Goal: Transaction & Acquisition: Purchase product/service

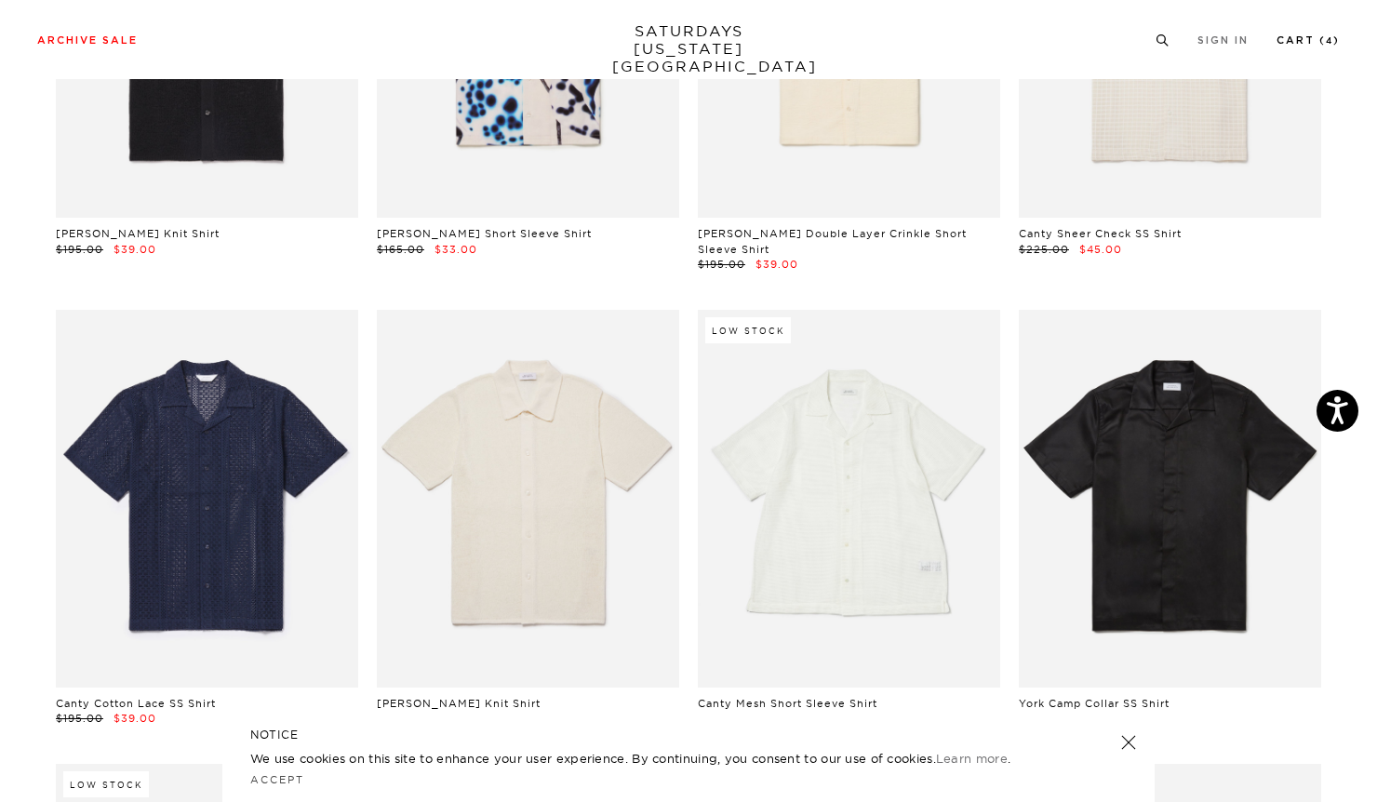
click at [1294, 40] on link "Cart ( 4 )" at bounding box center [1308, 40] width 63 height 10
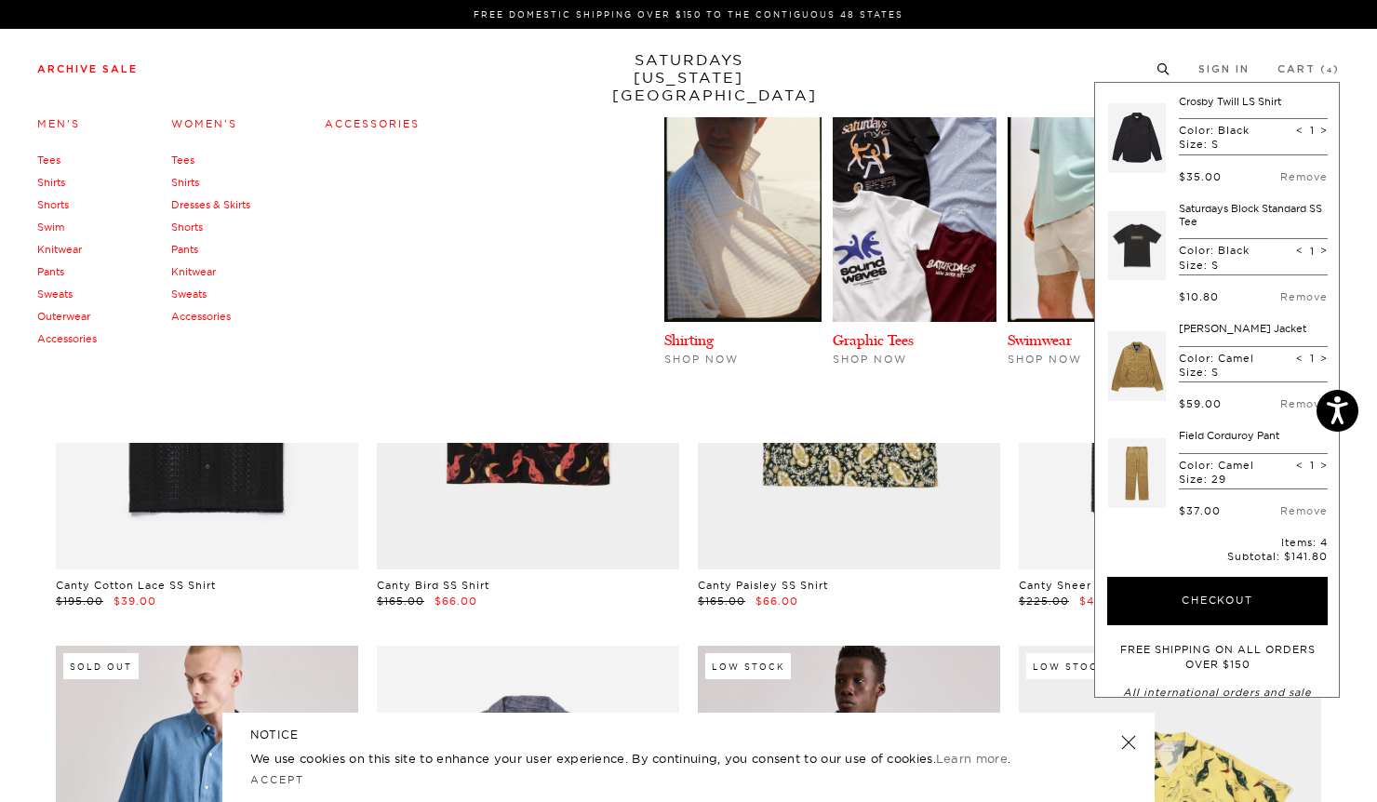
click at [48, 317] on link "Outerwear" at bounding box center [63, 316] width 53 height 13
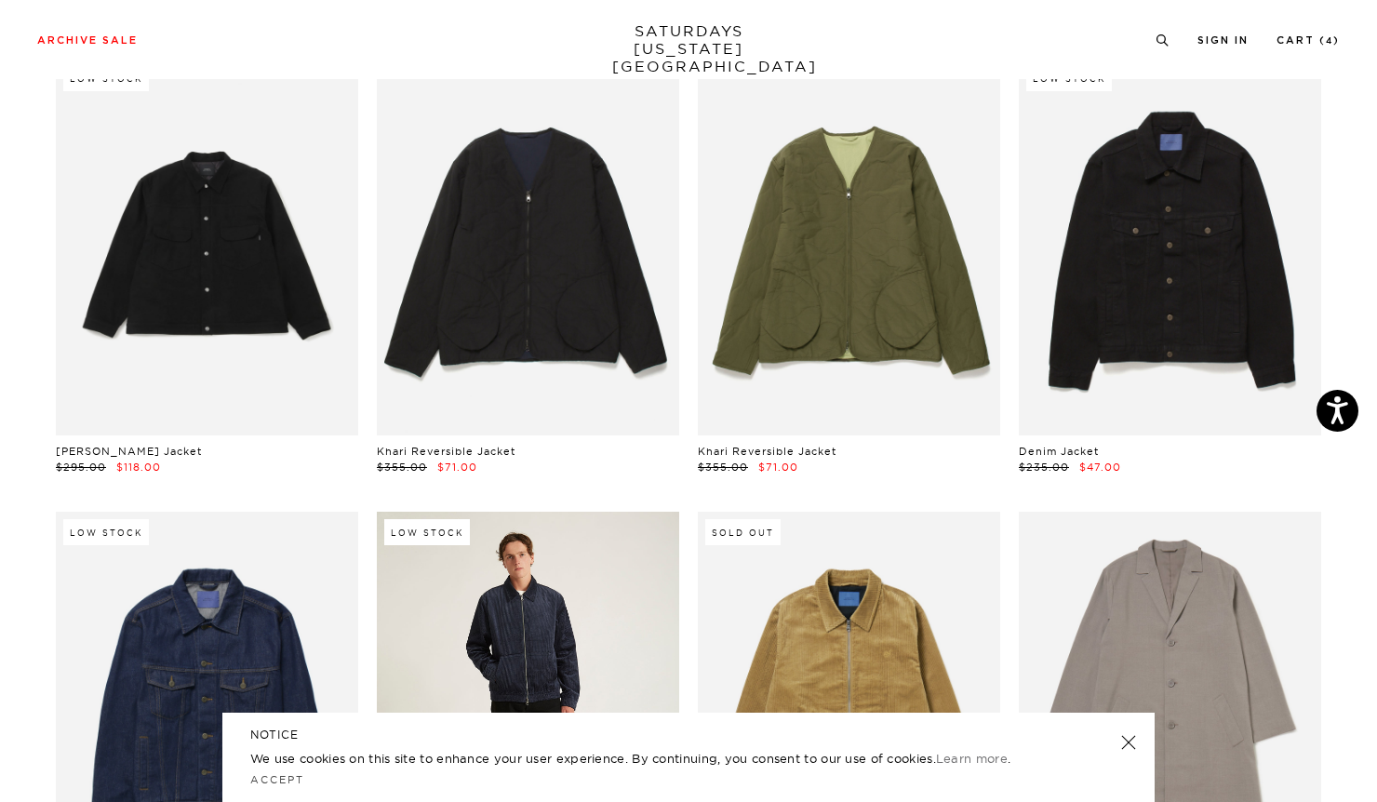
scroll to position [129, 0]
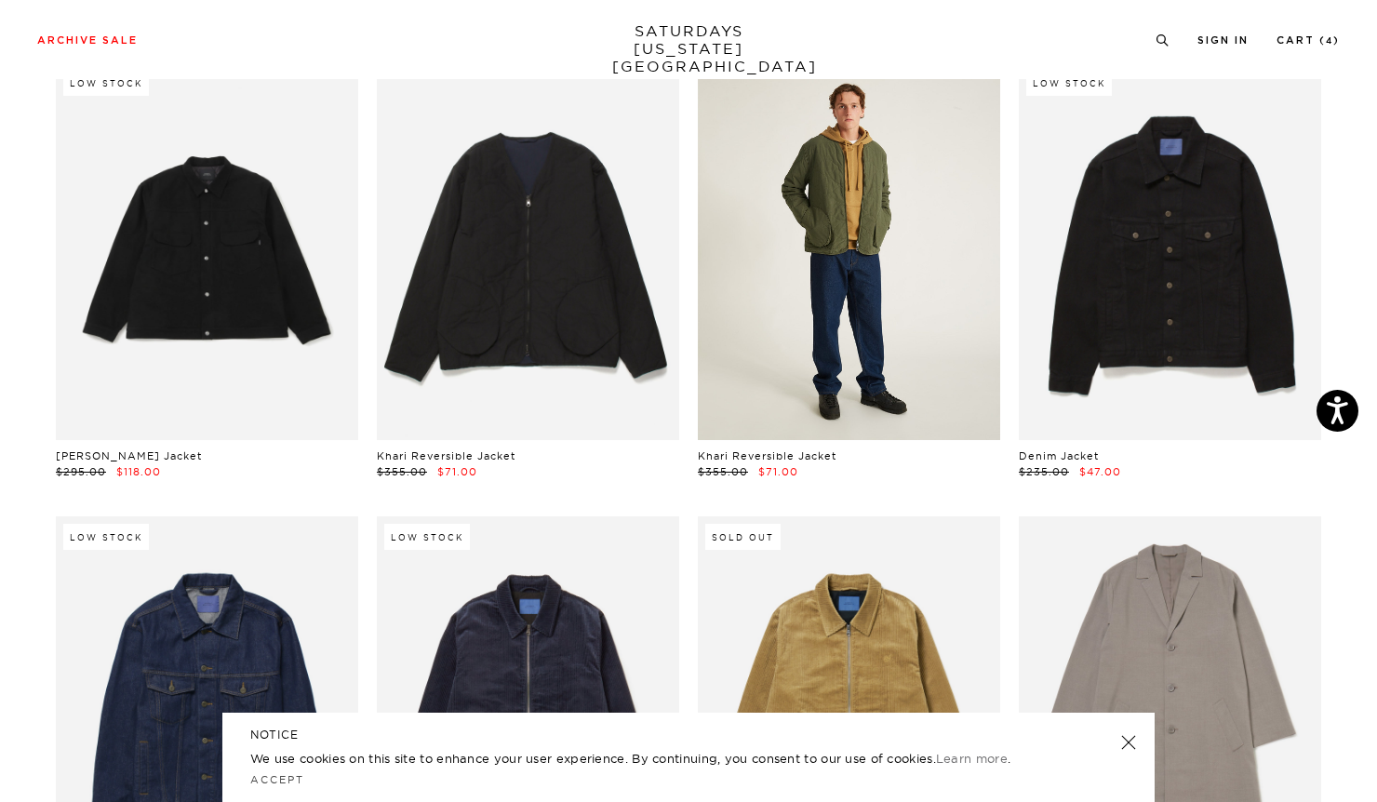
click at [846, 274] on link at bounding box center [849, 251] width 302 height 378
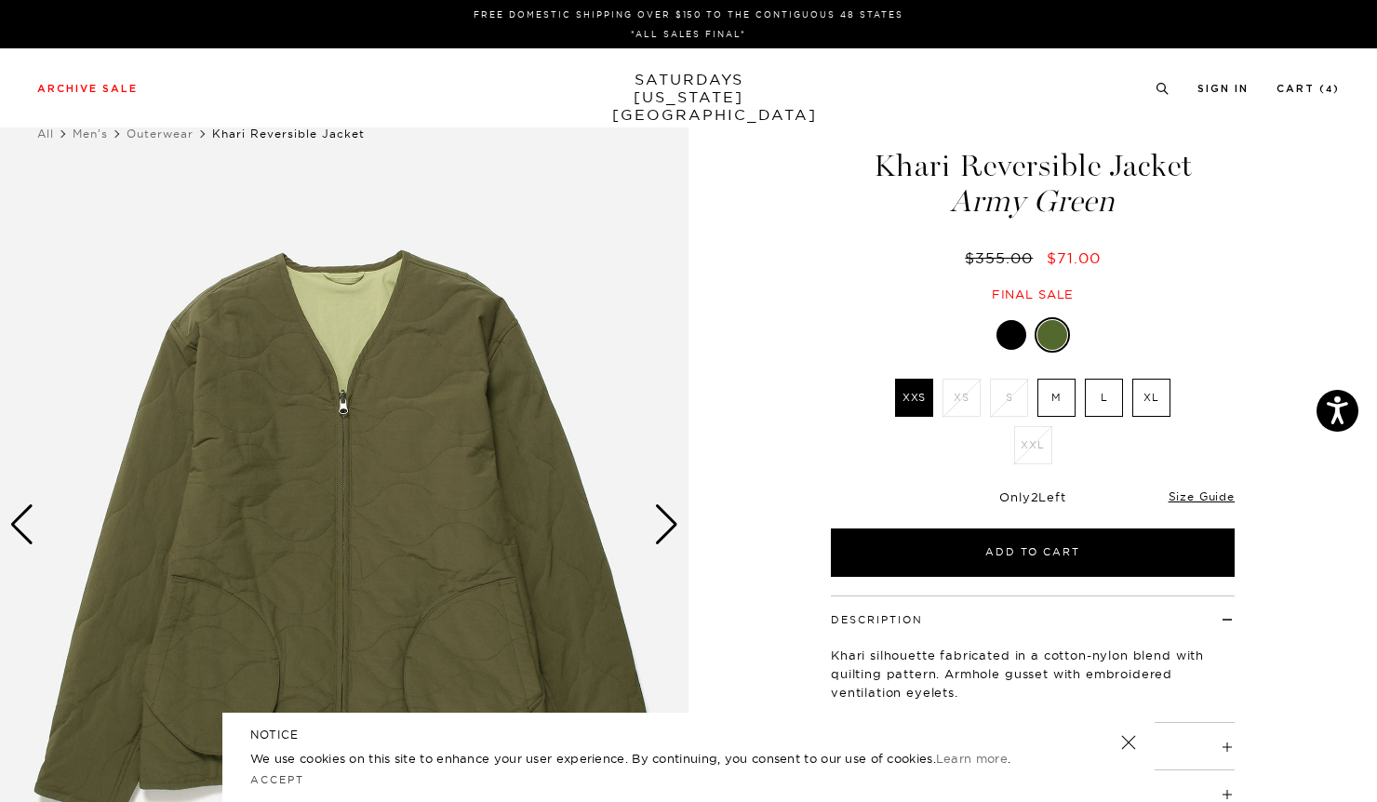
click at [1007, 334] on div at bounding box center [1012, 335] width 30 height 30
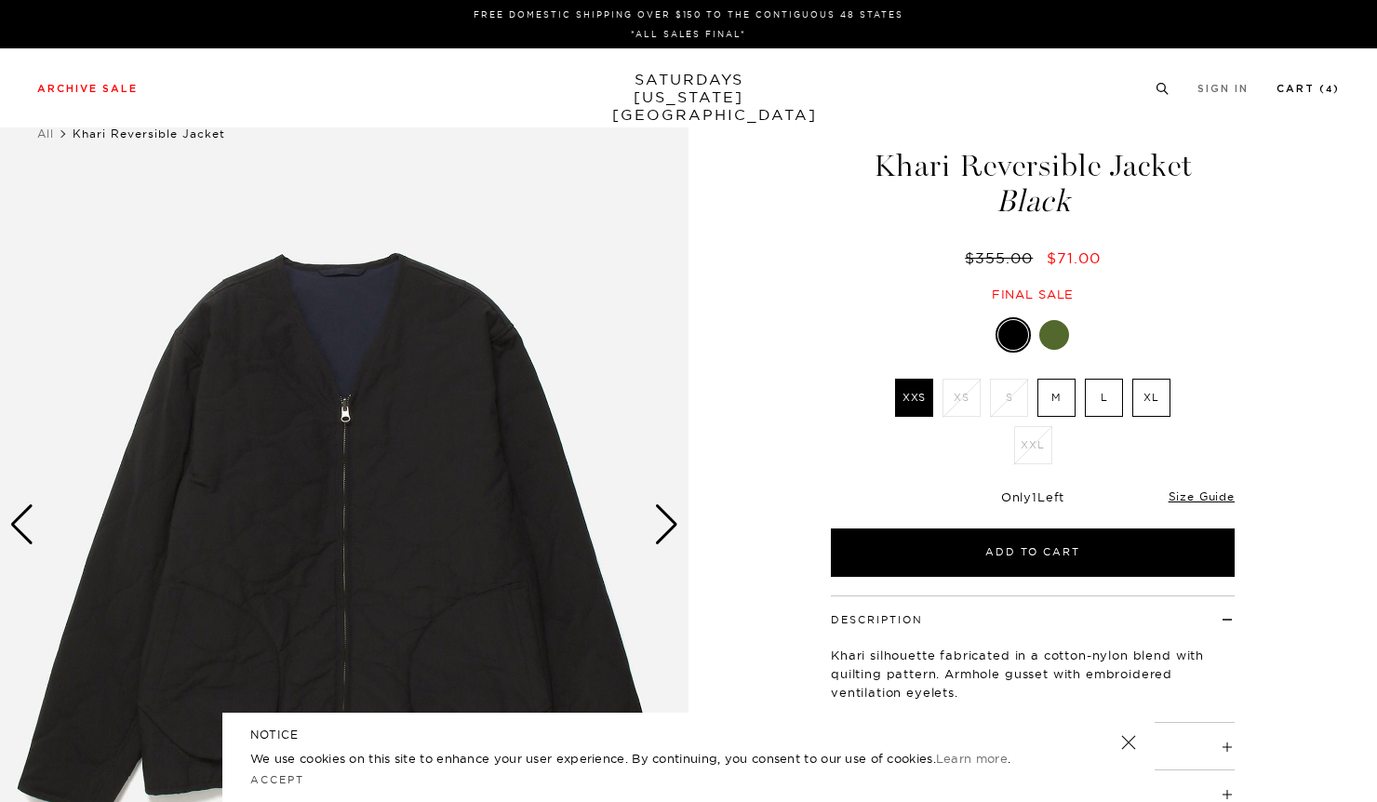
click at [1298, 91] on link "Cart ( 4 )" at bounding box center [1308, 89] width 63 height 10
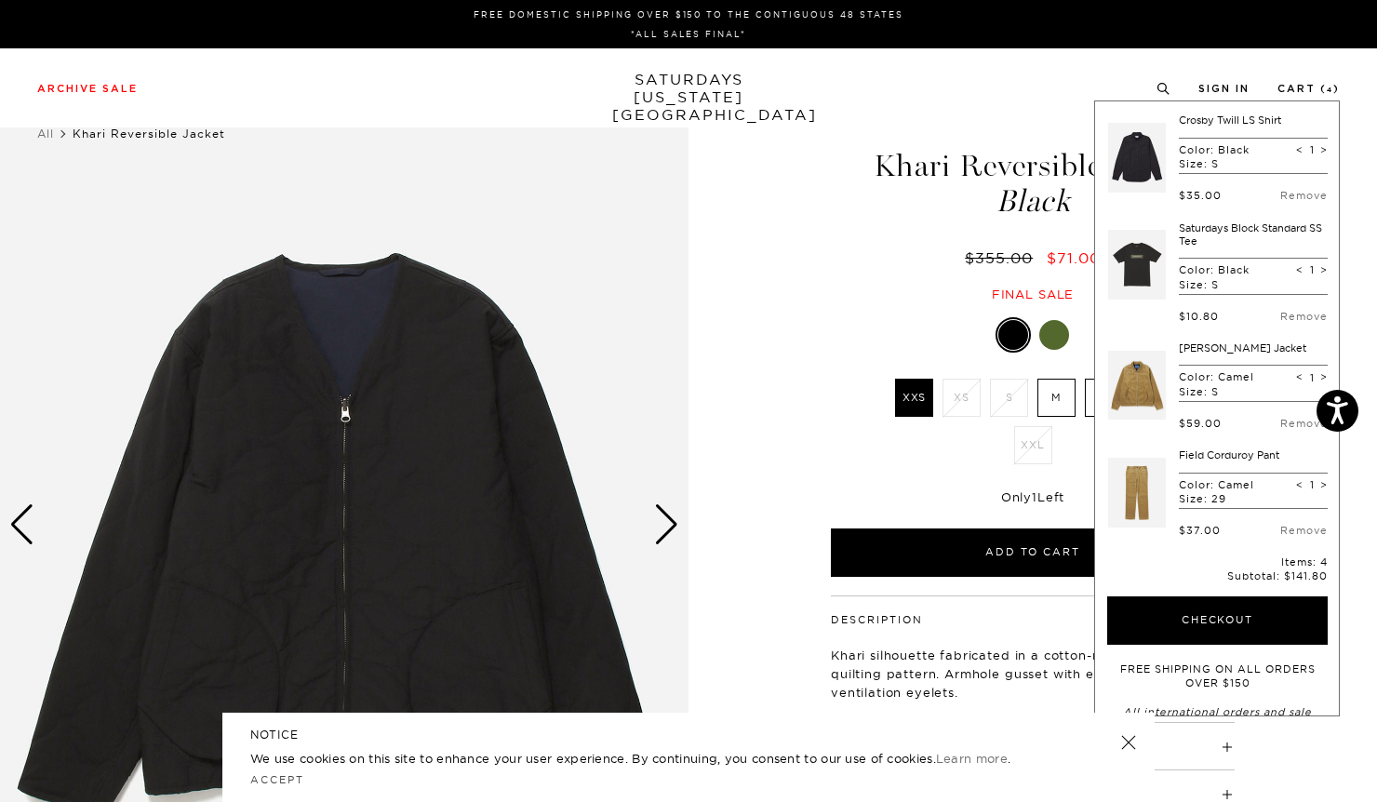
click at [817, 236] on div "Khari Reversible Jacket Black $355.00 $71.00 Final sale" at bounding box center [1032, 208] width 465 height 190
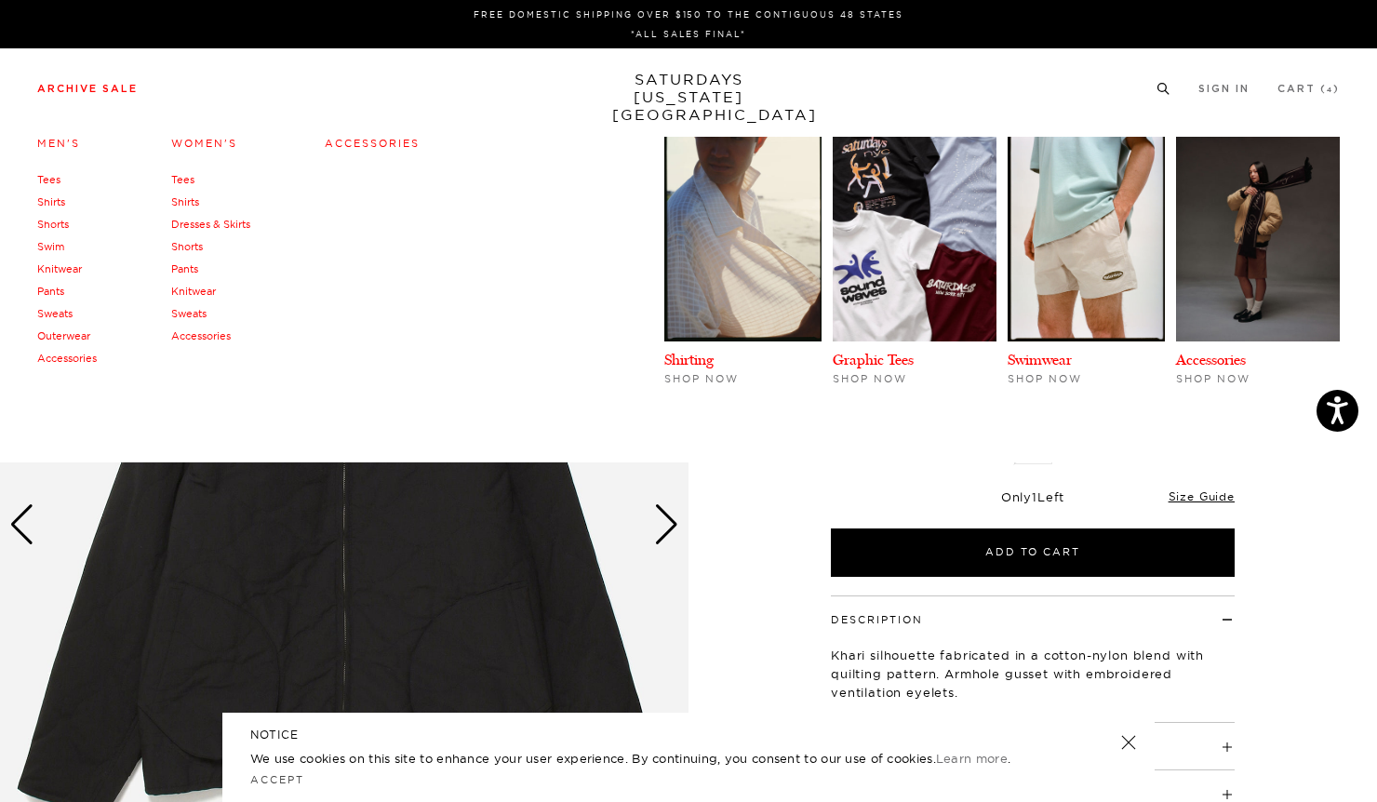
click at [112, 92] on link "Archive Sale" at bounding box center [87, 89] width 101 height 10
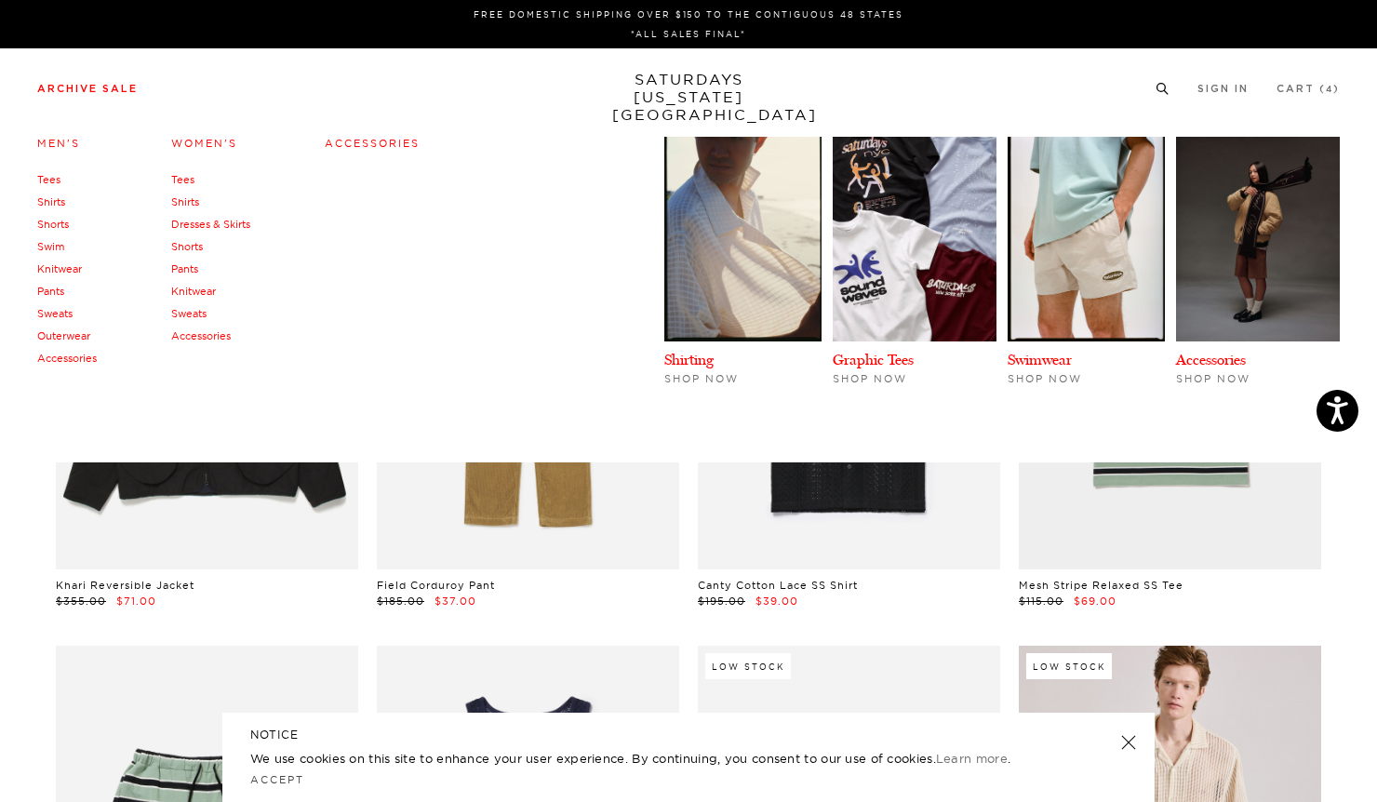
click at [44, 224] on link "Shorts" at bounding box center [53, 224] width 32 height 13
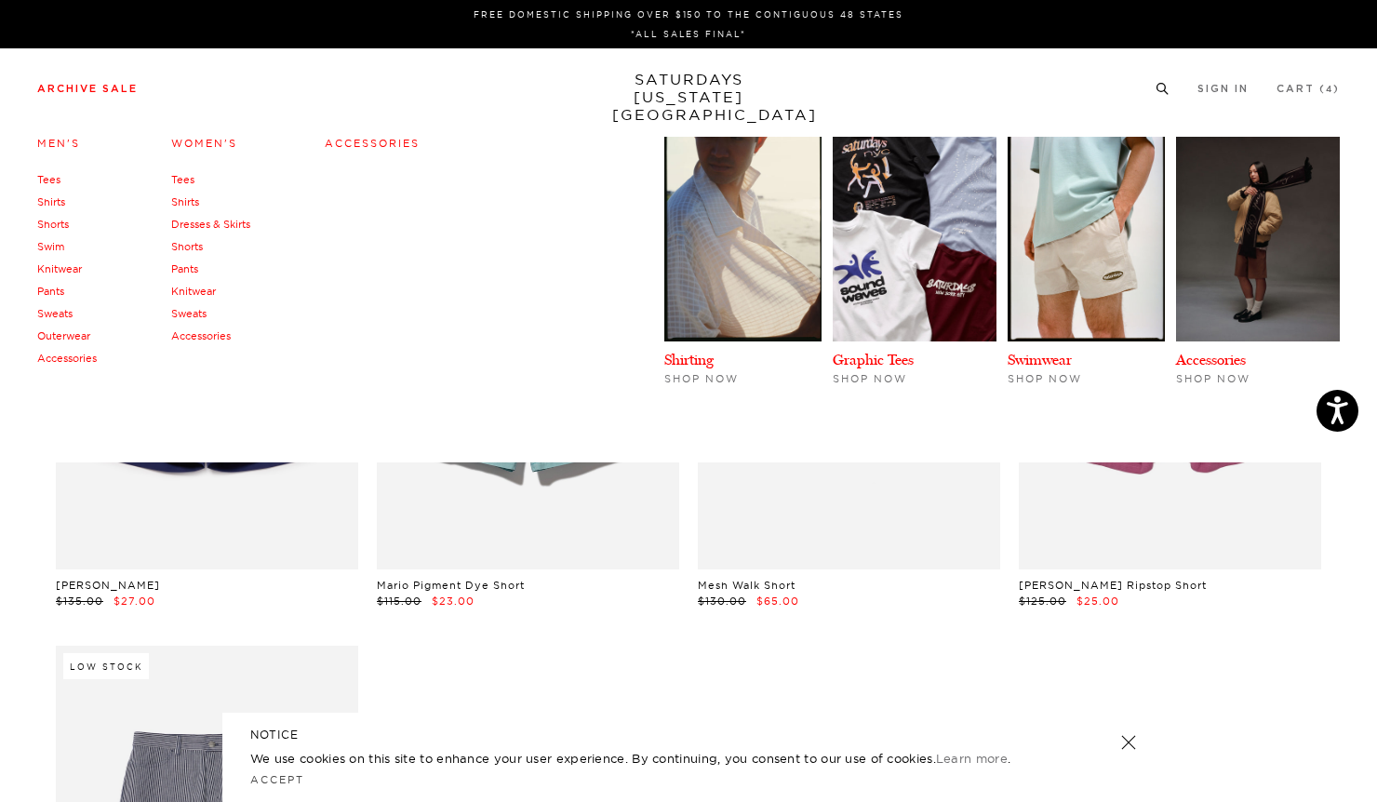
click at [56, 288] on link "Pants" at bounding box center [50, 291] width 27 height 13
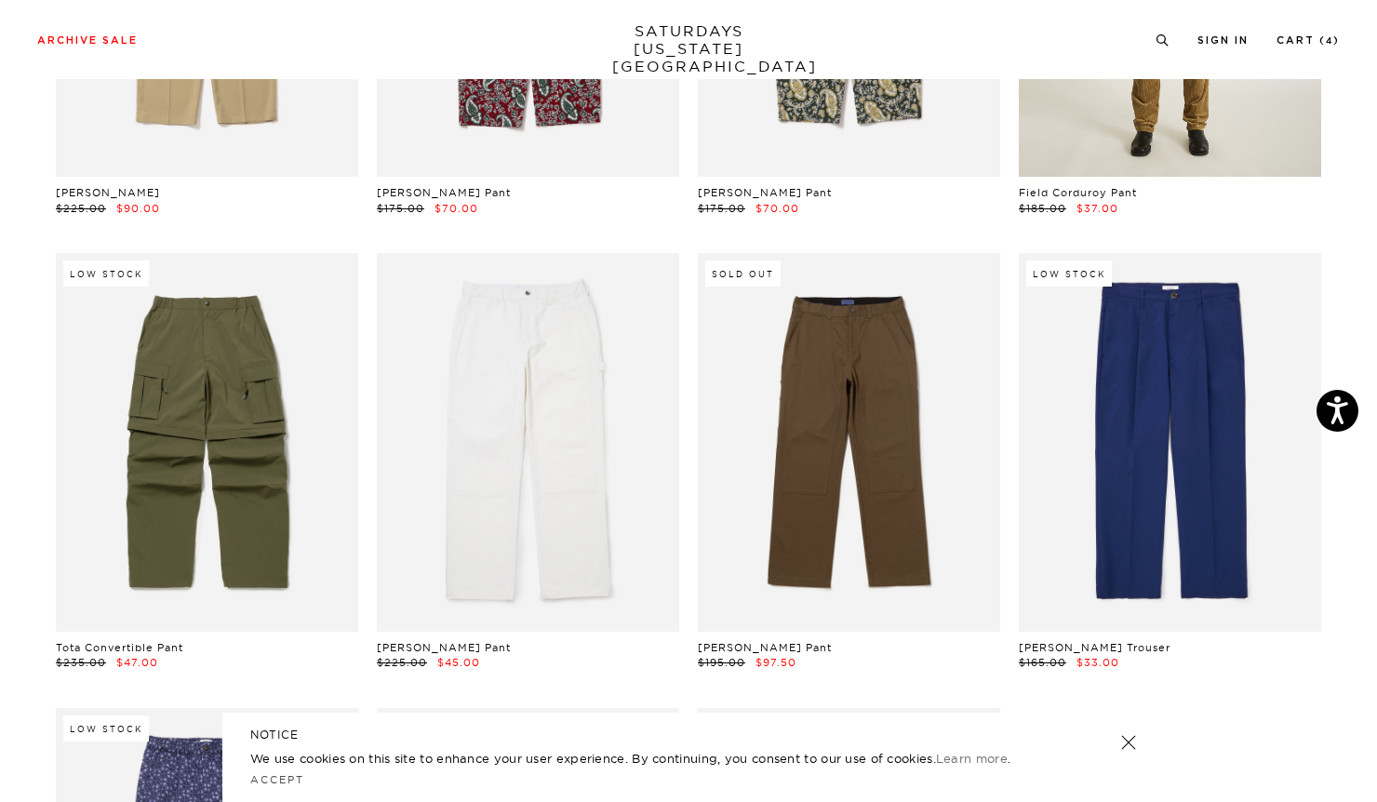
scroll to position [289, 6]
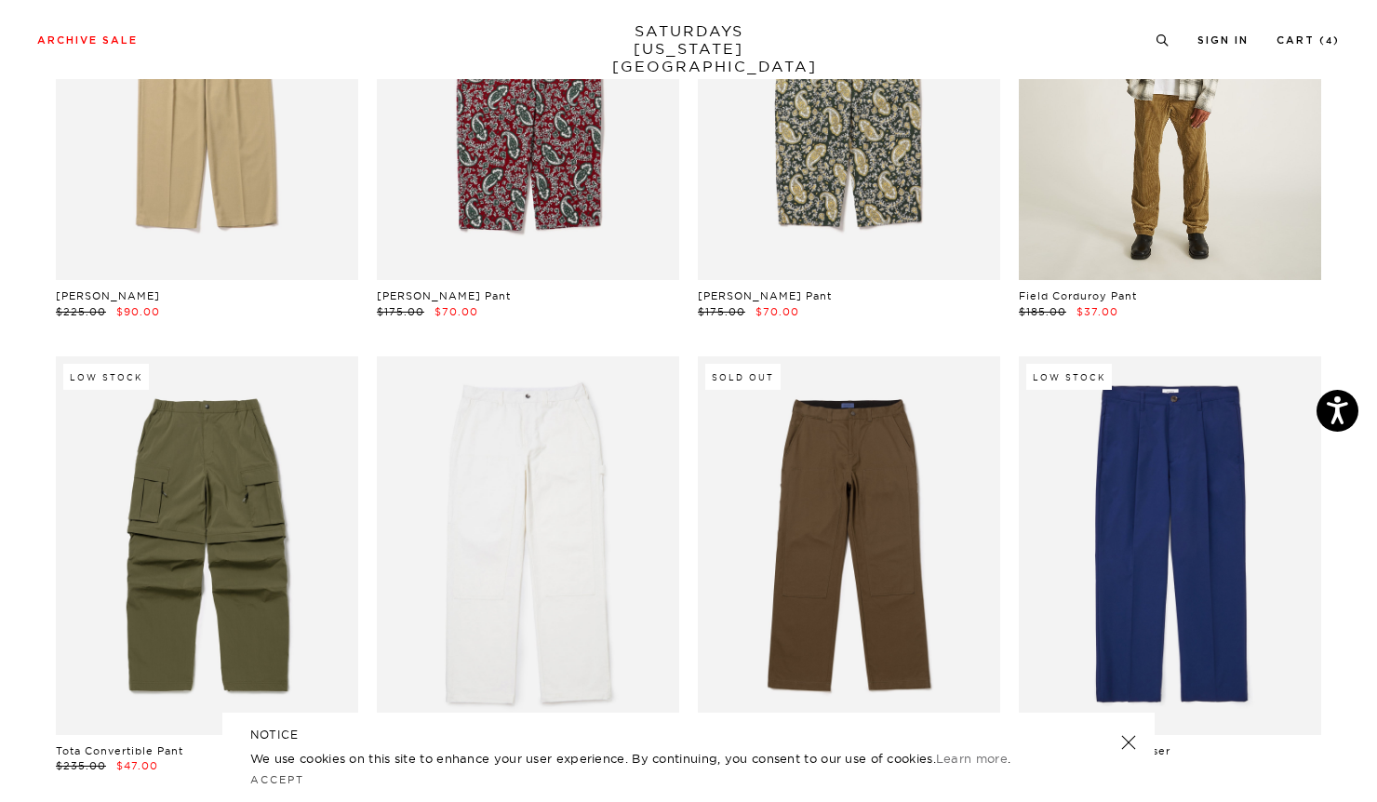
click at [1138, 180] on link at bounding box center [1170, 91] width 302 height 378
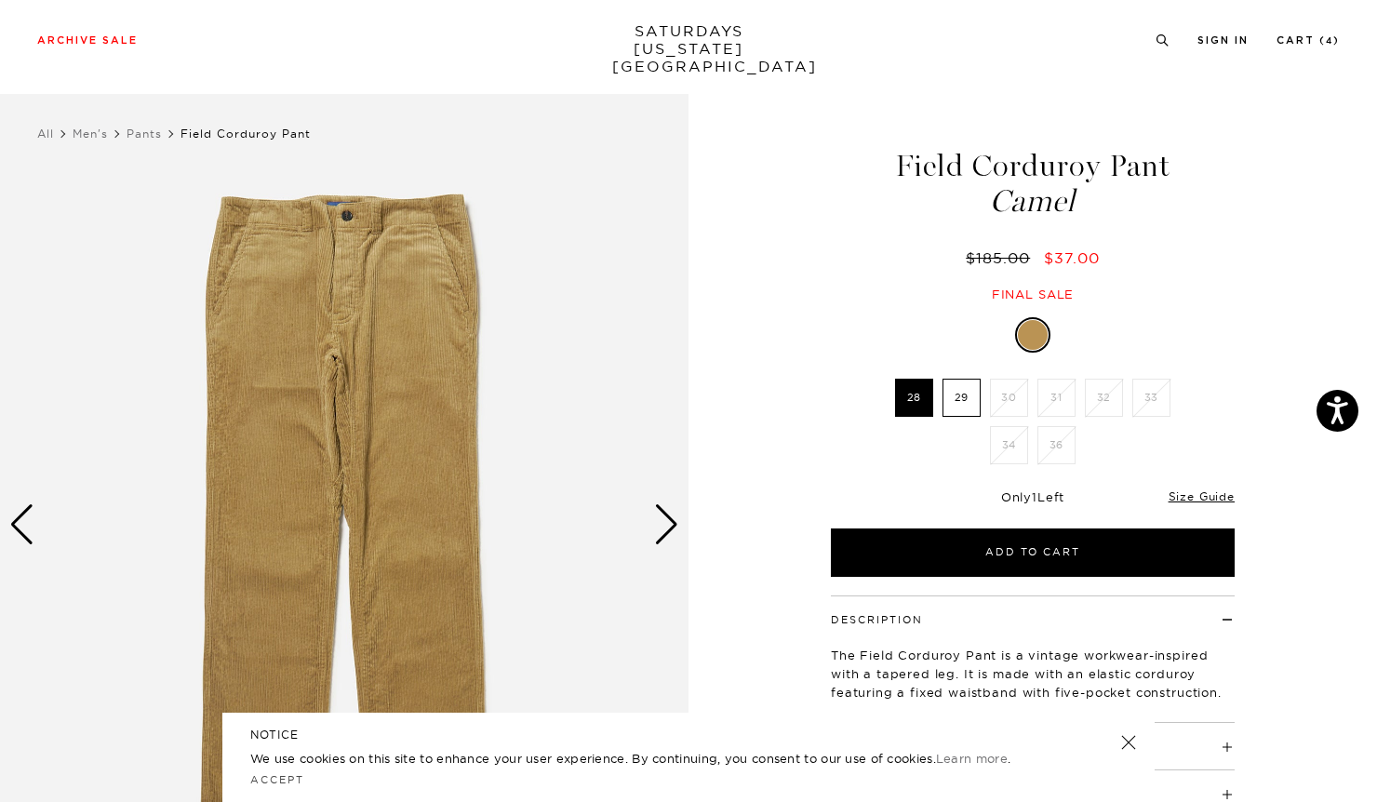
scroll to position [222, 0]
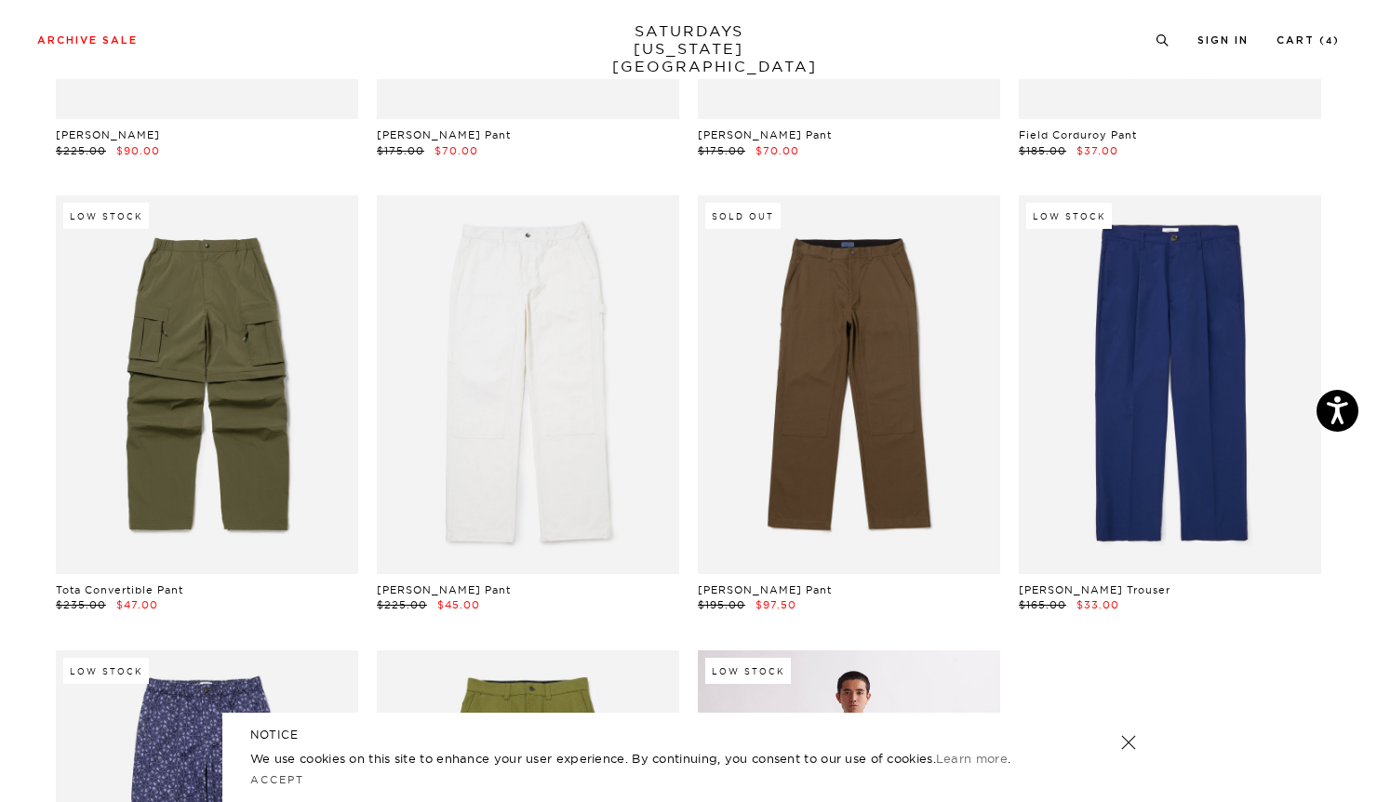
scroll to position [449, 6]
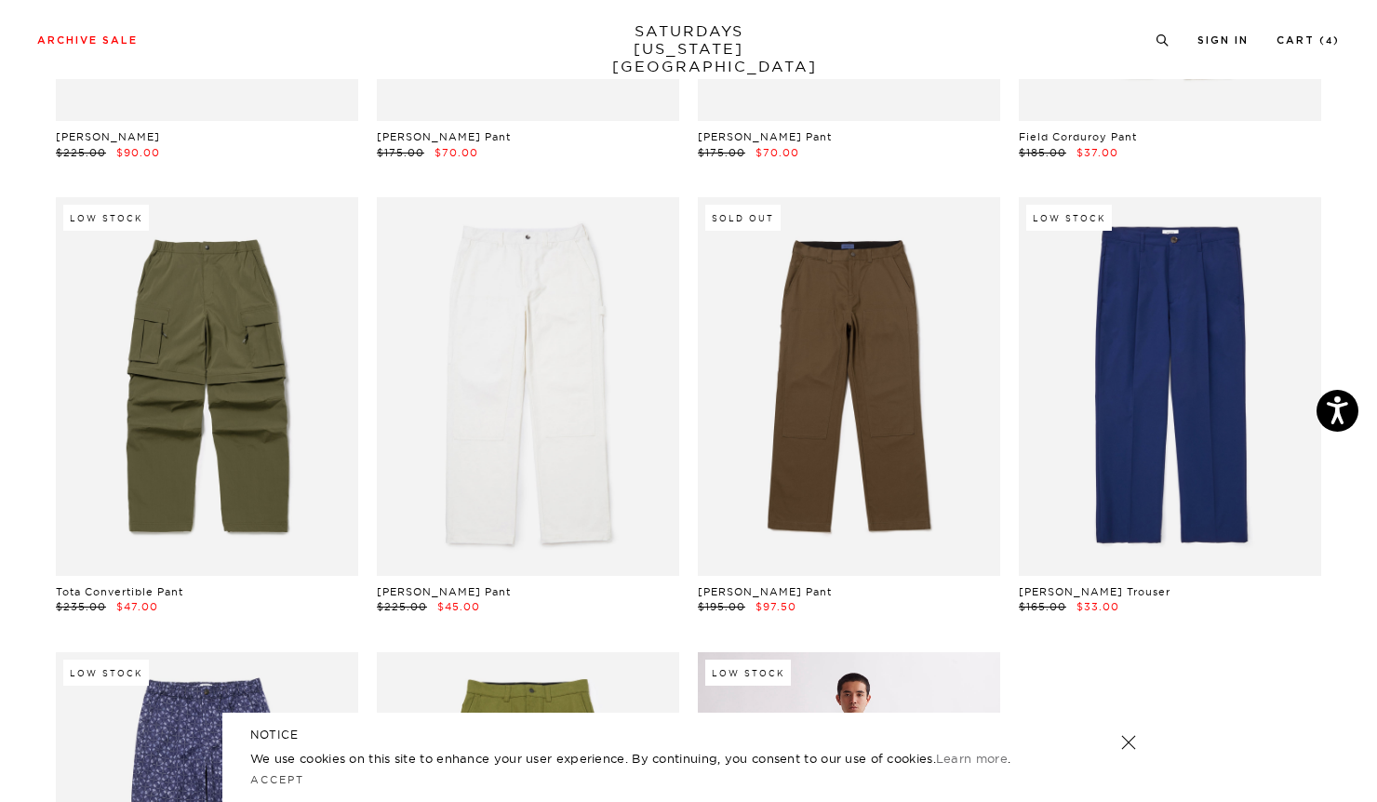
click at [857, 464] on link at bounding box center [849, 386] width 302 height 378
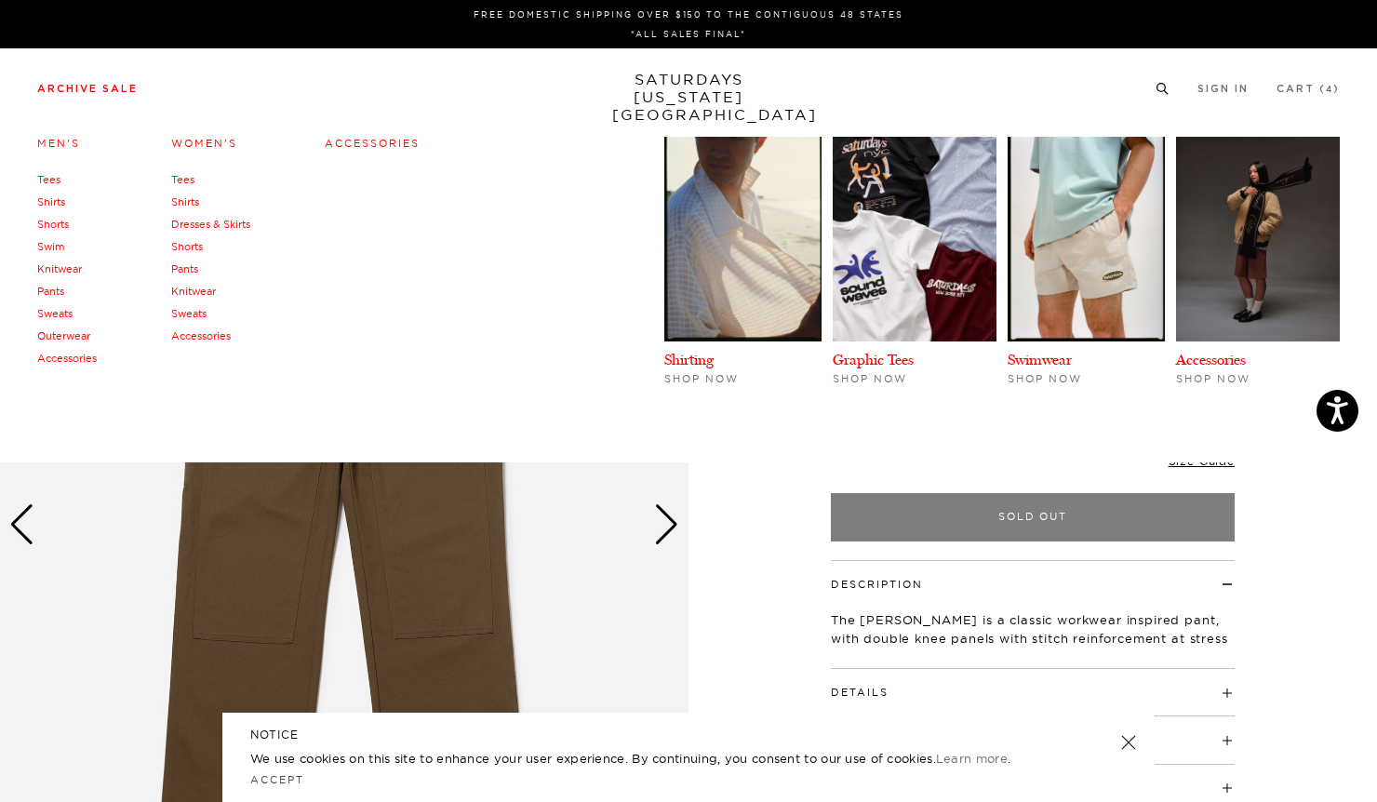
click at [377, 137] on link "Accessories" at bounding box center [372, 143] width 95 height 13
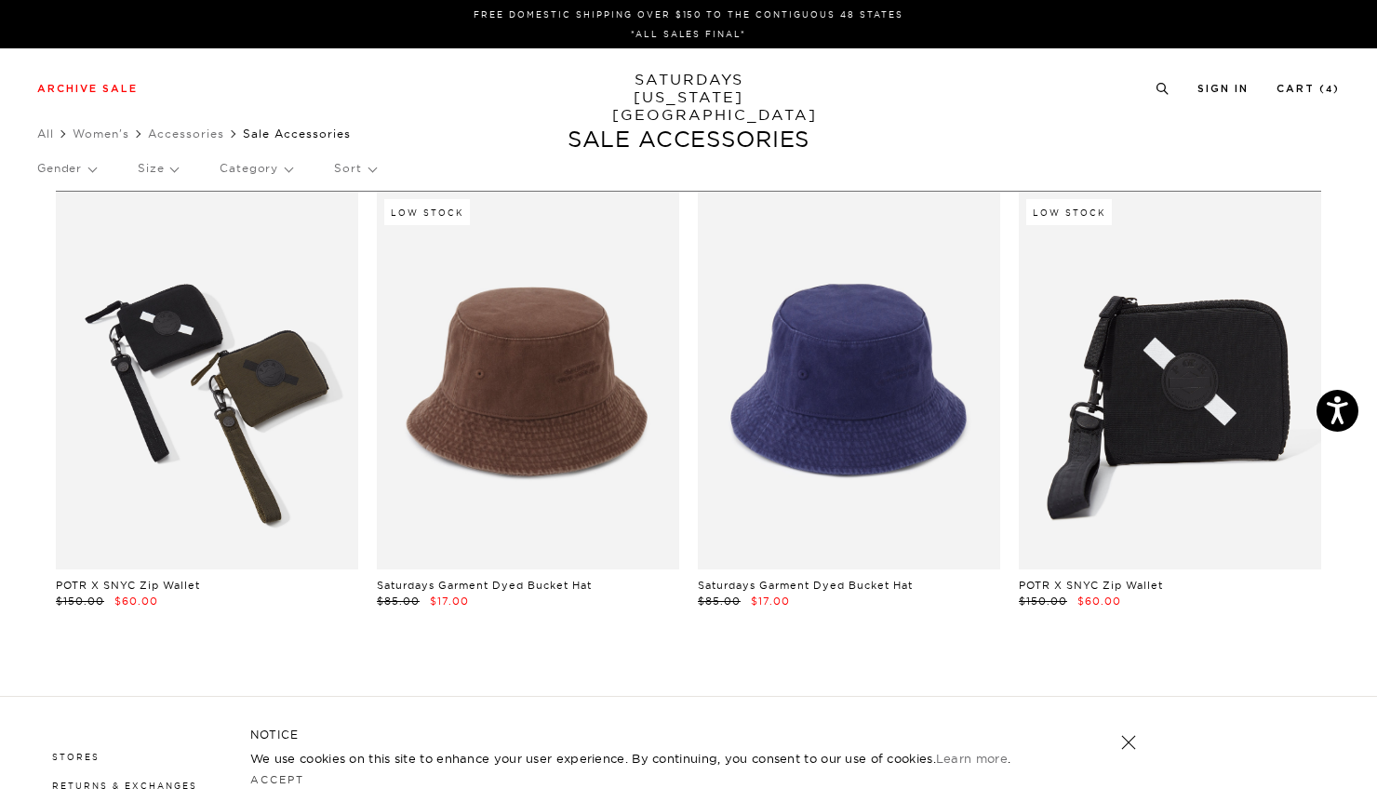
click at [261, 422] on link at bounding box center [207, 381] width 302 height 378
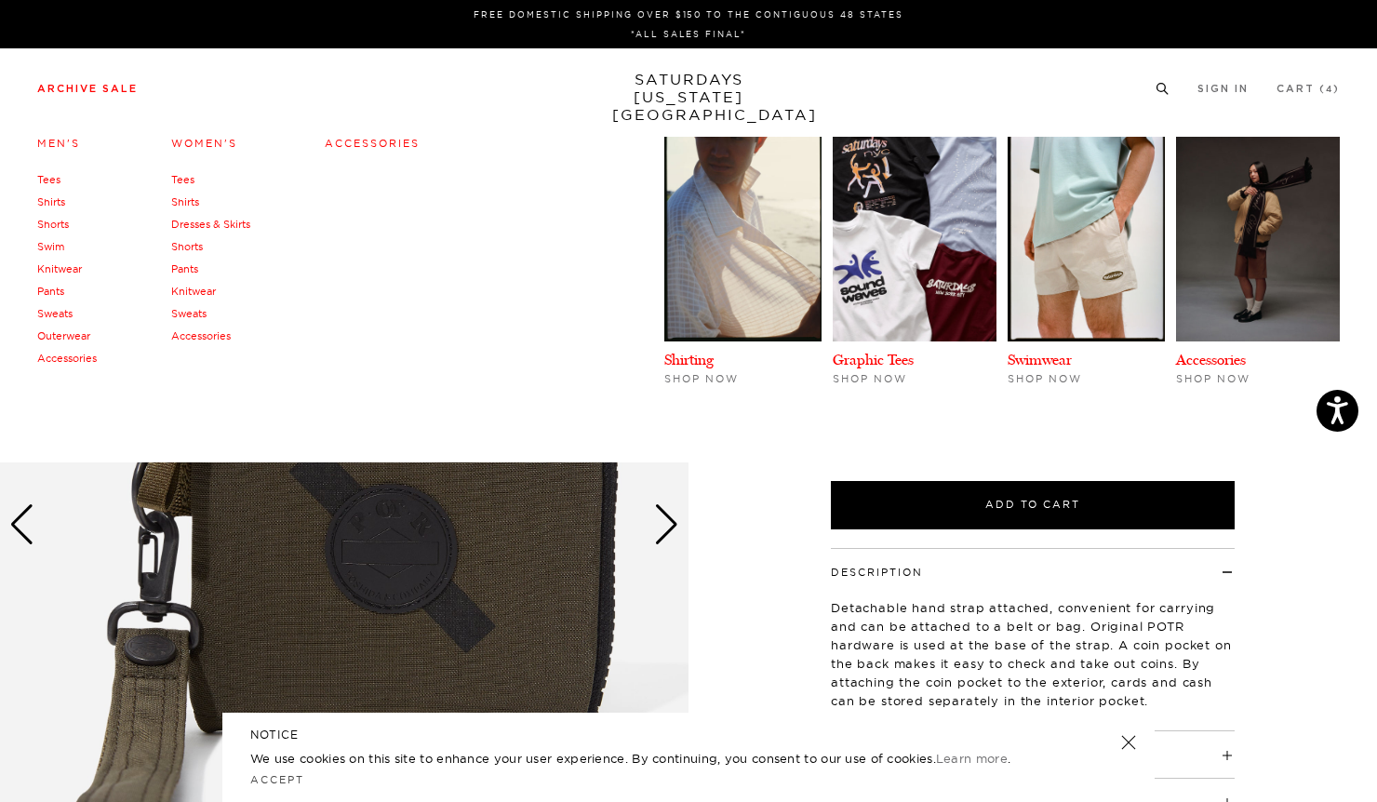
click at [50, 178] on link "Tees" at bounding box center [48, 179] width 23 height 13
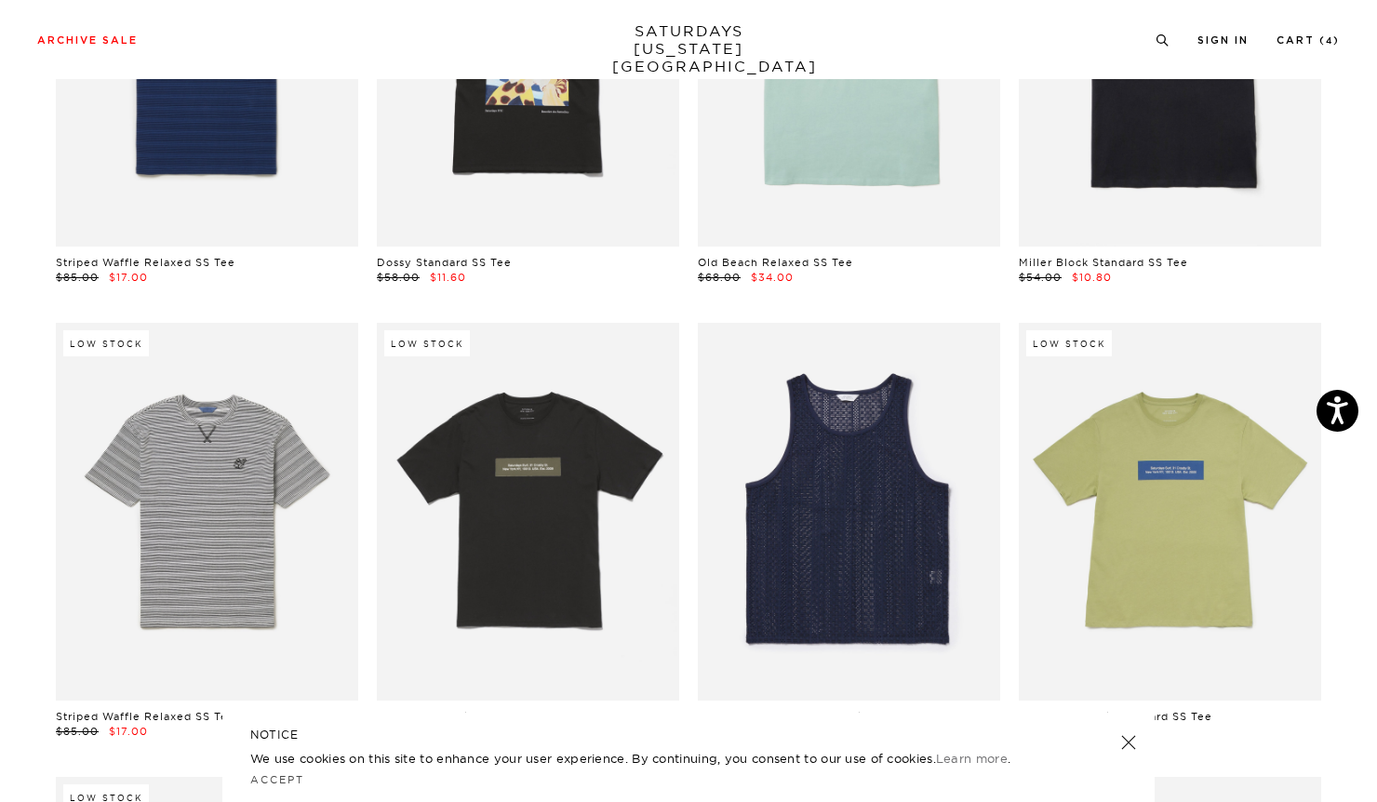
scroll to position [1120, 0]
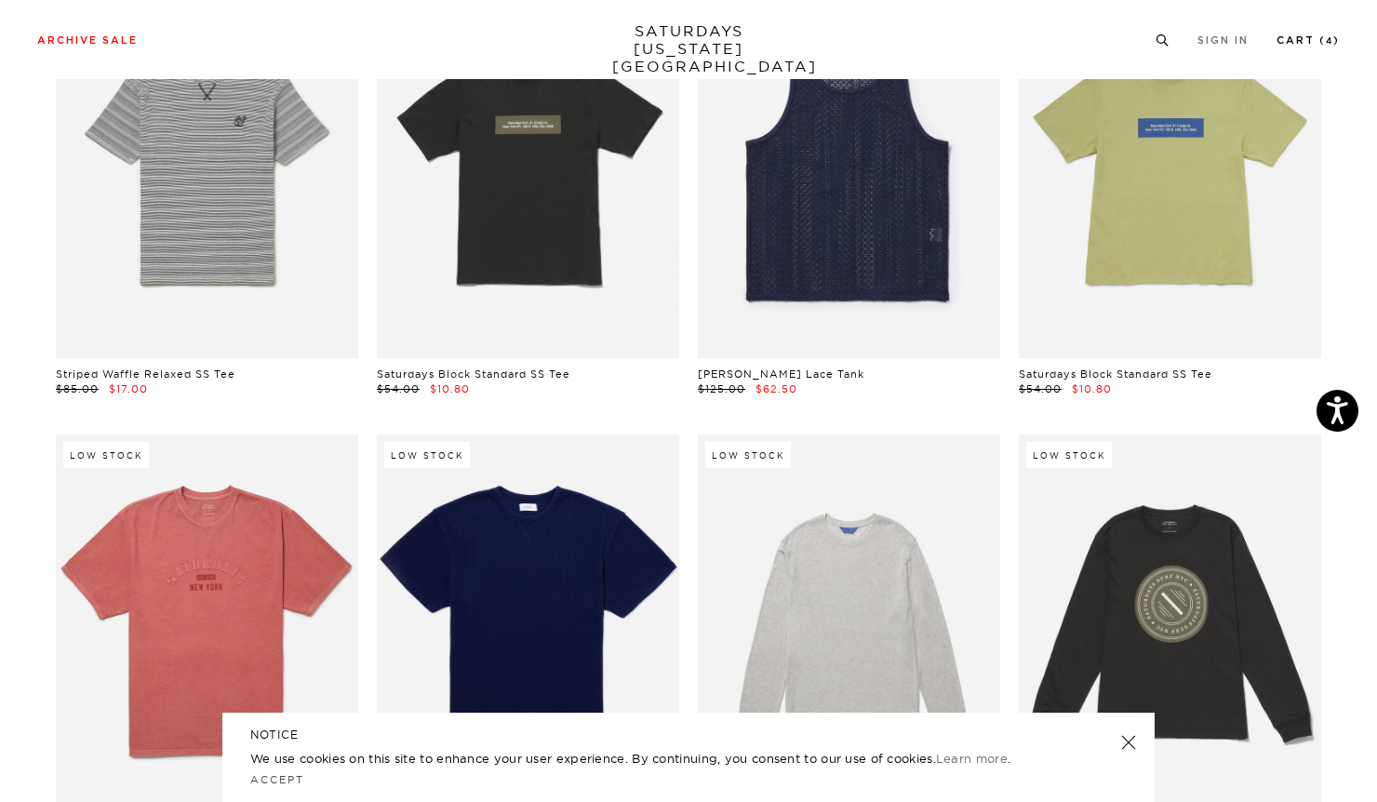
click at [1279, 45] on link "Cart ( 4 )" at bounding box center [1308, 40] width 63 height 10
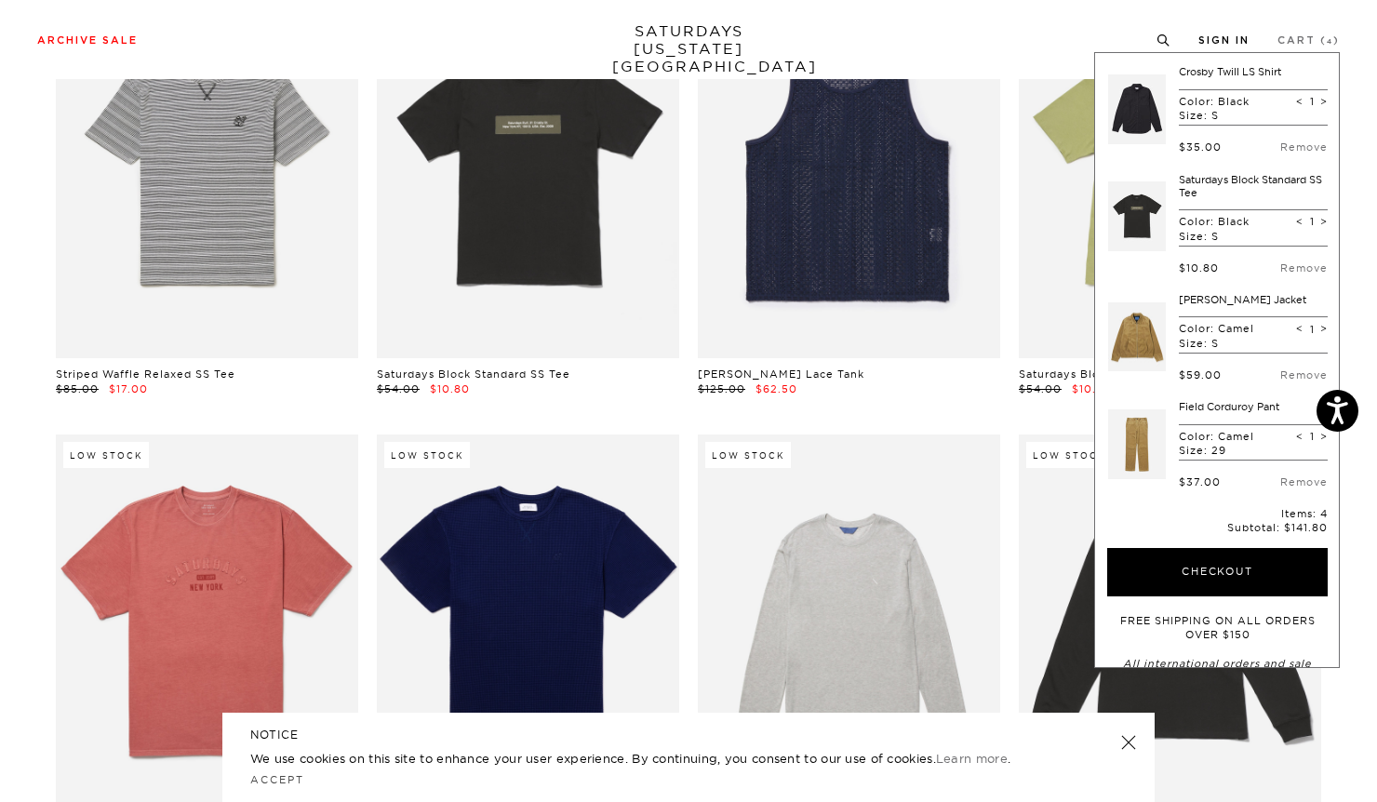
click at [1225, 40] on link "Sign In" at bounding box center [1224, 40] width 51 height 10
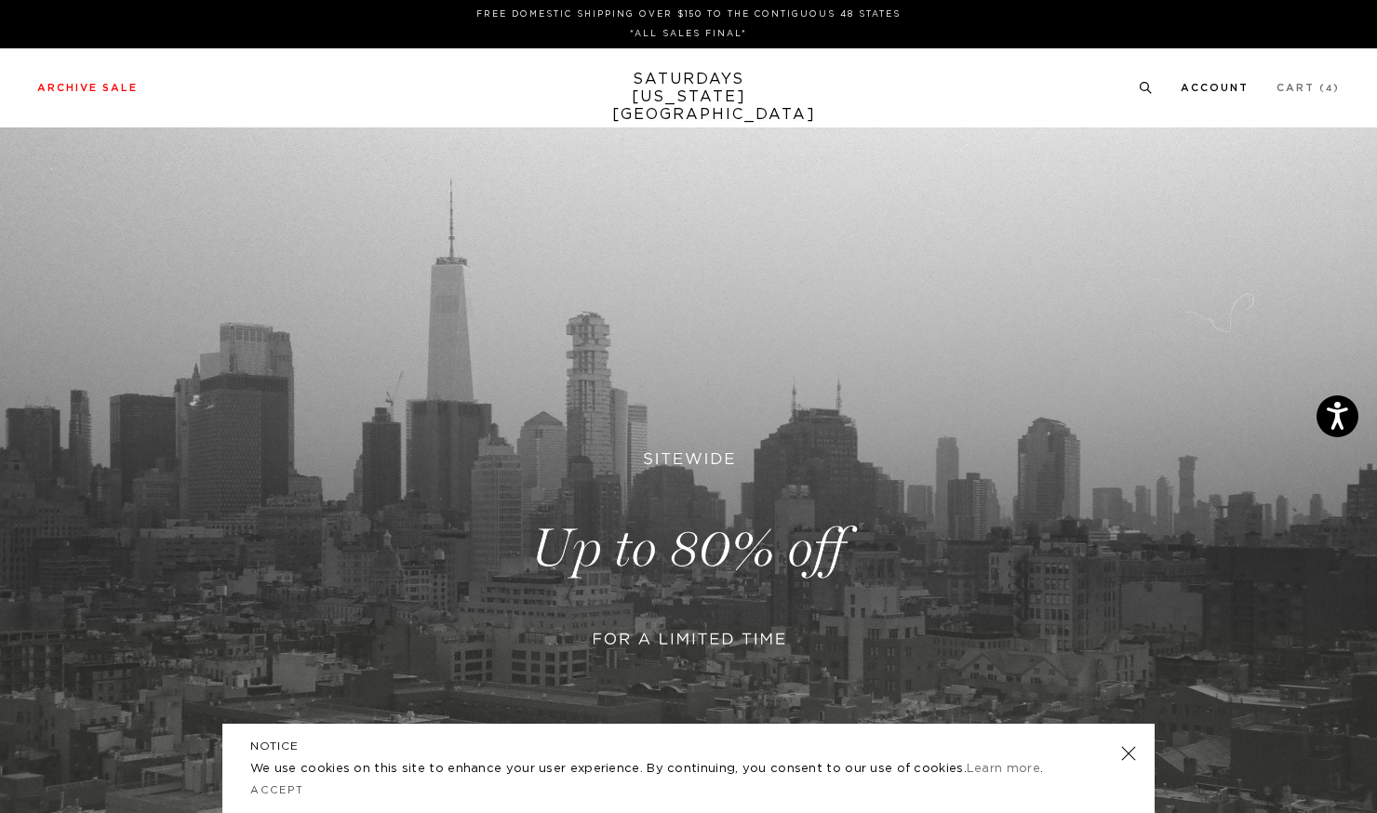
click at [1220, 90] on link "Account" at bounding box center [1215, 88] width 68 height 10
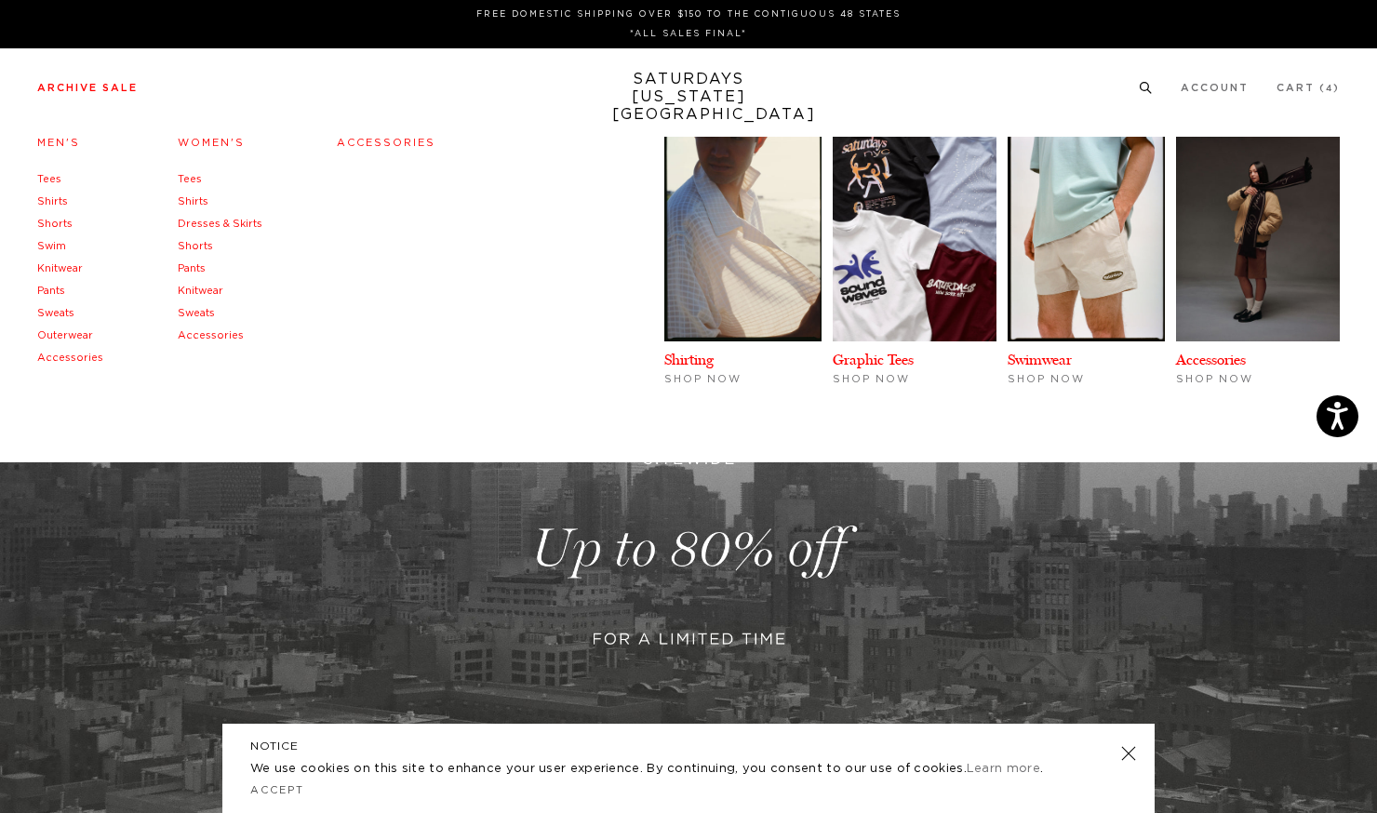
click at [48, 296] on link "Pants" at bounding box center [51, 291] width 28 height 10
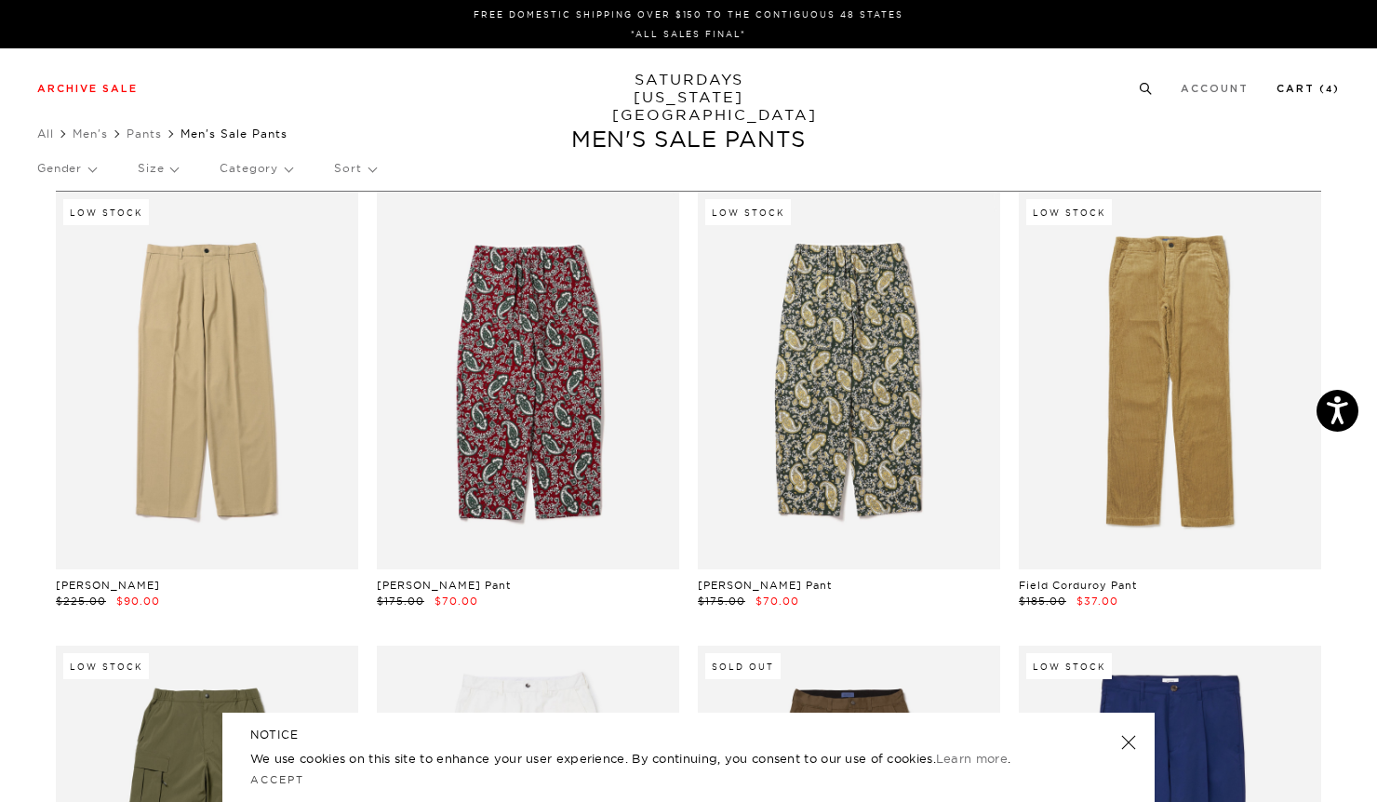
click at [1301, 89] on link "Cart ( 4 )" at bounding box center [1308, 89] width 63 height 10
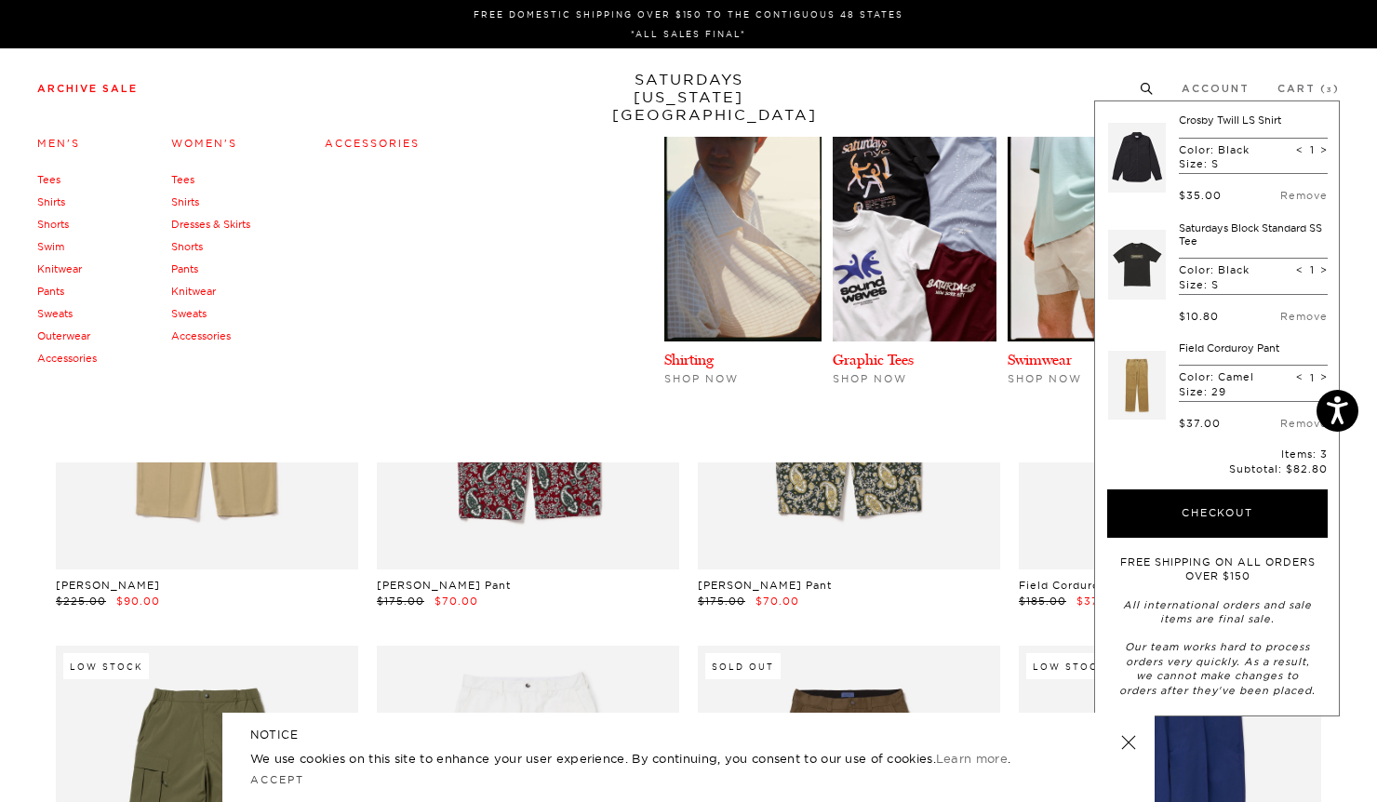
click at [71, 320] on link "Sweats" at bounding box center [54, 313] width 35 height 13
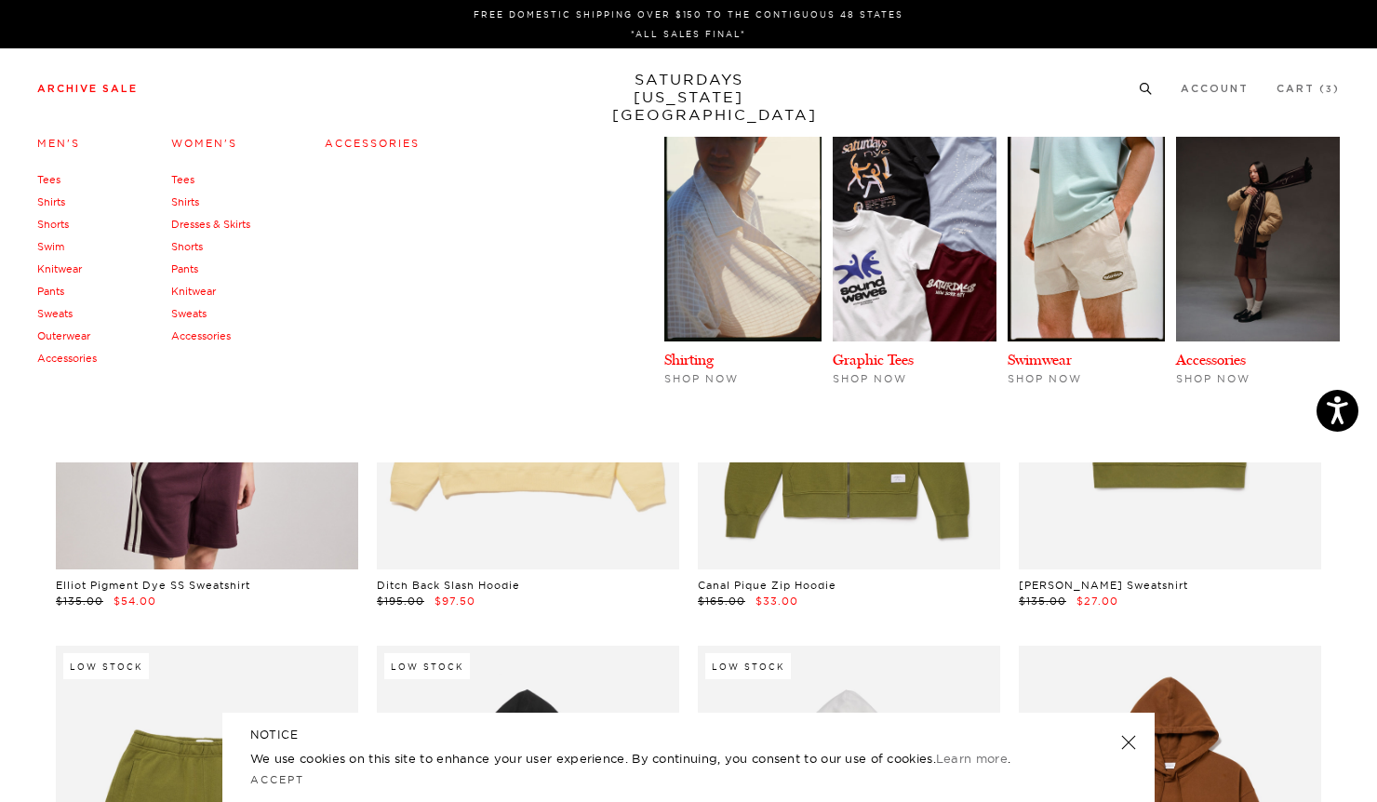
click at [50, 337] on link "Outerwear" at bounding box center [63, 335] width 53 height 13
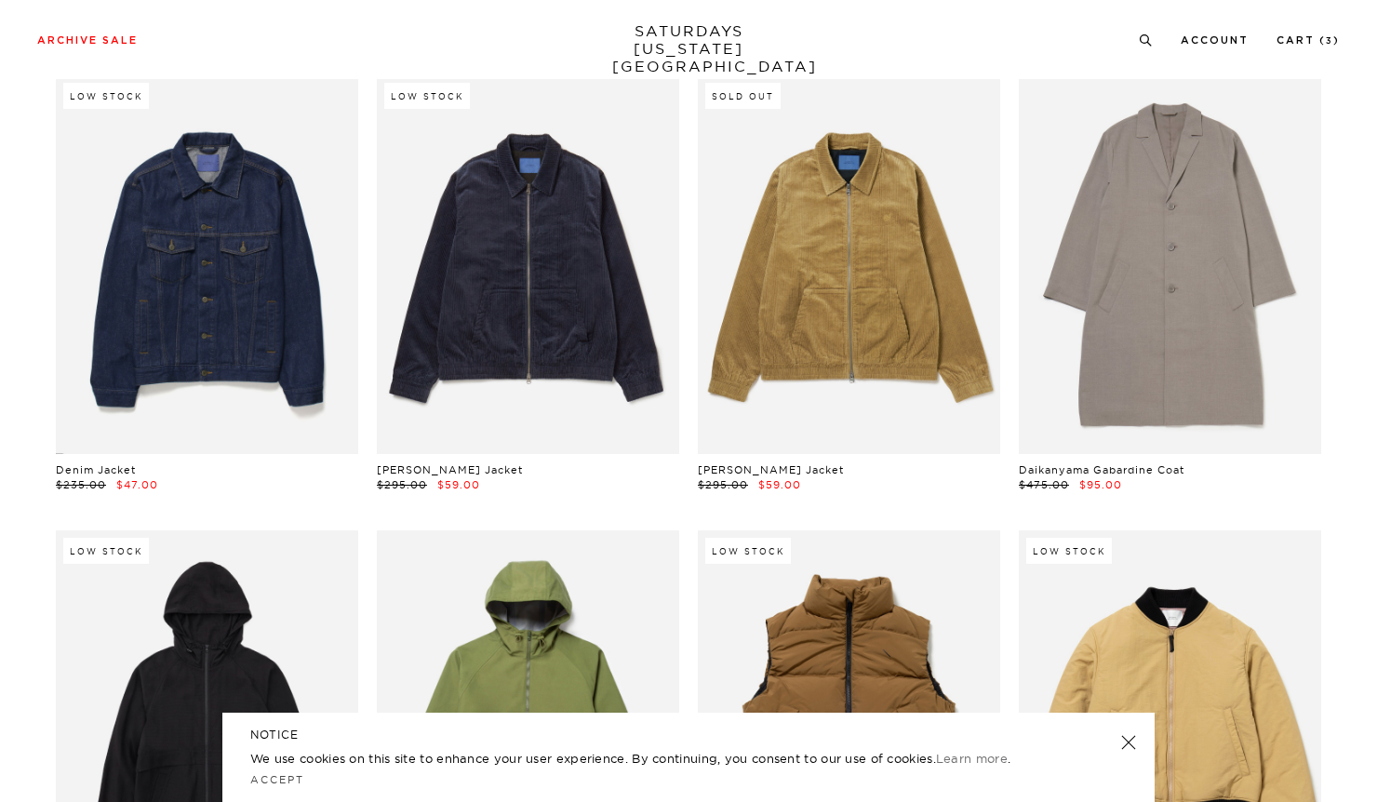
scroll to position [570, 0]
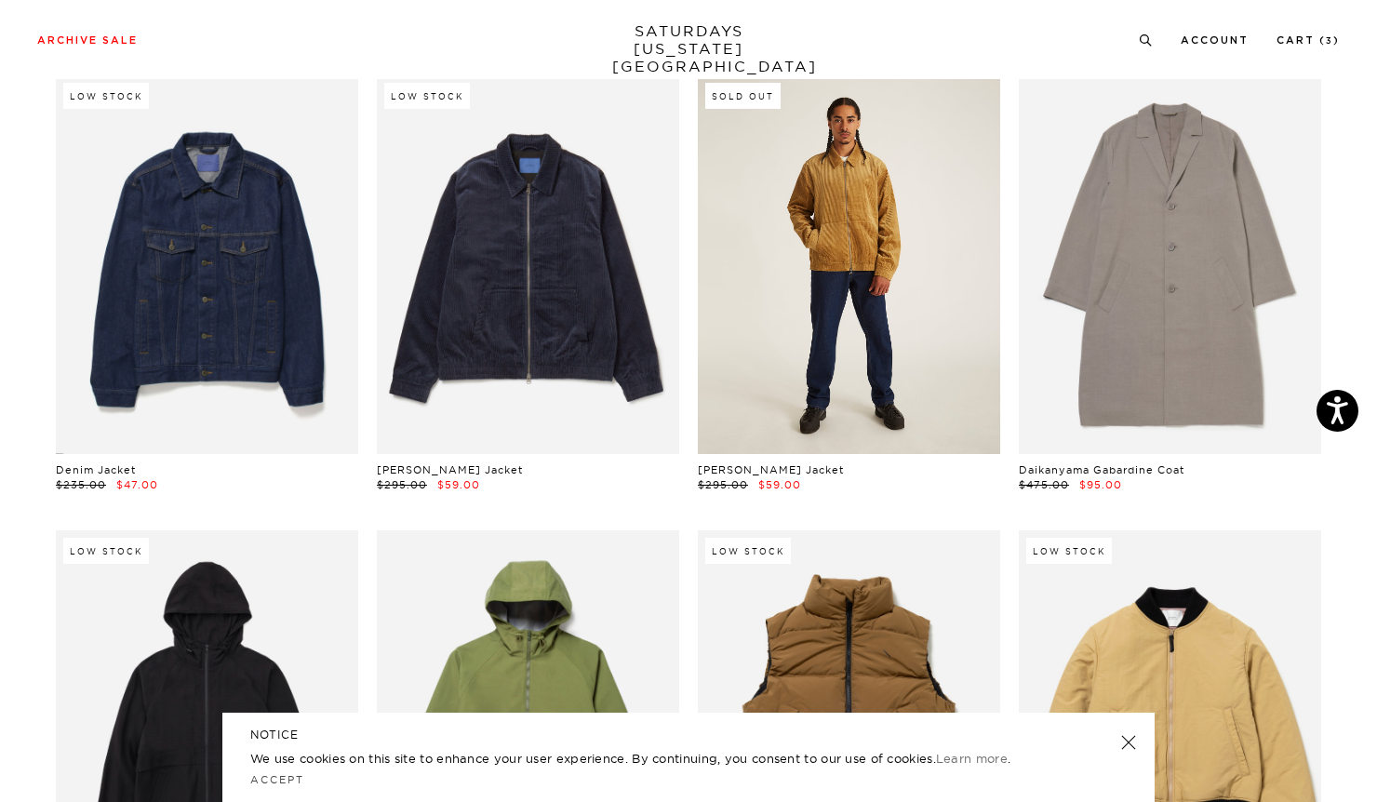
click at [879, 281] on link at bounding box center [849, 264] width 302 height 378
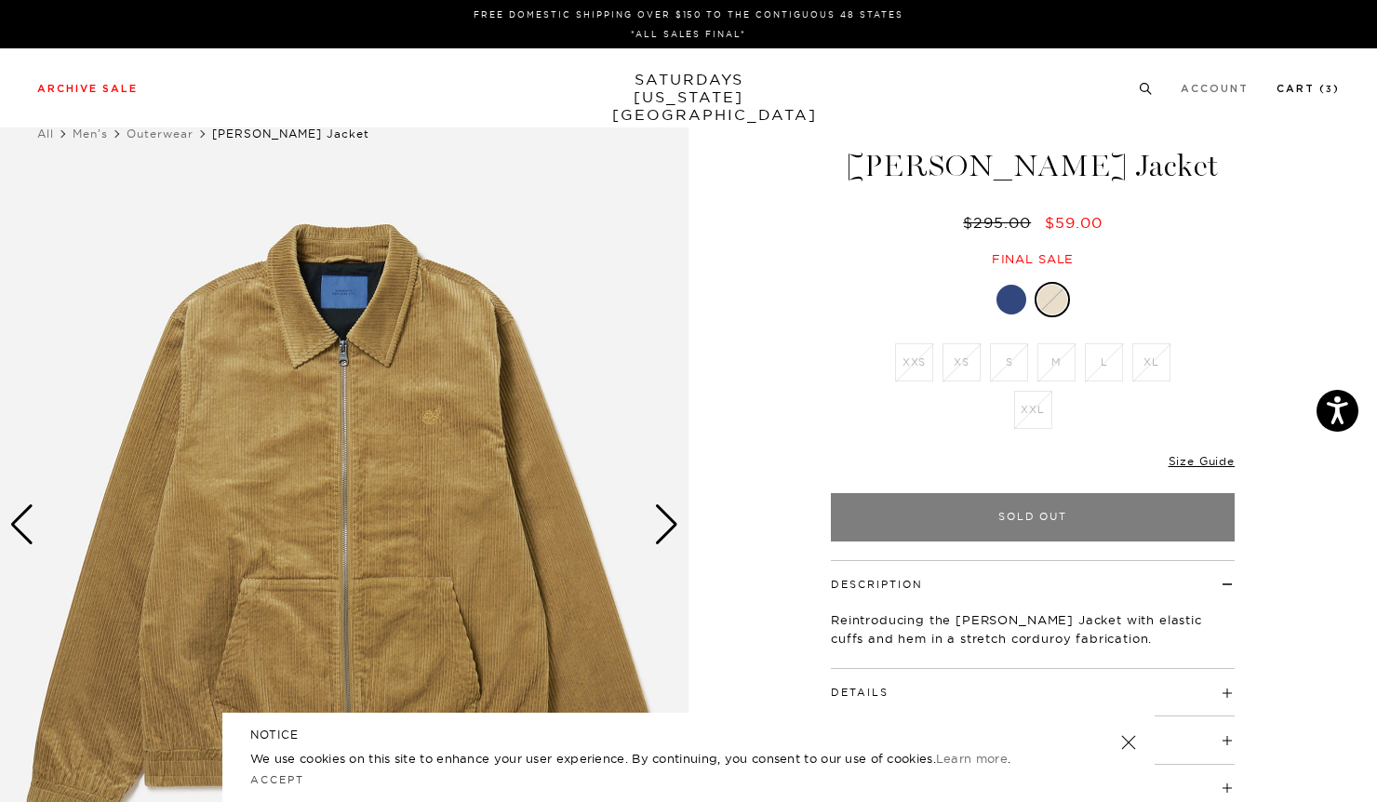
click at [1315, 87] on link "Cart ( 3 )" at bounding box center [1308, 89] width 63 height 10
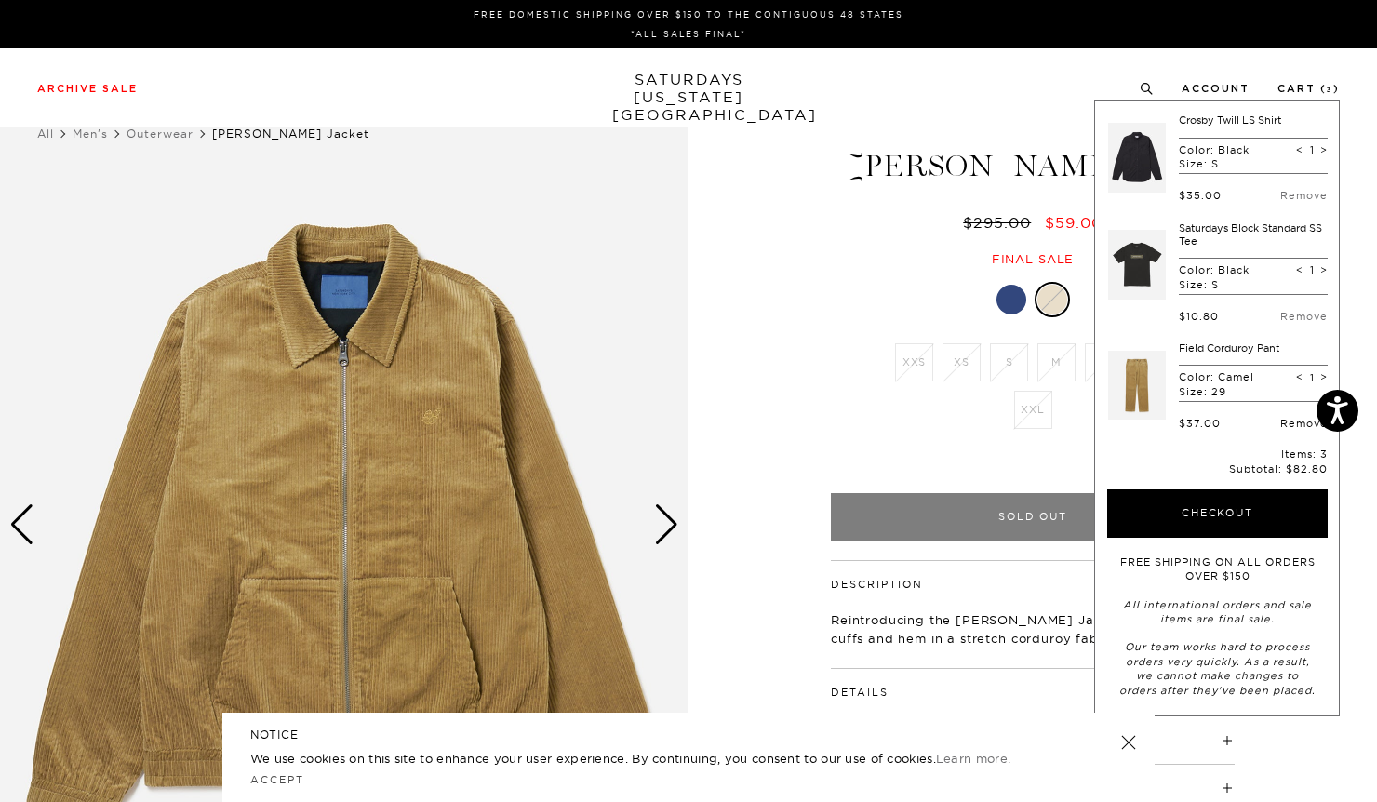
click at [1290, 424] on link "Remove" at bounding box center [1304, 423] width 47 height 13
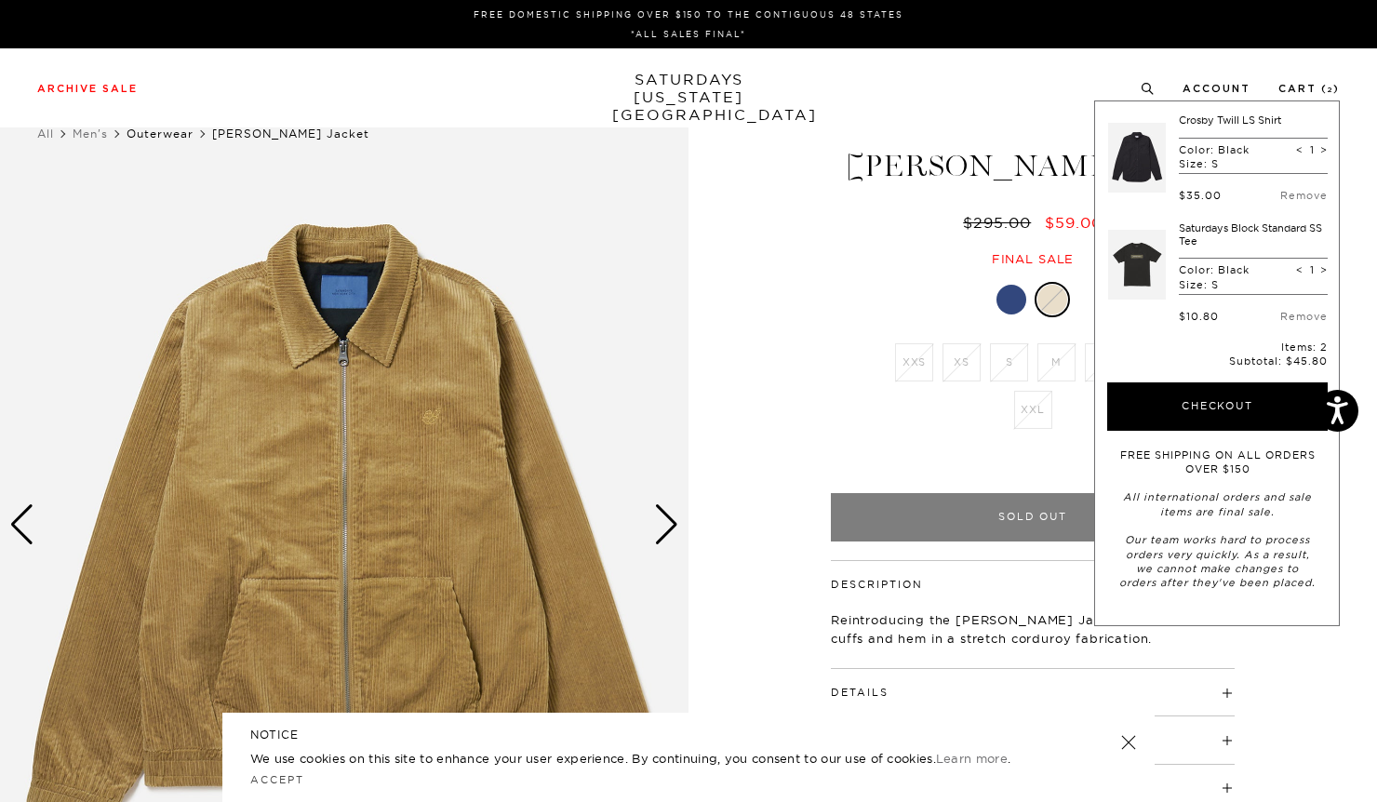
click at [147, 132] on link "Outerwear" at bounding box center [160, 134] width 67 height 14
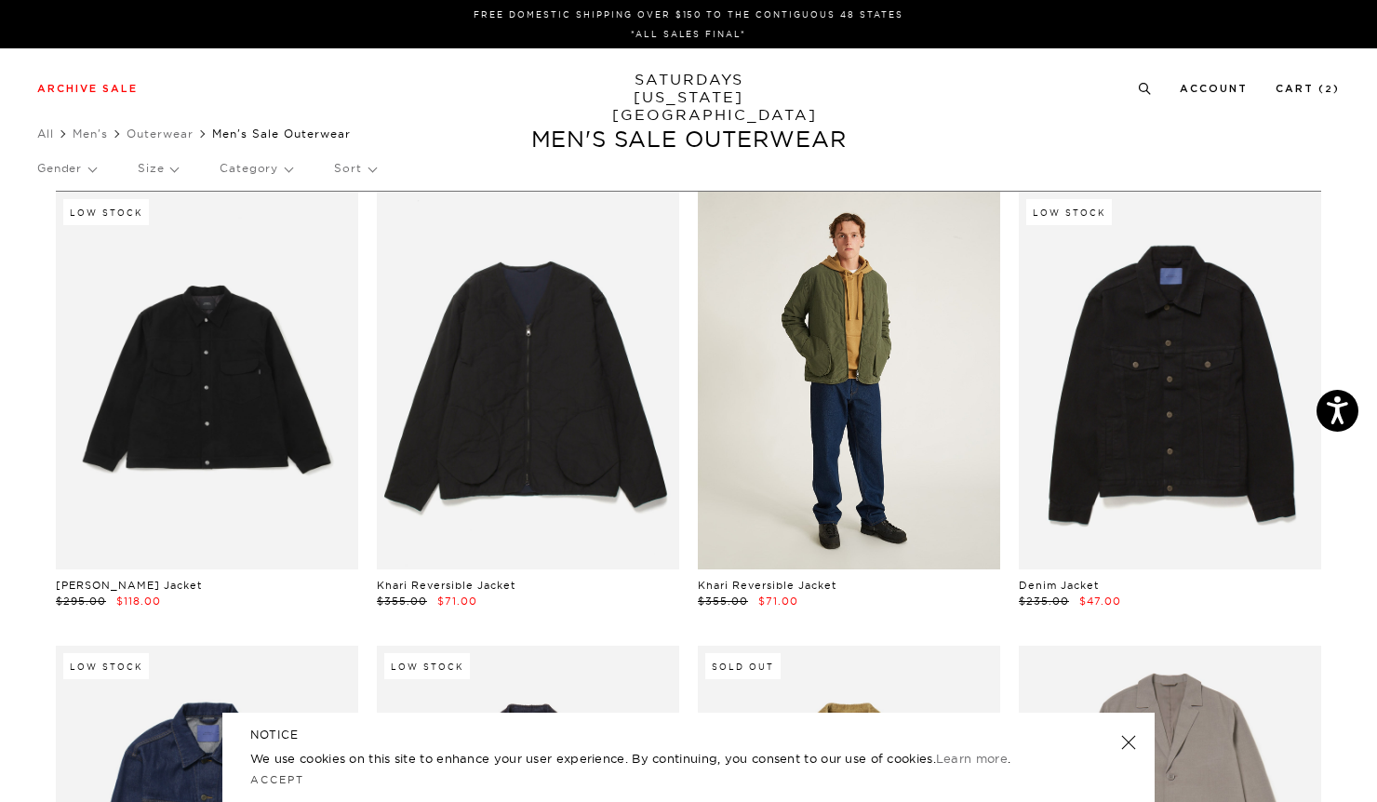
click at [875, 469] on link at bounding box center [849, 381] width 302 height 378
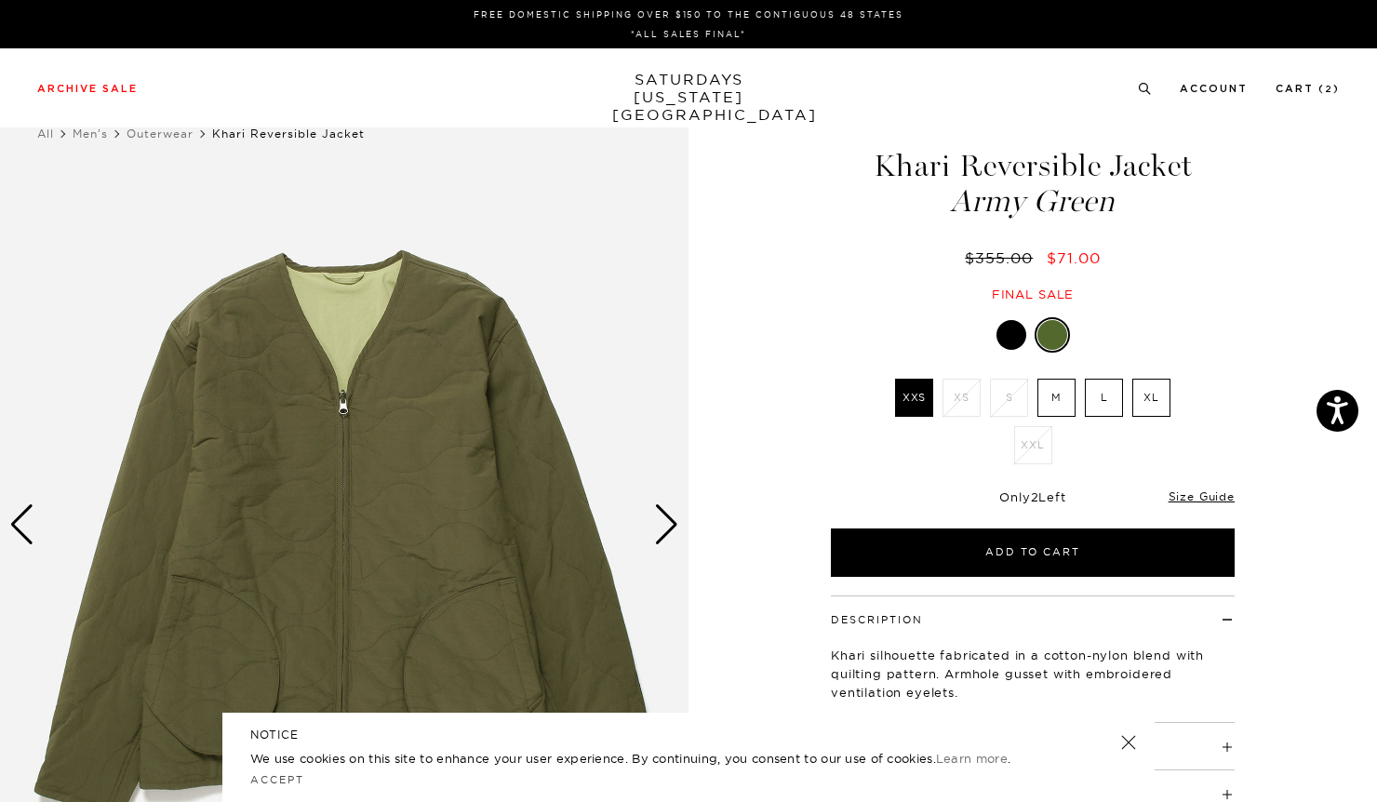
click at [1062, 385] on label "M" at bounding box center [1057, 398] width 38 height 38
click at [0, 0] on input "M" at bounding box center [0, 0] width 0 height 0
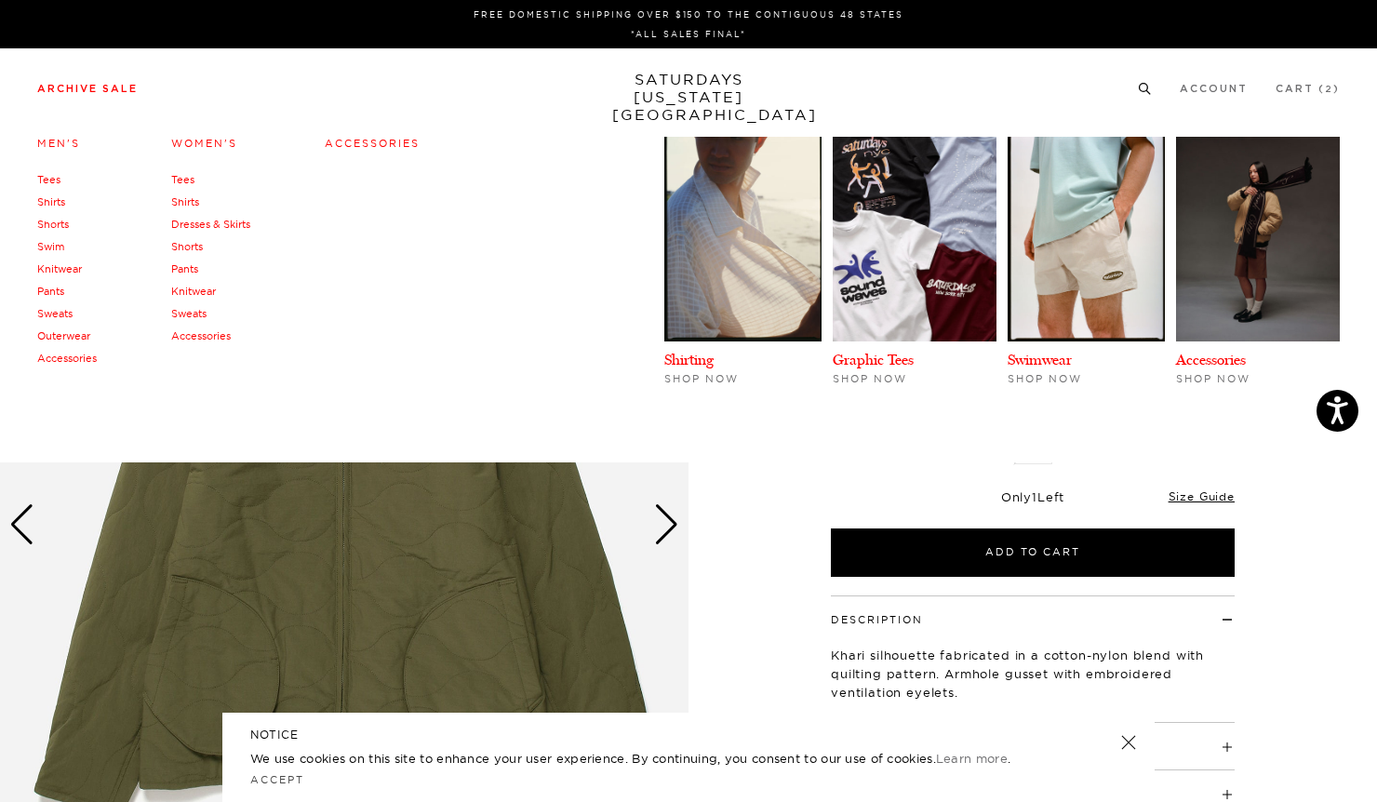
click at [47, 293] on link "Pants" at bounding box center [50, 291] width 27 height 13
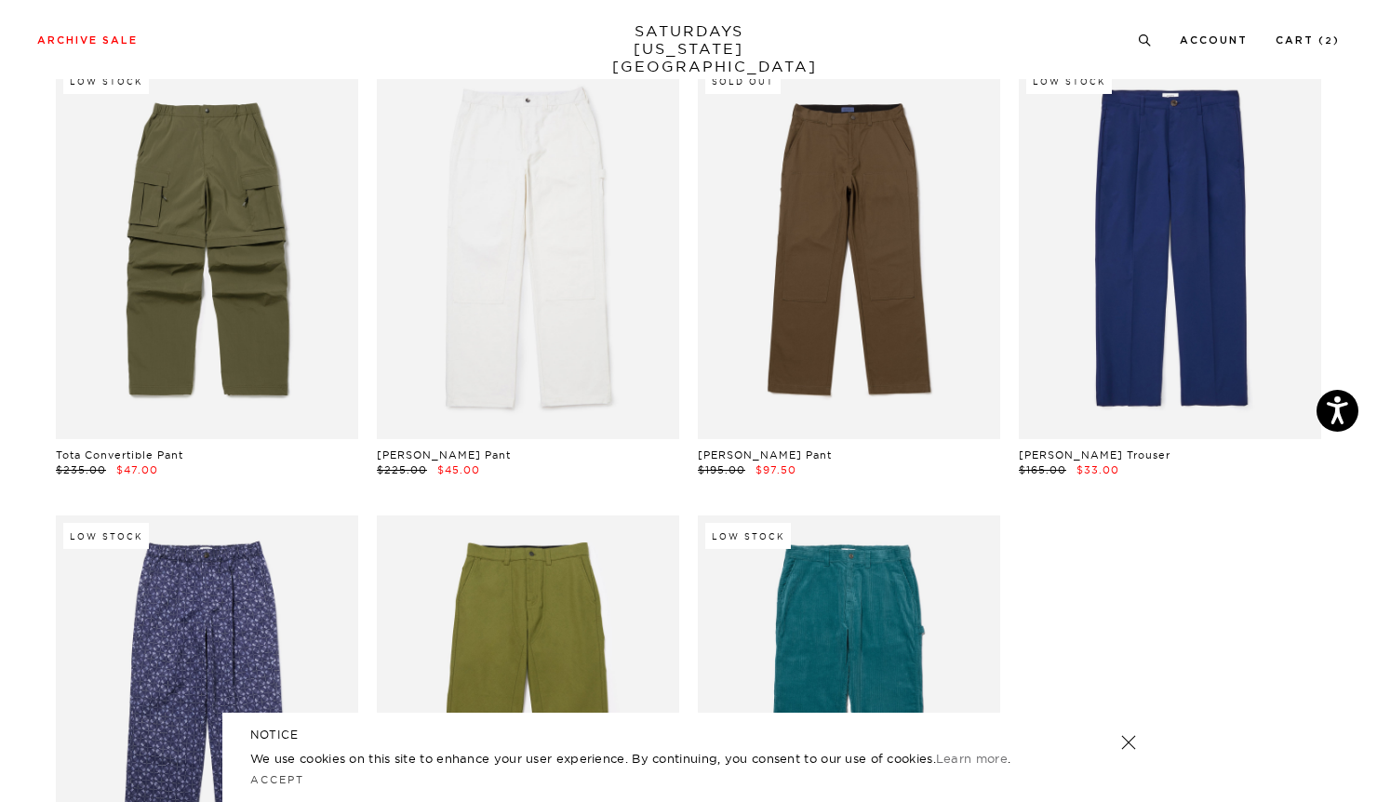
scroll to position [584, 0]
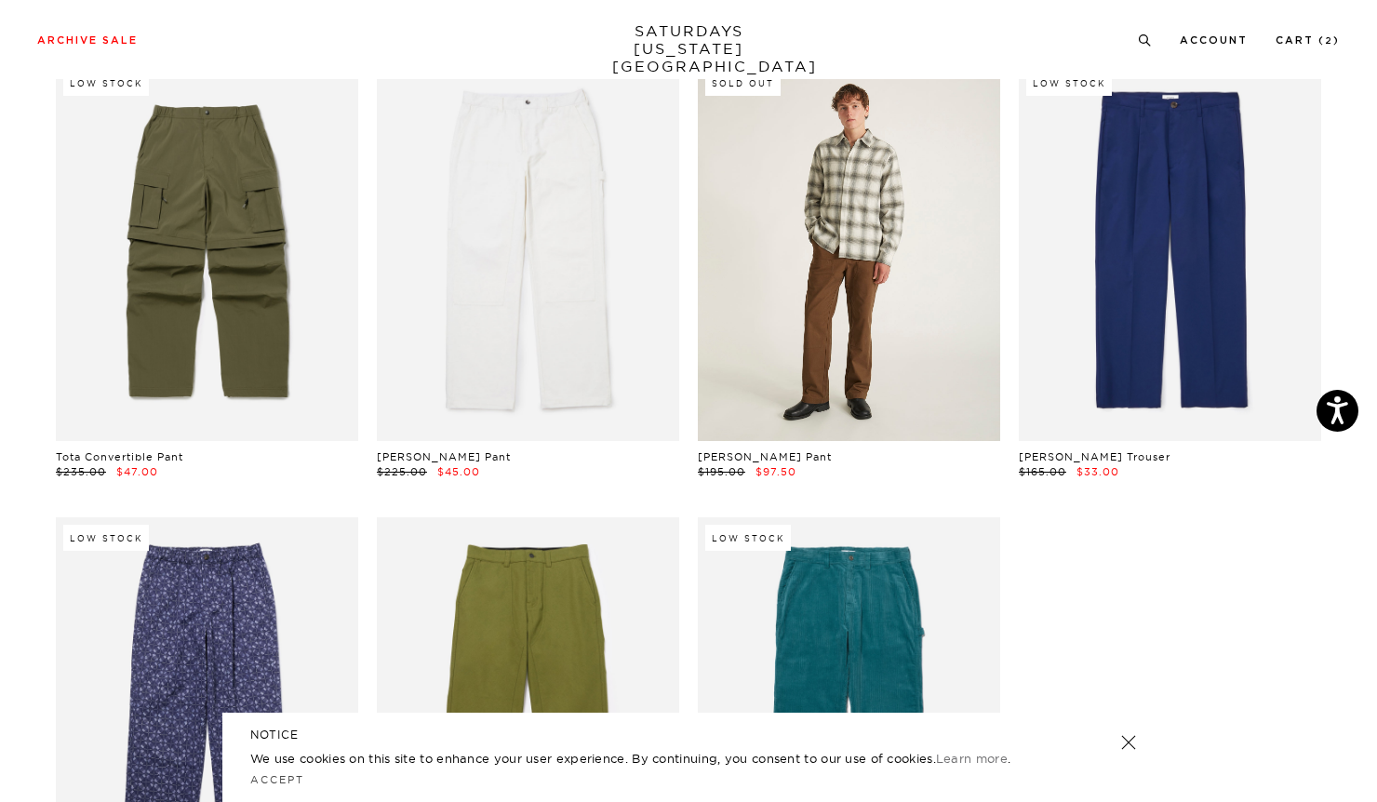
click at [757, 294] on link at bounding box center [849, 251] width 302 height 378
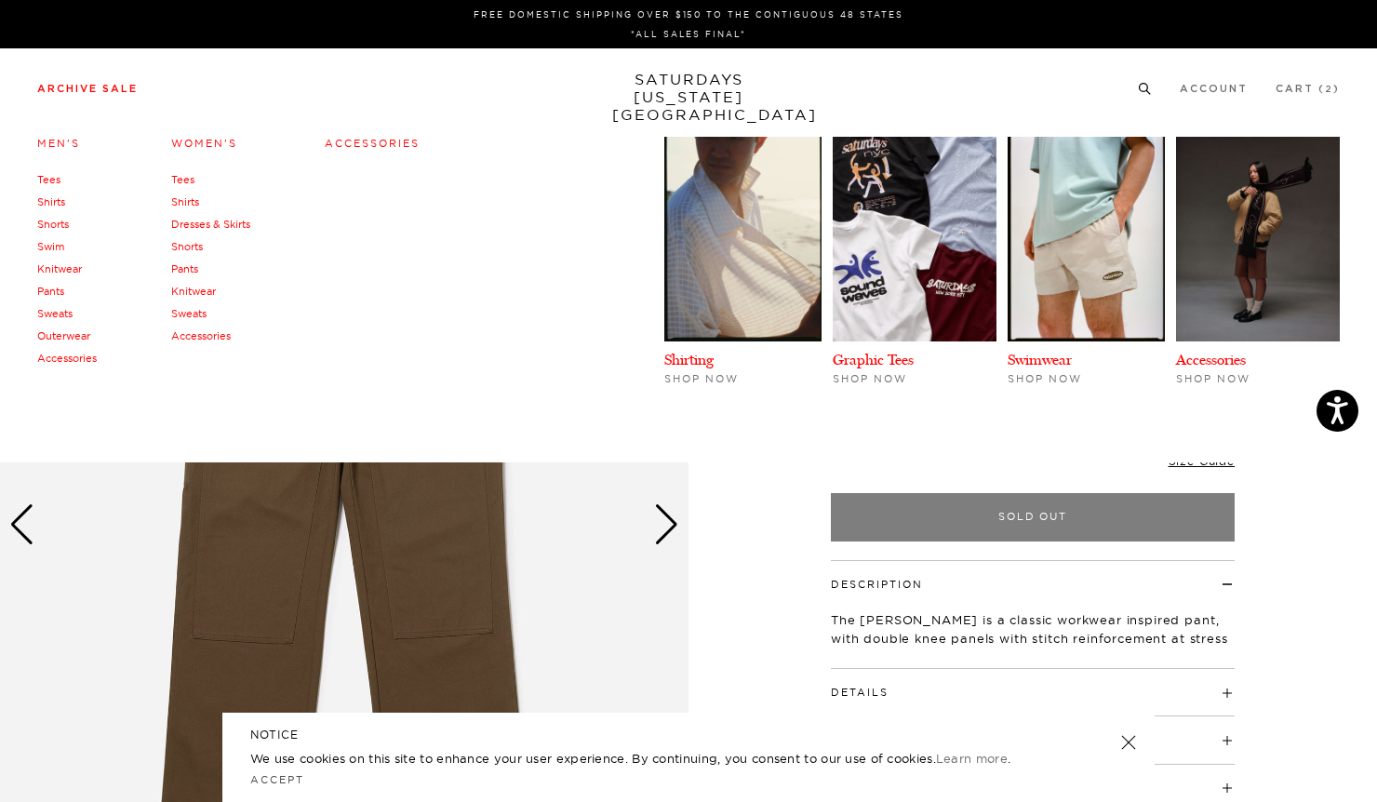
click at [59, 202] on link "Shirts" at bounding box center [51, 201] width 28 height 13
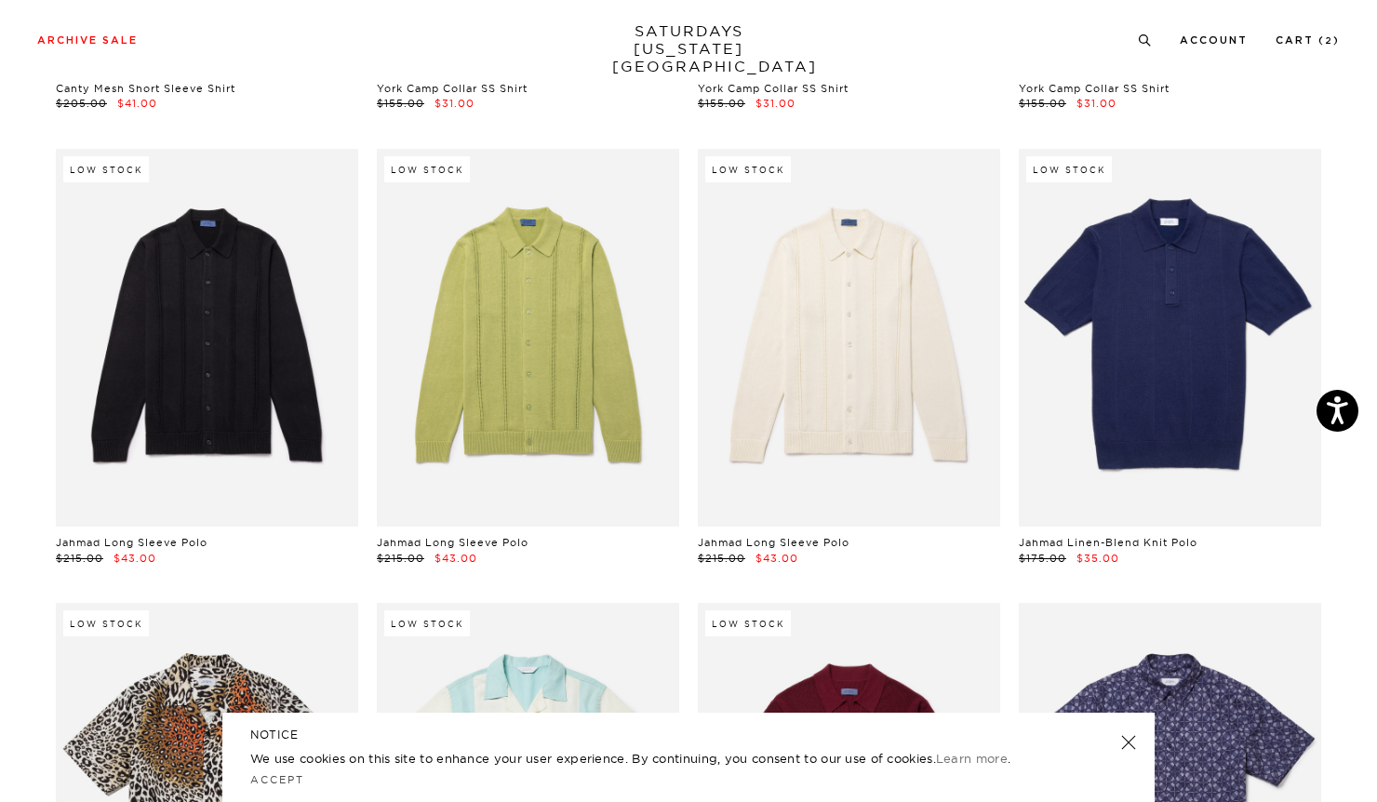
scroll to position [2331, 0]
click at [1329, 42] on small "2" at bounding box center [1329, 41] width 8 height 8
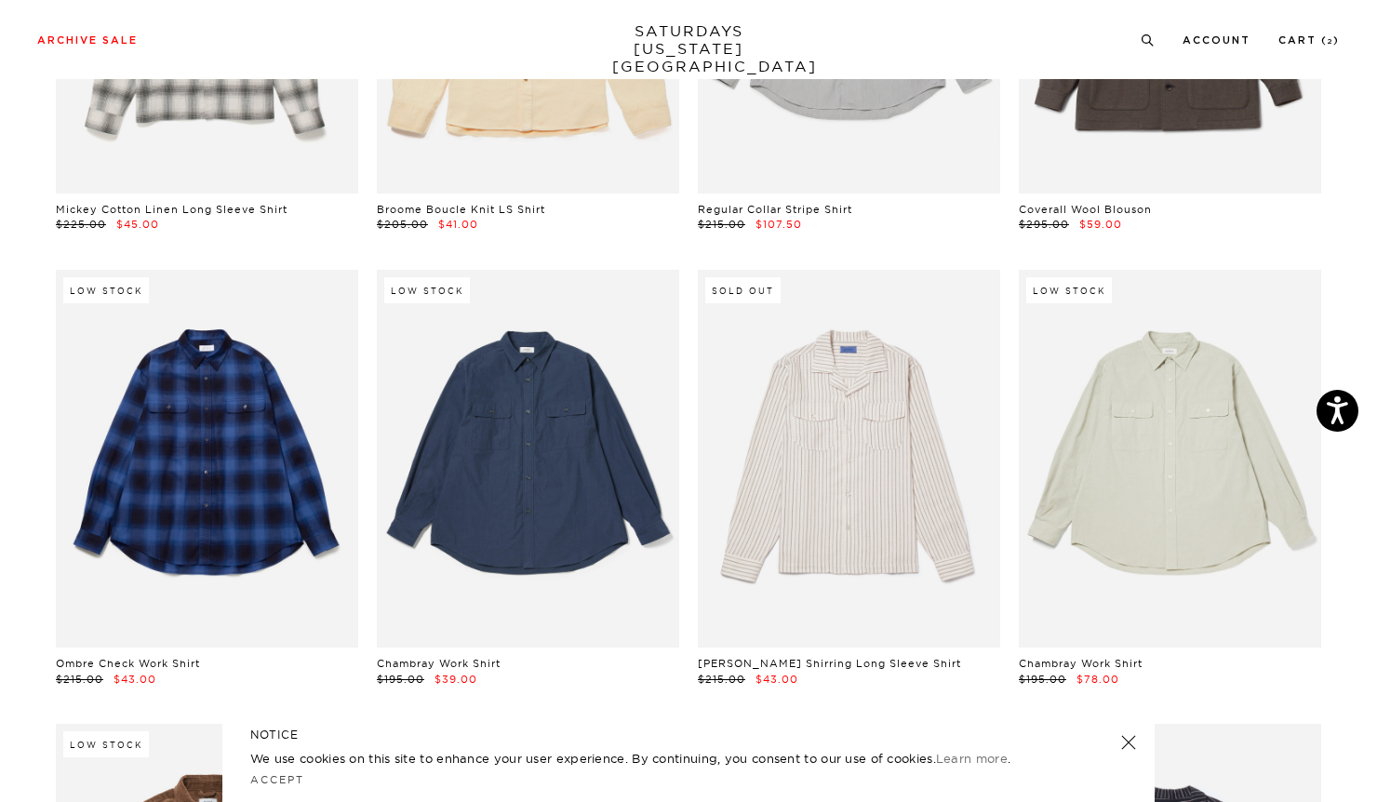
scroll to position [4028, 0]
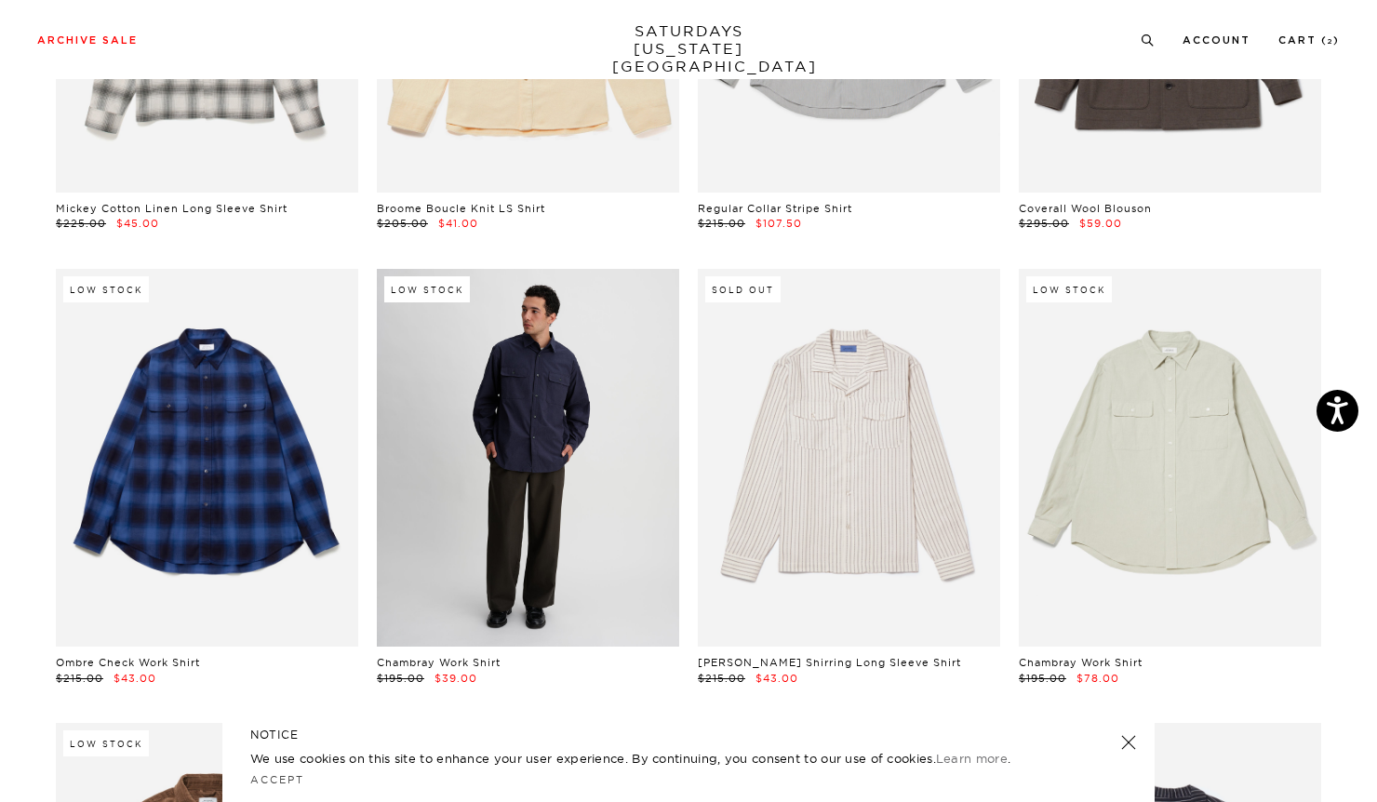
click at [486, 454] on link at bounding box center [528, 458] width 302 height 378
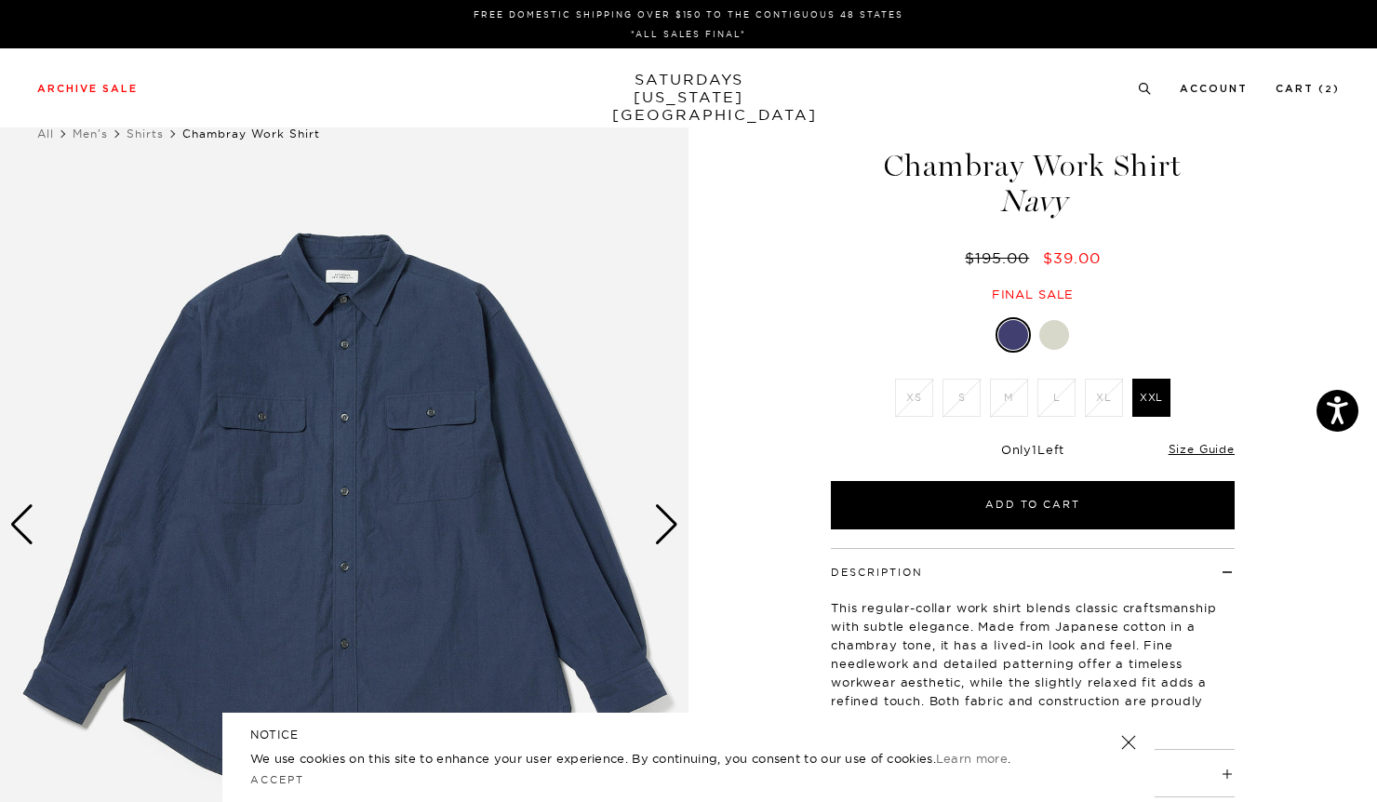
click at [1048, 336] on div at bounding box center [1055, 335] width 30 height 30
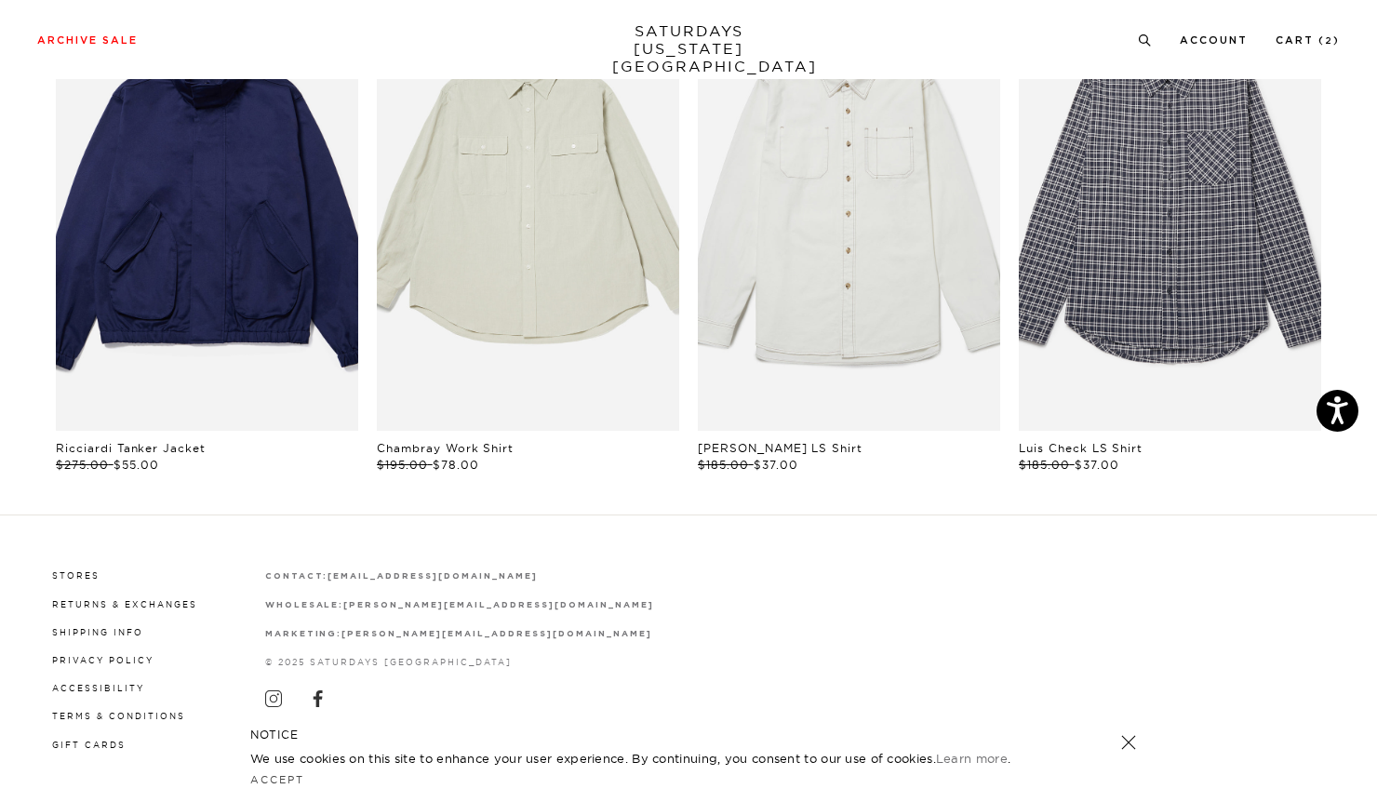
scroll to position [933, 0]
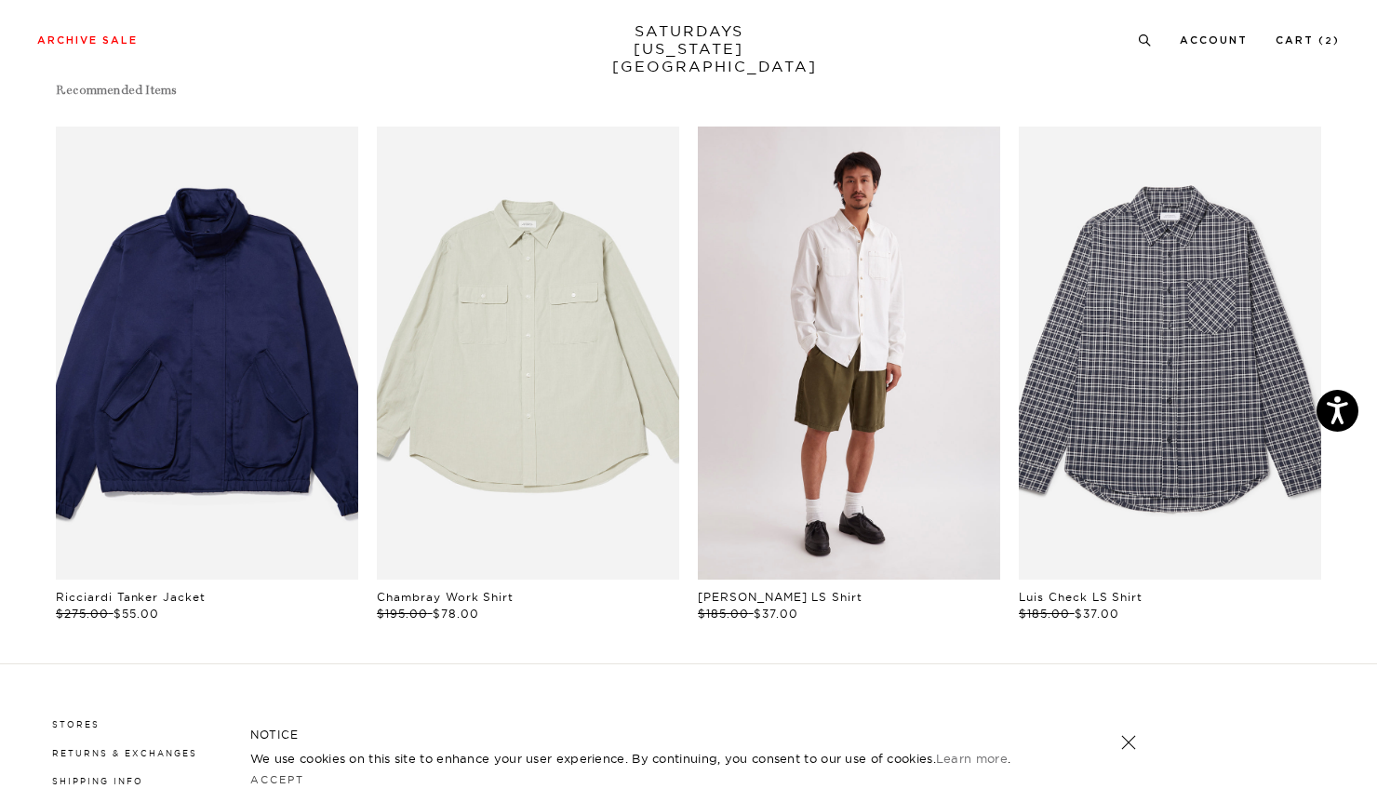
click at [804, 476] on link "files/M12420LS02-IVORY_02.jpg" at bounding box center [849, 354] width 302 height 454
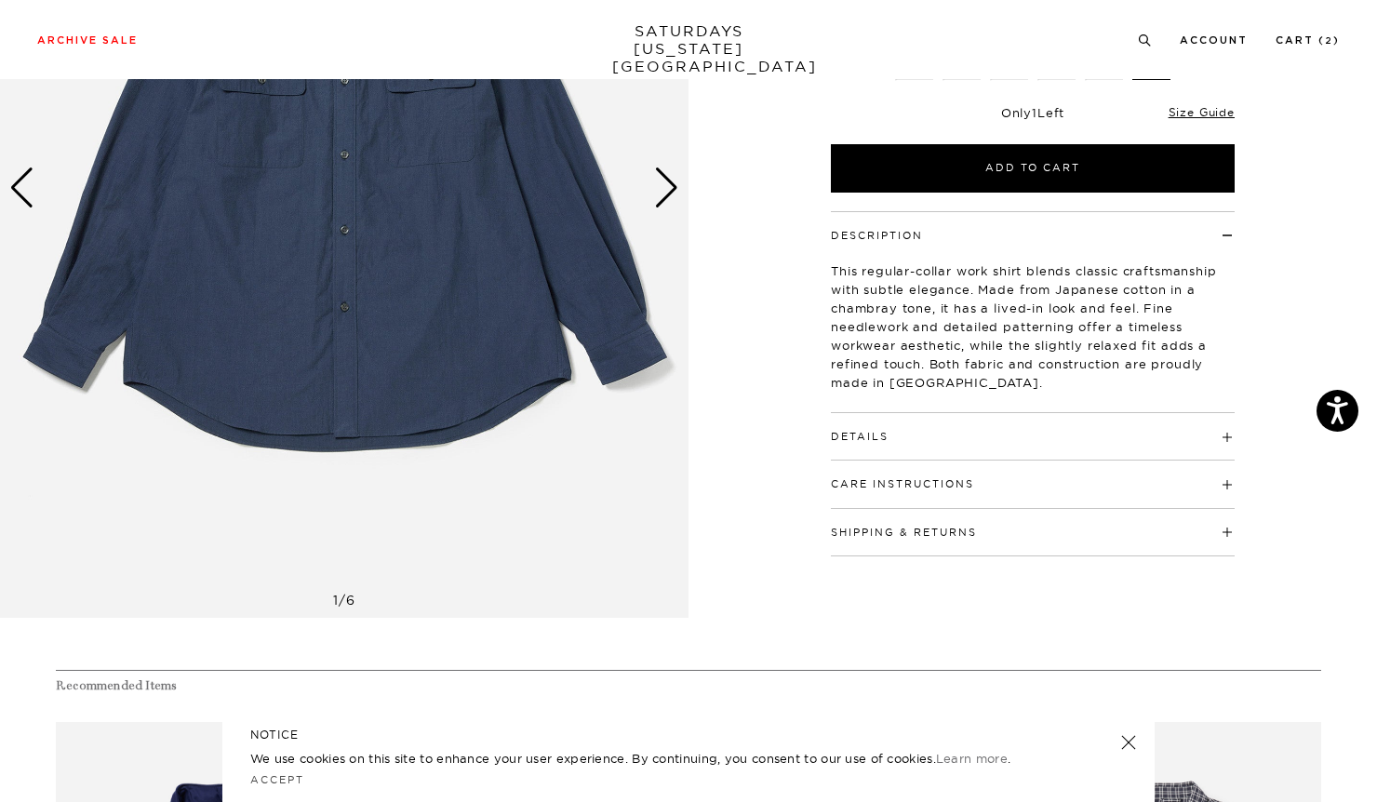
scroll to position [339, 11]
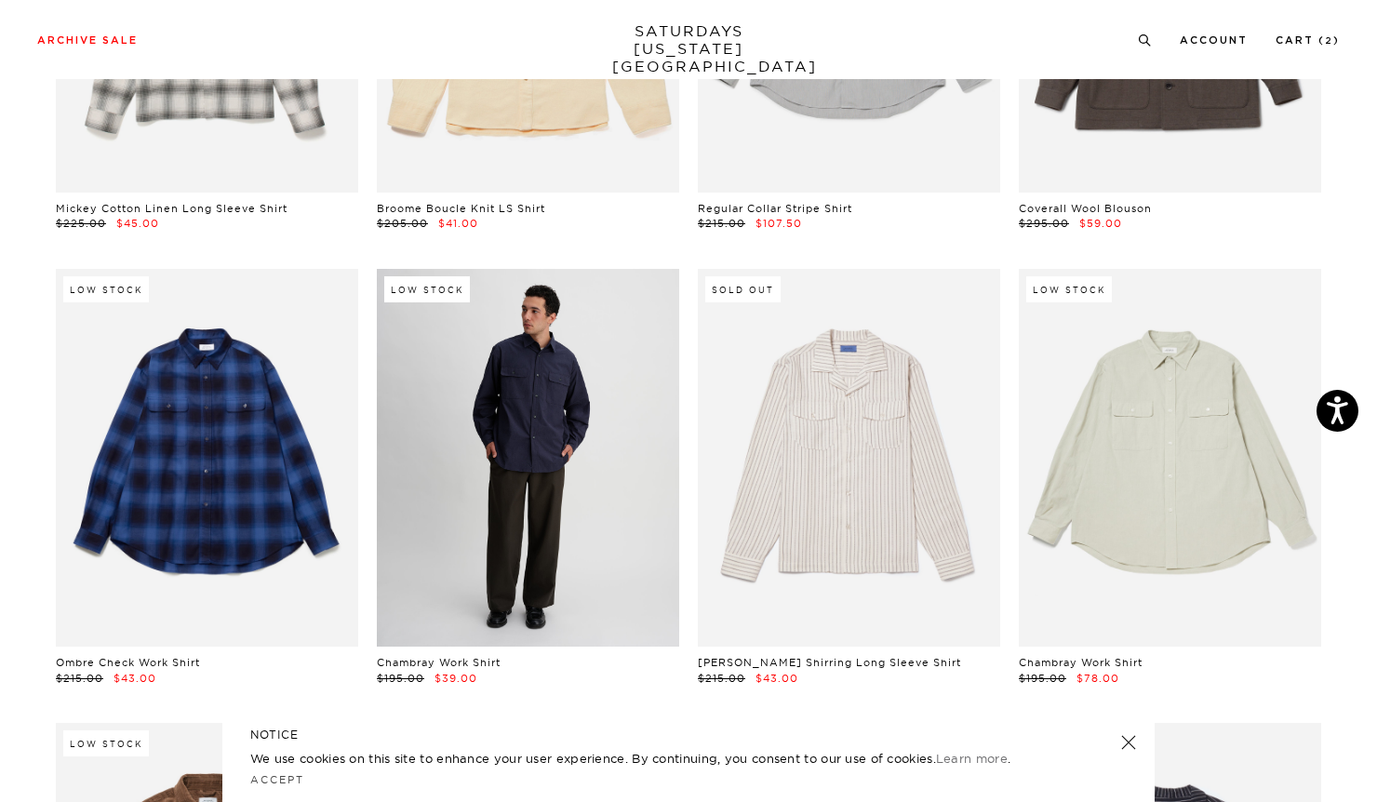
scroll to position [4022, 0]
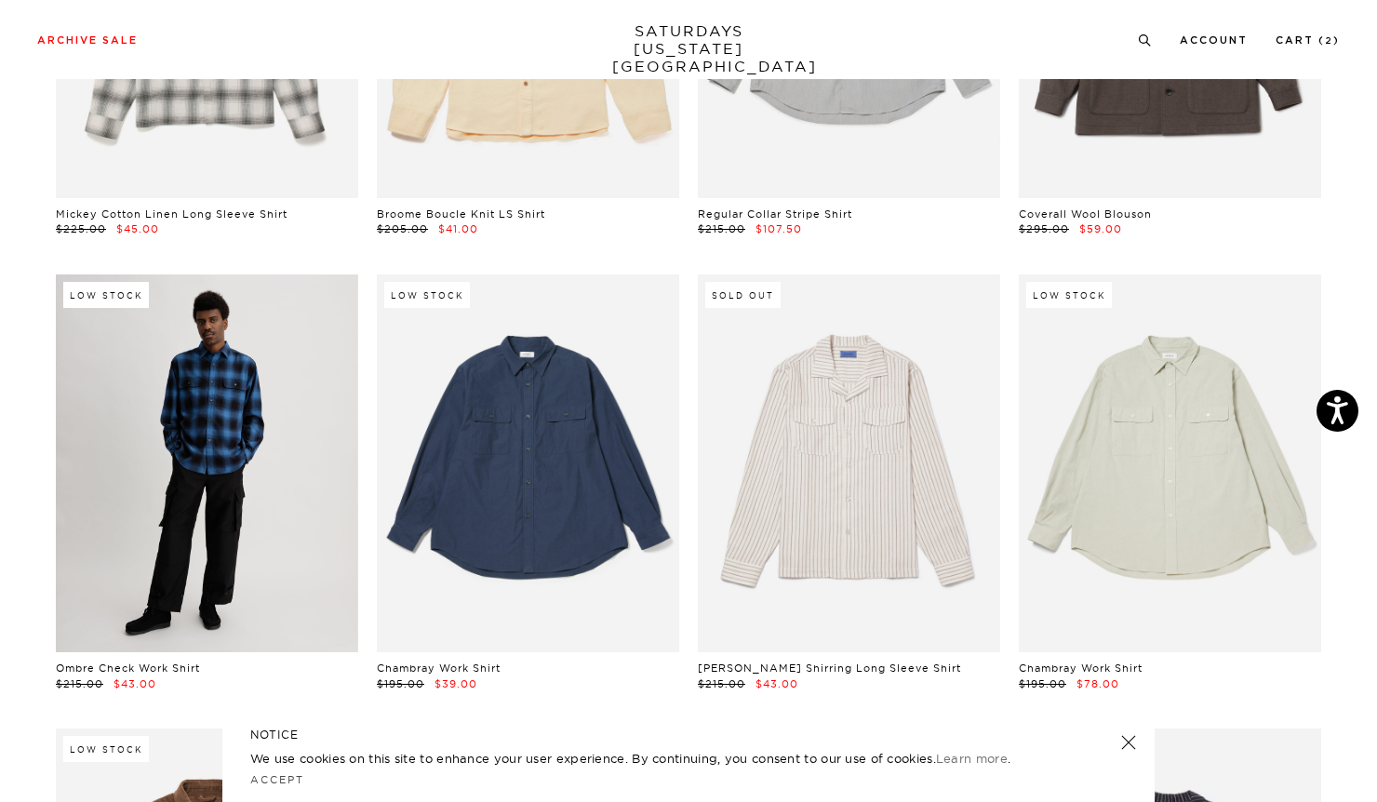
click at [193, 511] on link at bounding box center [207, 464] width 302 height 378
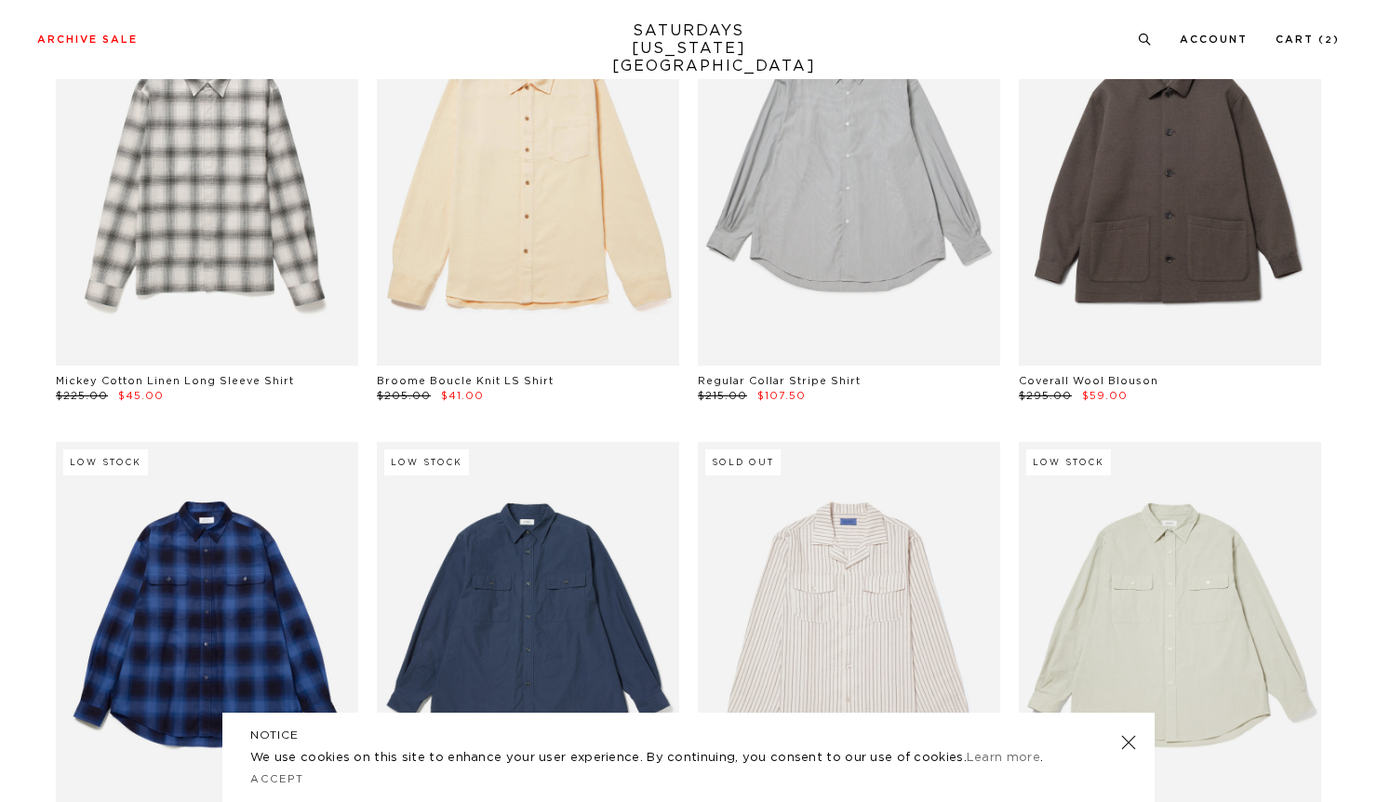
scroll to position [3799, 0]
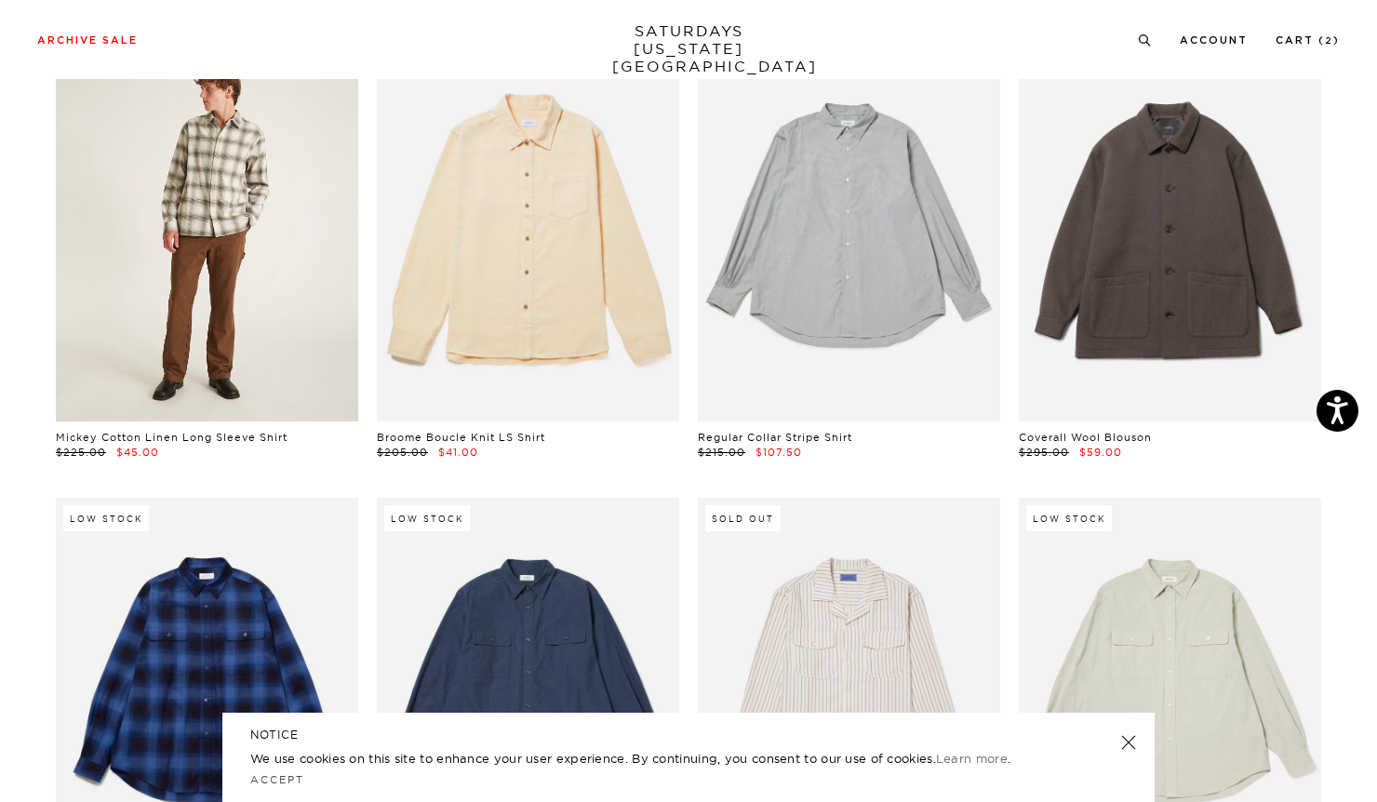
click at [255, 314] on link at bounding box center [207, 233] width 302 height 378
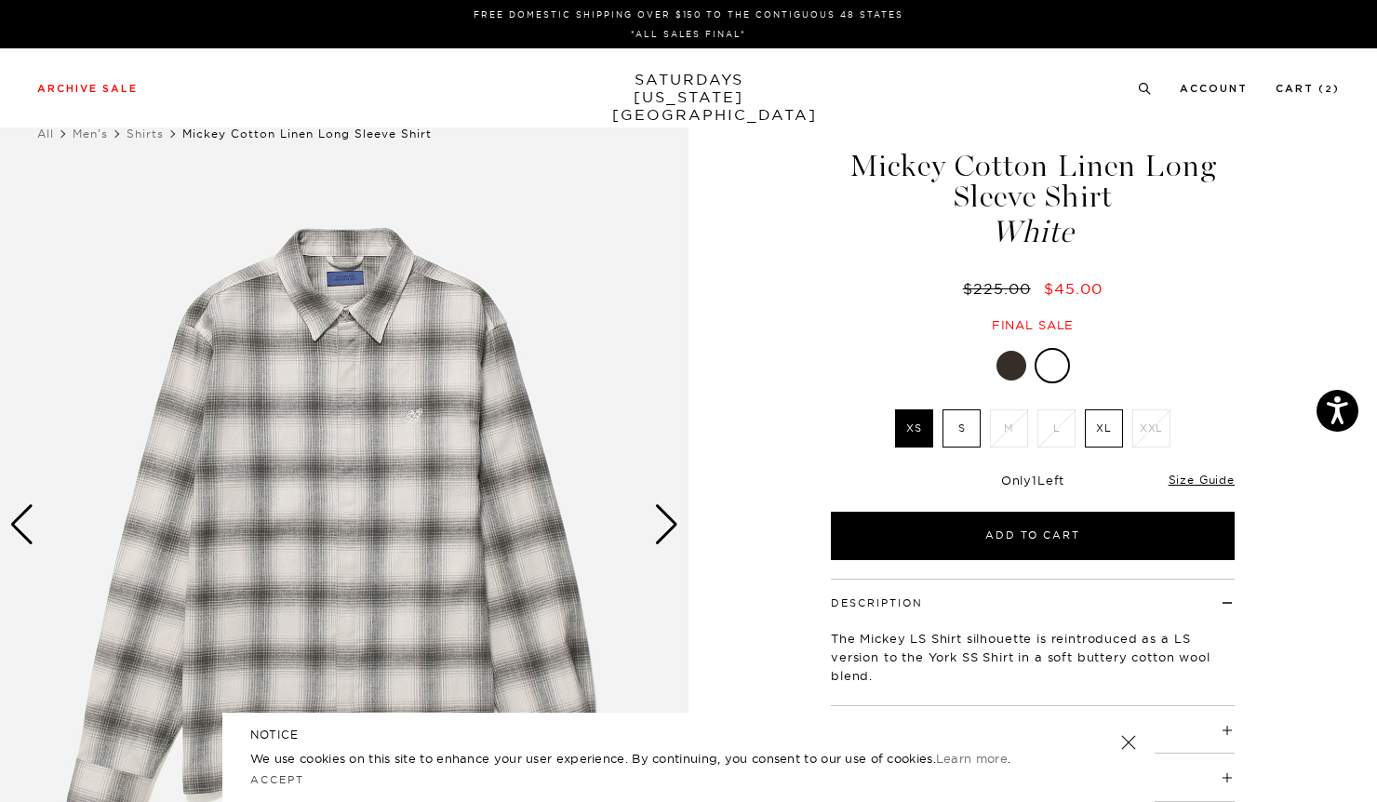
click at [1004, 361] on div at bounding box center [1012, 366] width 30 height 30
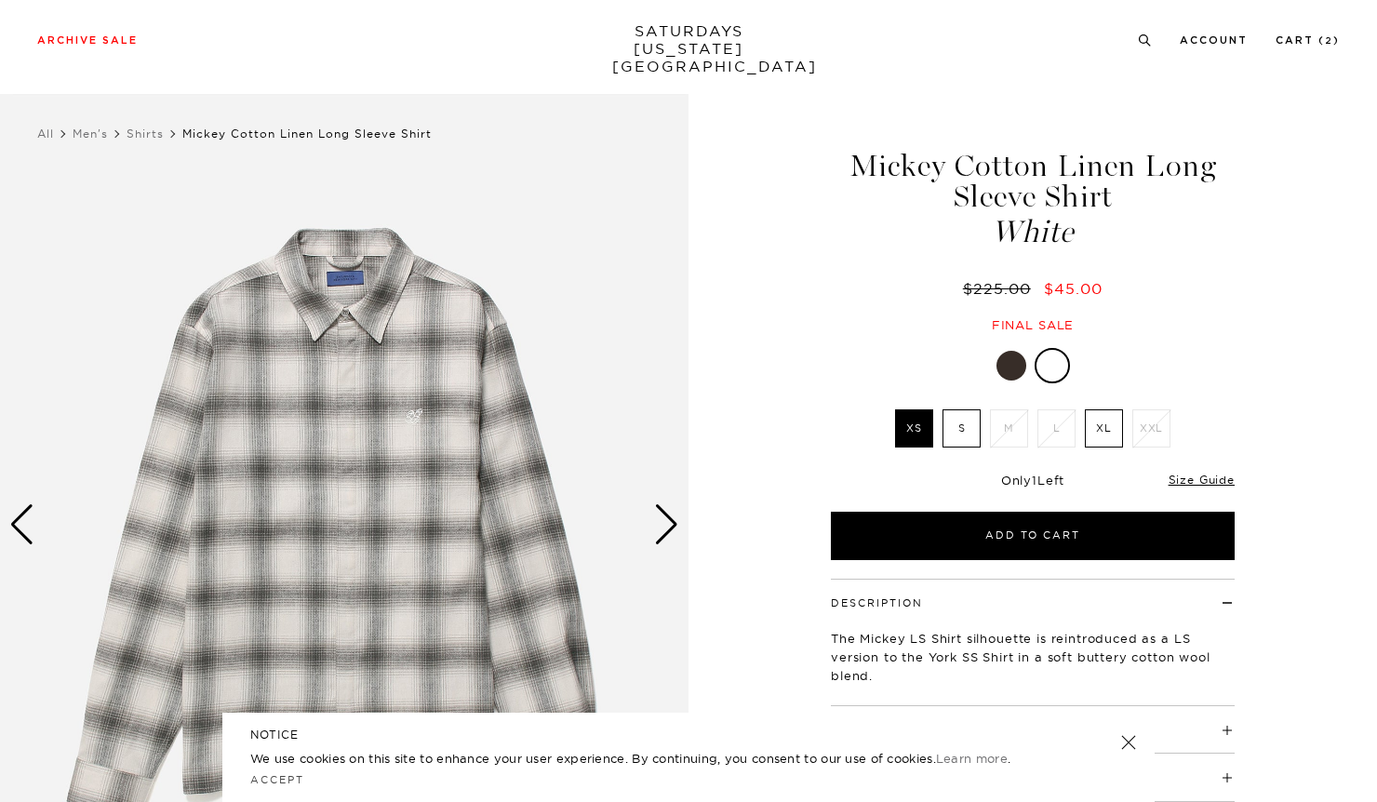
scroll to position [6, 0]
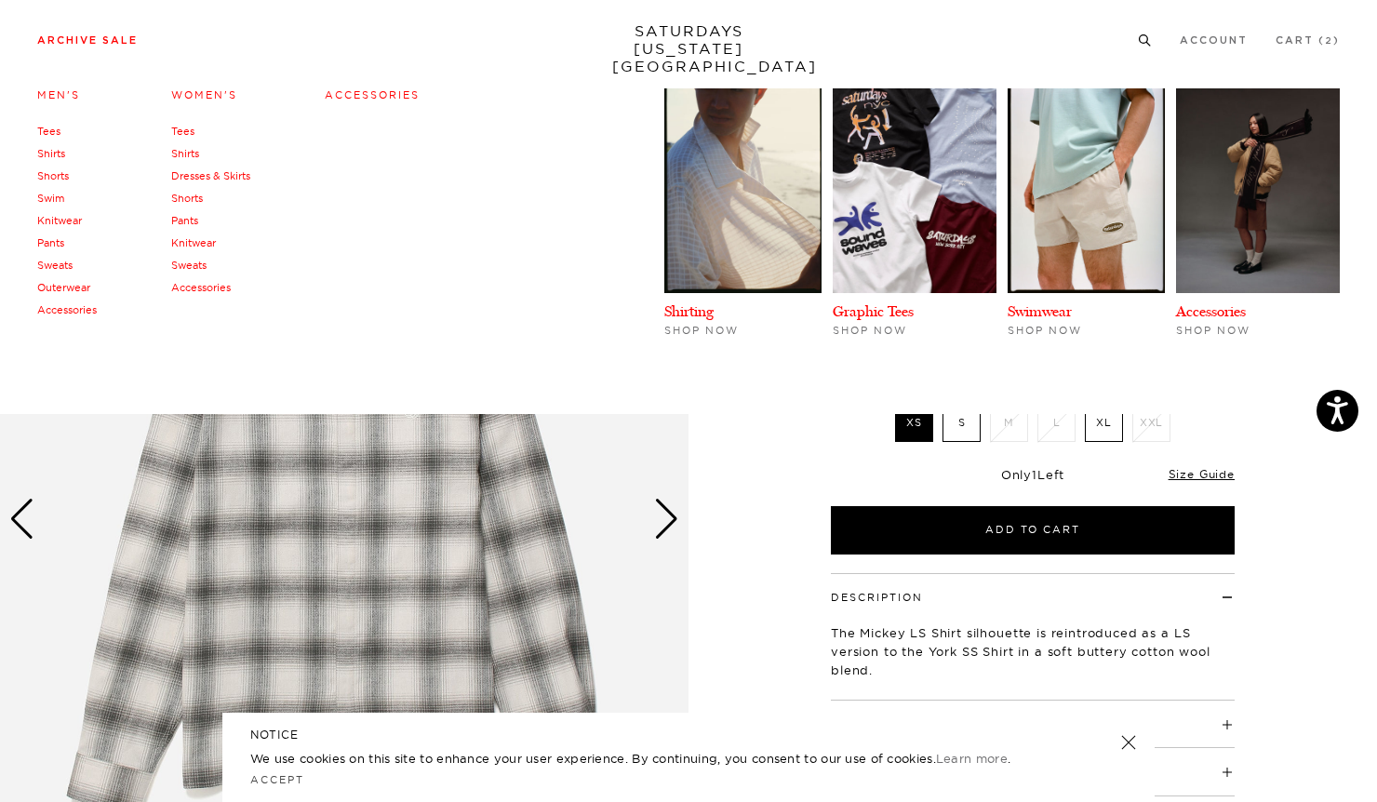
click at [49, 151] on link "Shirts" at bounding box center [51, 153] width 28 height 13
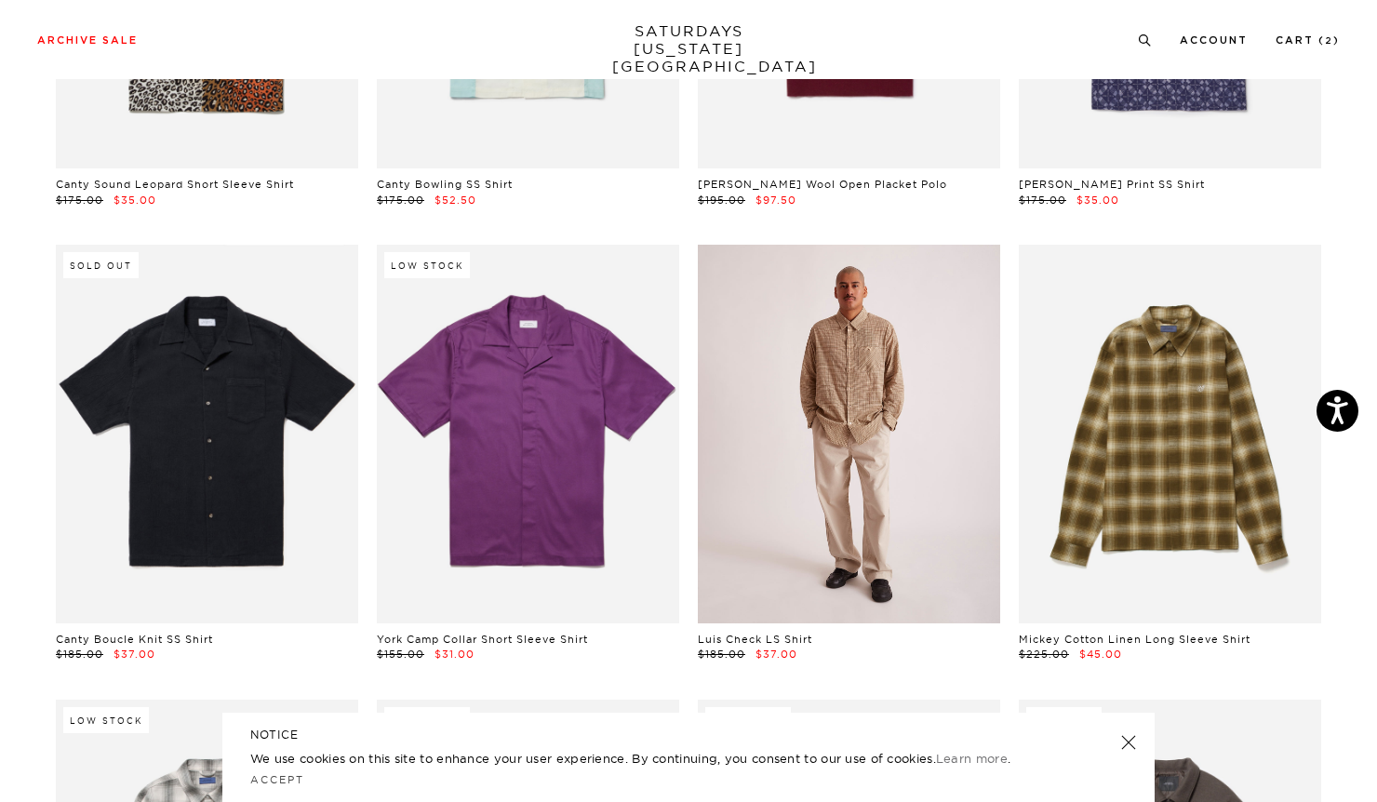
scroll to position [3142, 11]
click at [850, 334] on link at bounding box center [849, 435] width 302 height 378
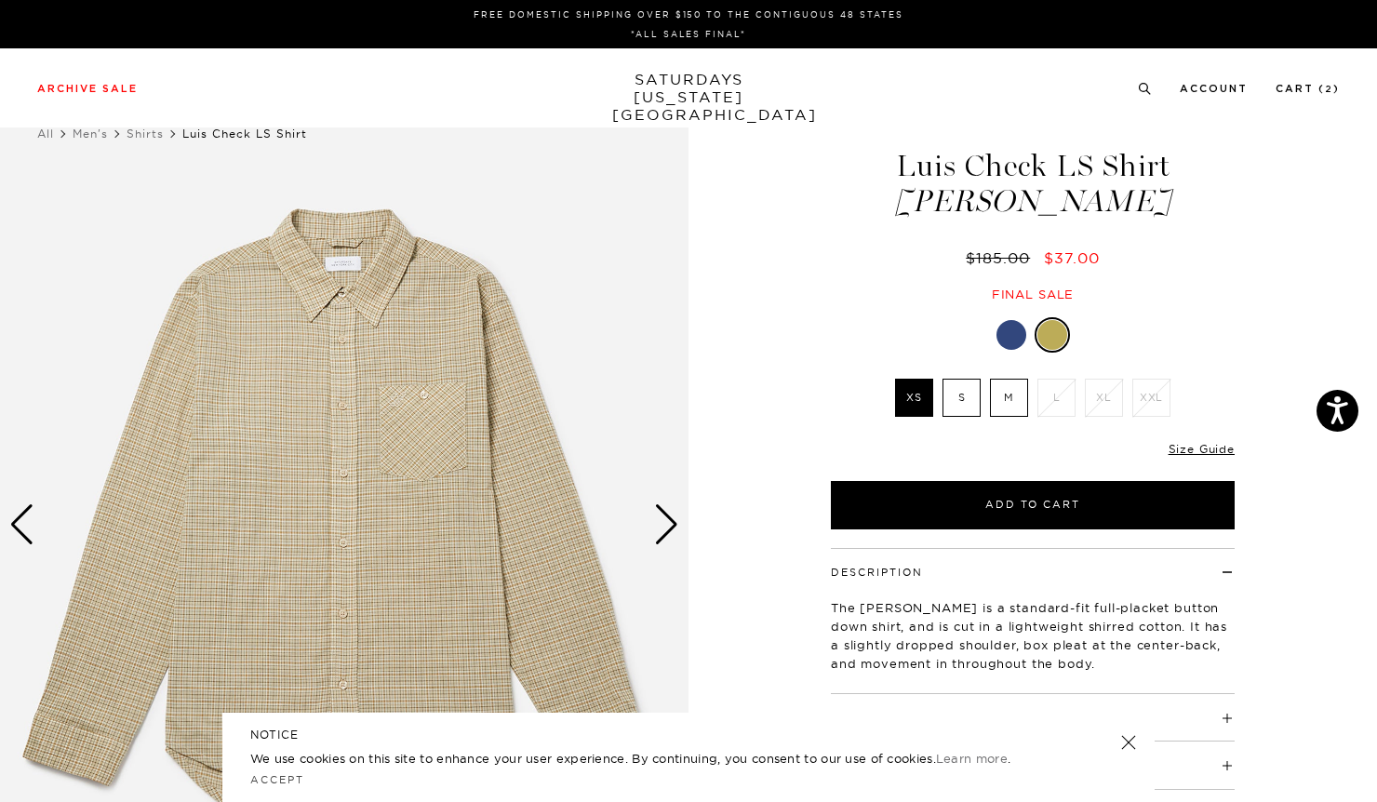
click at [389, 528] on img at bounding box center [344, 524] width 689 height 861
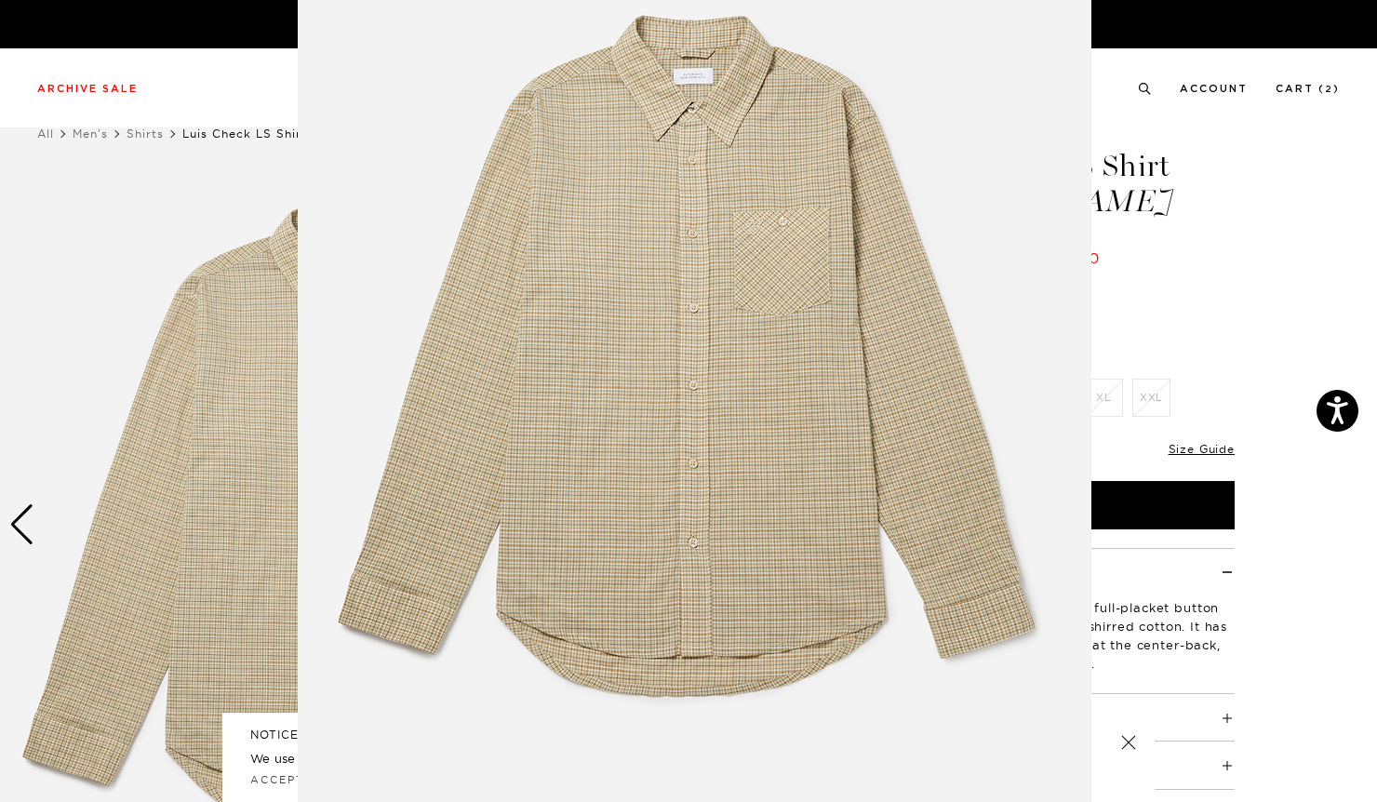
click at [1322, 657] on figure at bounding box center [688, 401] width 1377 height 802
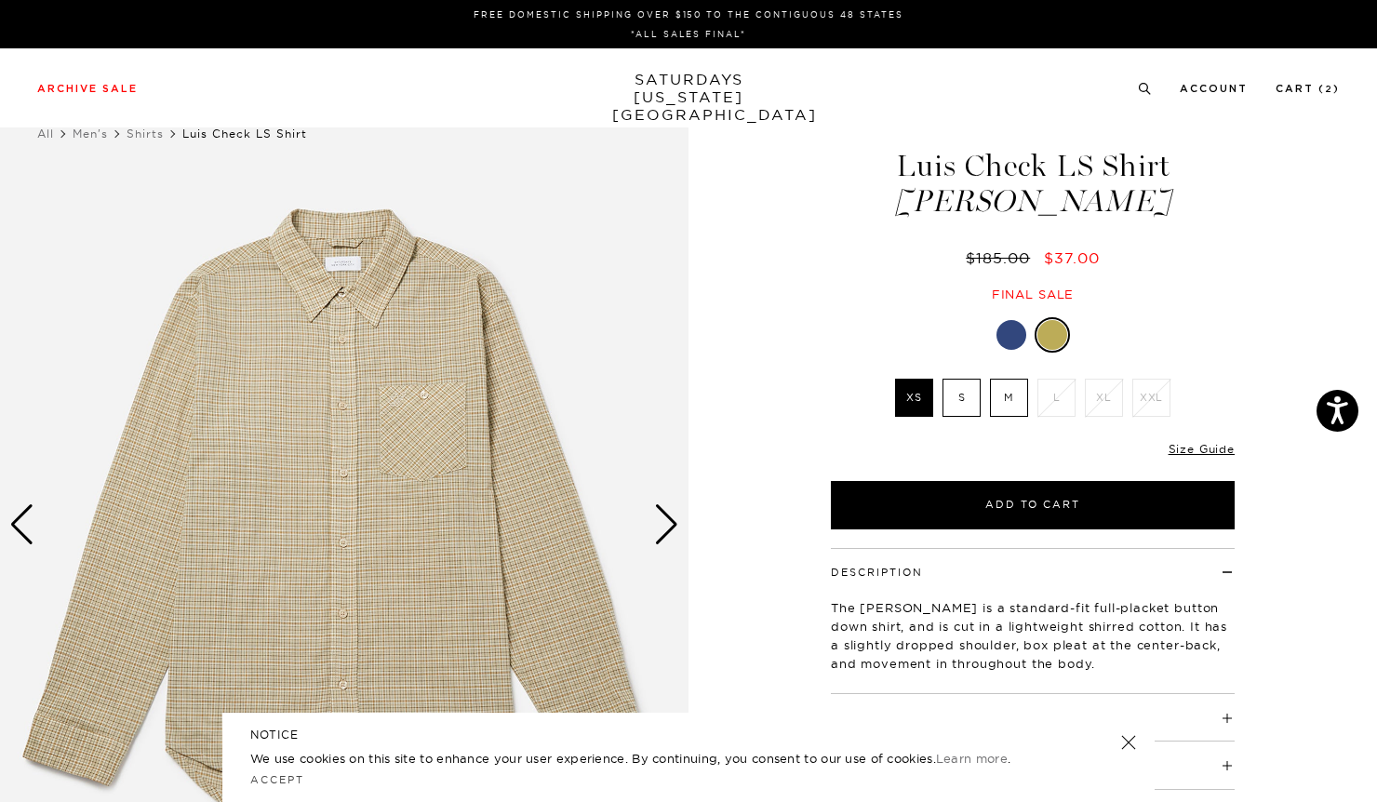
click at [1017, 342] on div at bounding box center [1012, 335] width 30 height 30
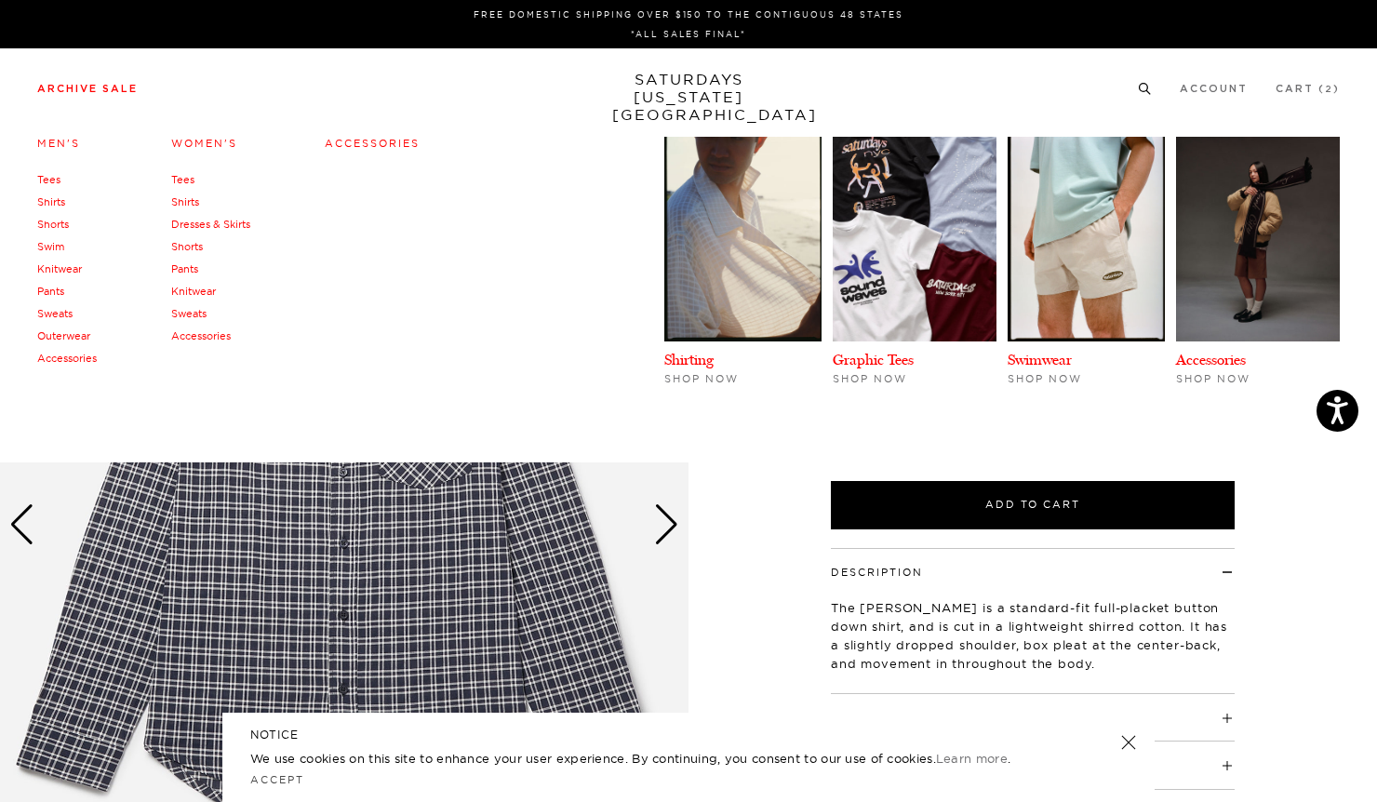
click at [55, 334] on link "Outerwear" at bounding box center [63, 335] width 53 height 13
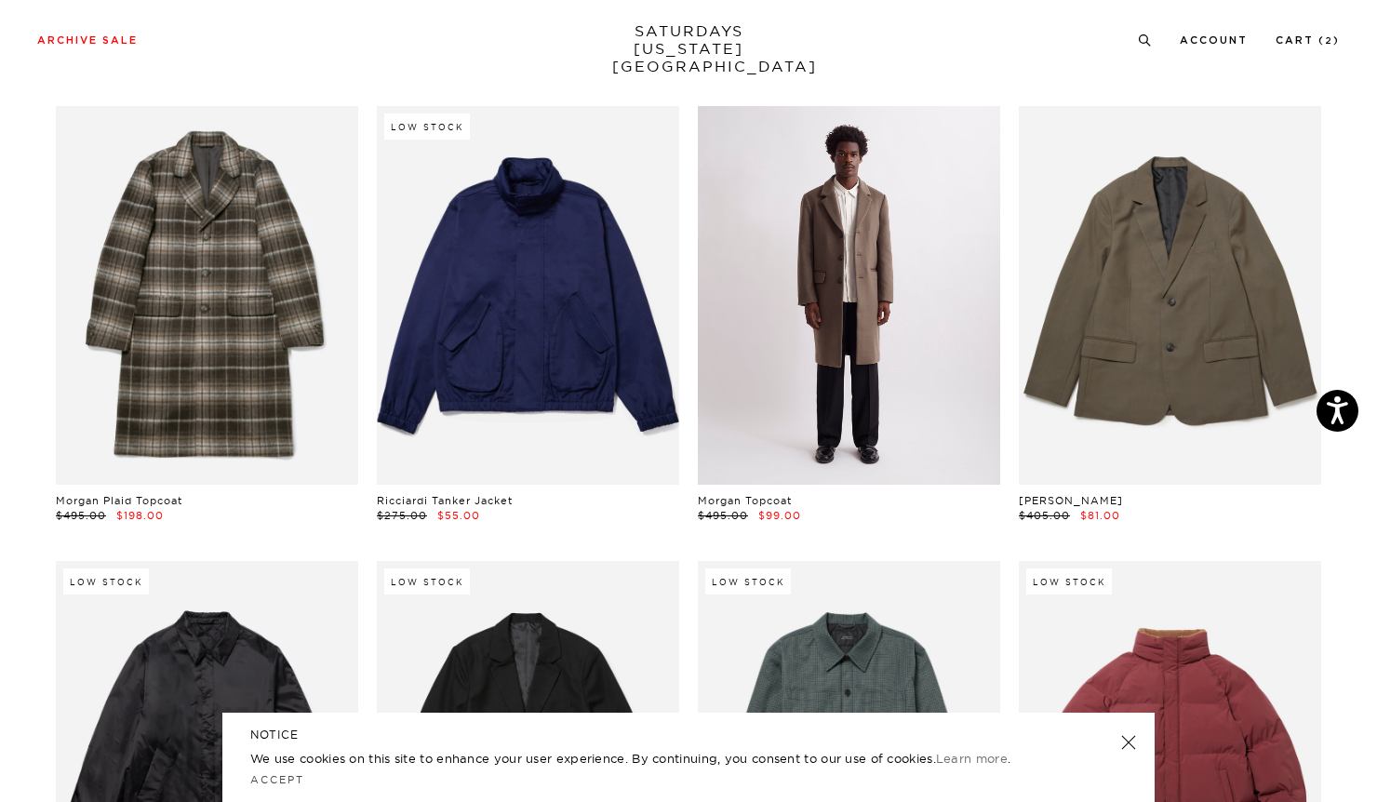
scroll to position [2367, 11]
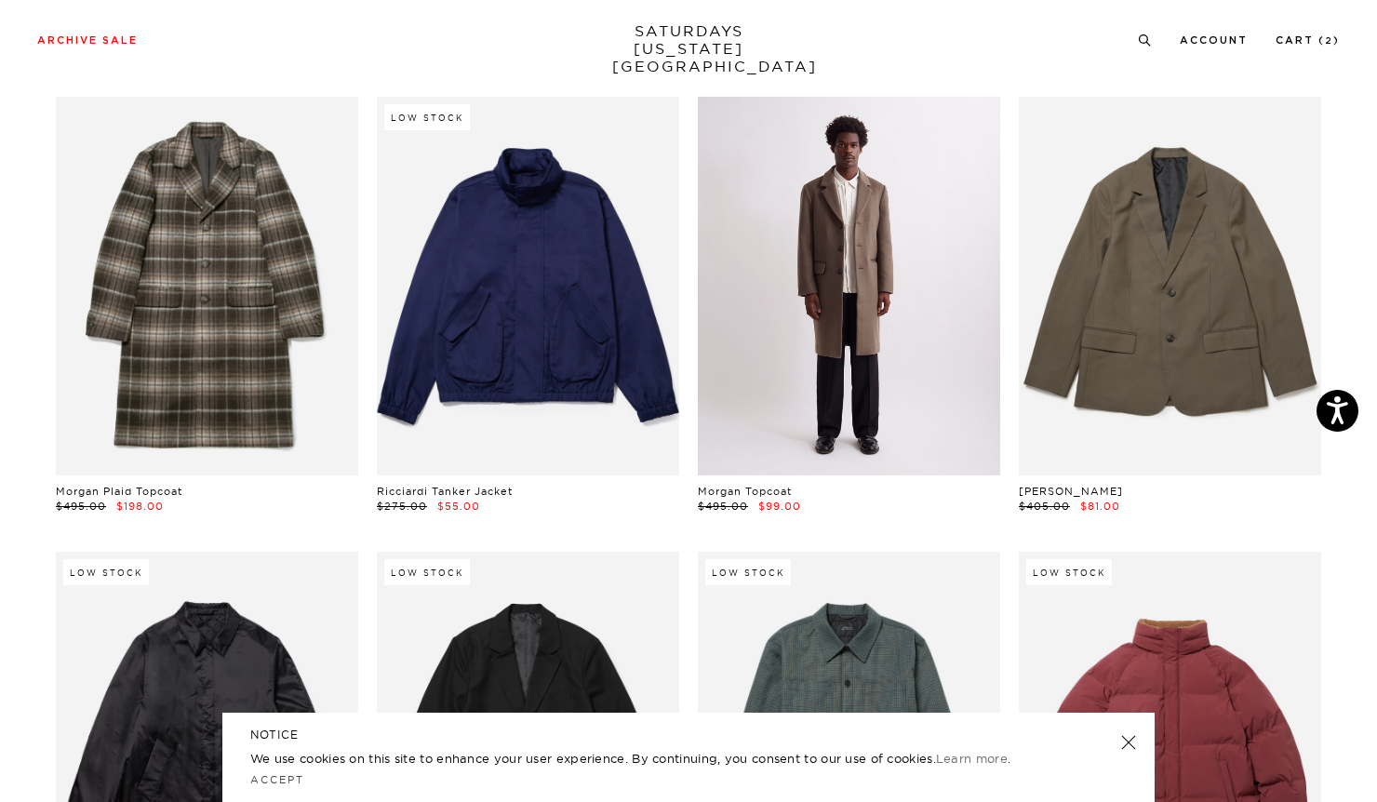
click at [843, 346] on link at bounding box center [849, 286] width 302 height 378
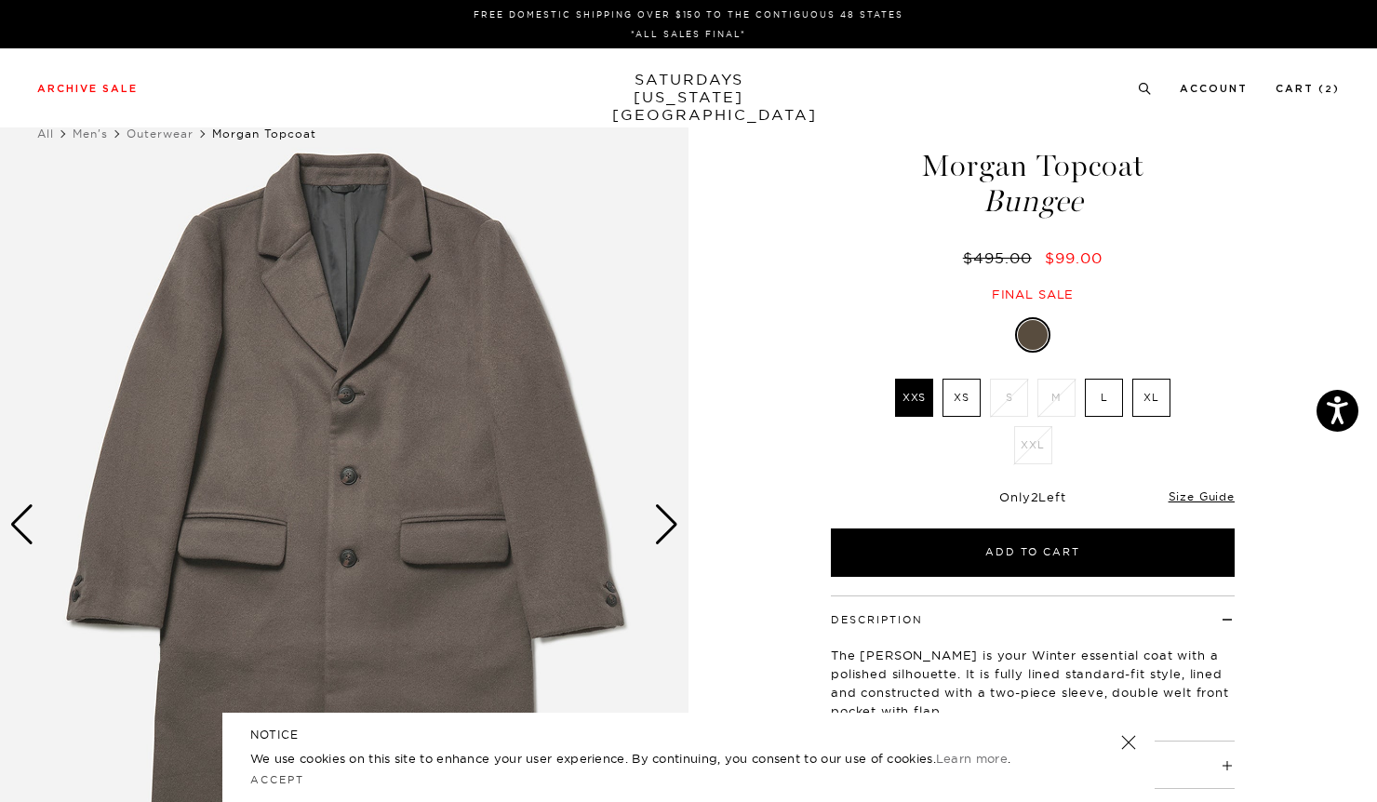
click at [967, 399] on label "XS" at bounding box center [962, 398] width 38 height 38
click at [0, 0] on input "XS" at bounding box center [0, 0] width 0 height 0
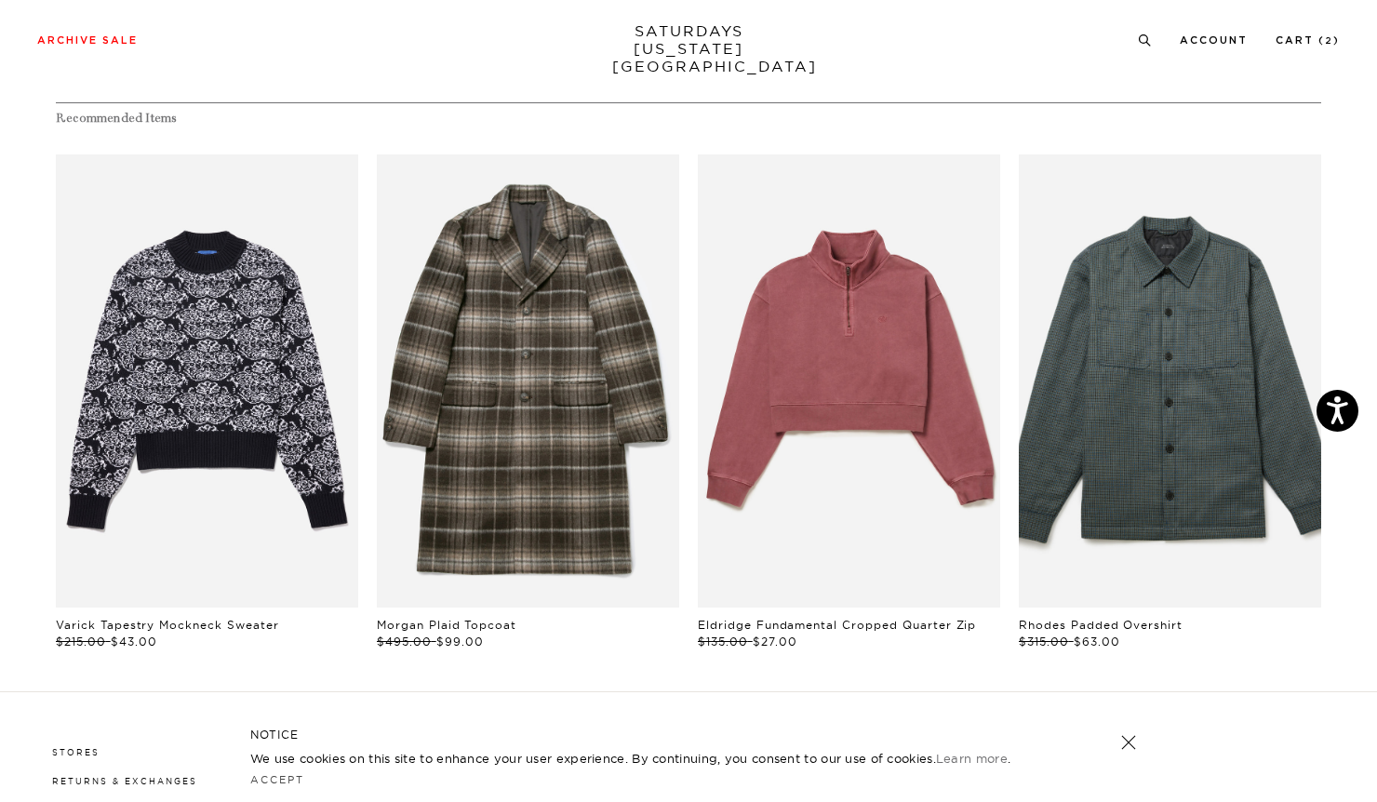
scroll to position [909, 0]
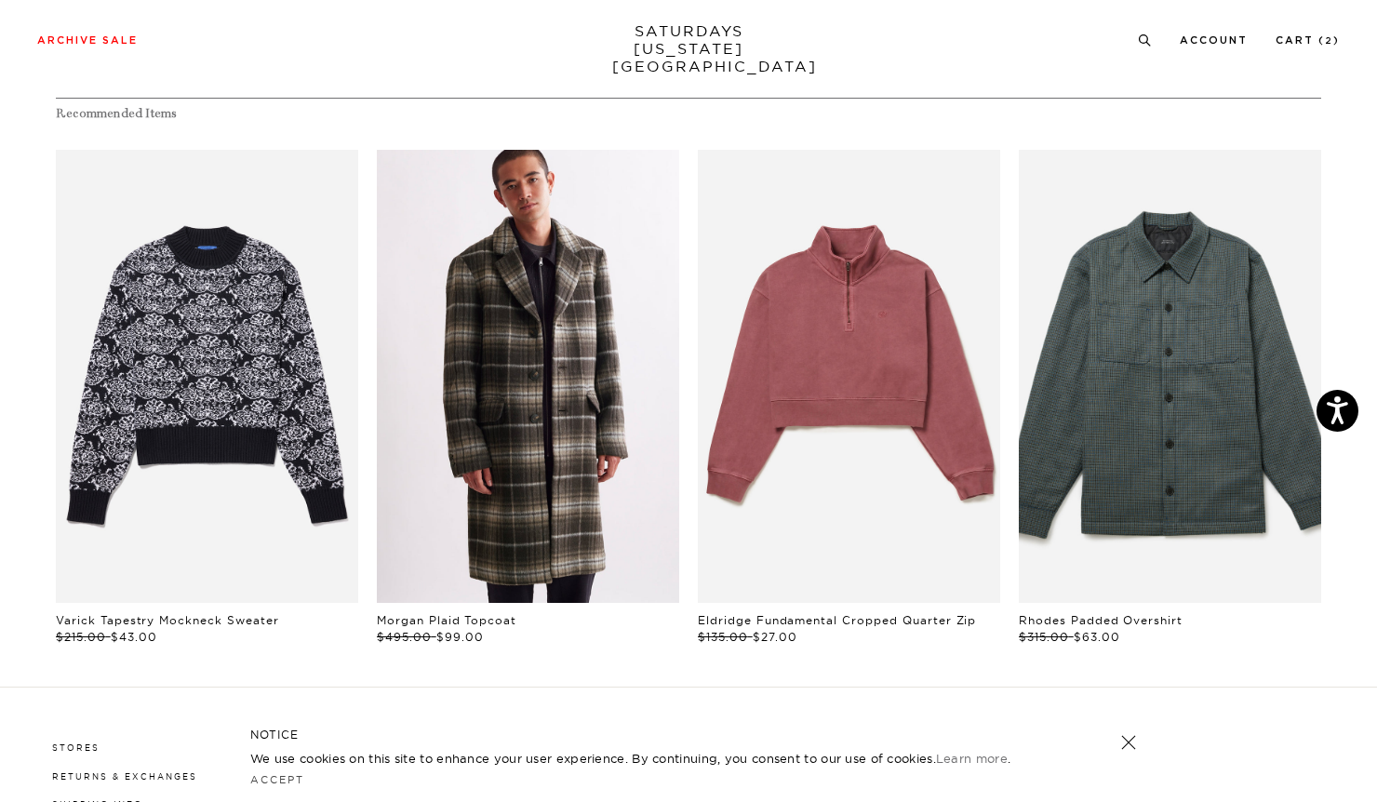
click at [589, 435] on link "files/U52317CO02-GANACHE_05_ec394502-c0a0-4f2a-959e-01a8b3f53f5c.jpg" at bounding box center [528, 377] width 302 height 454
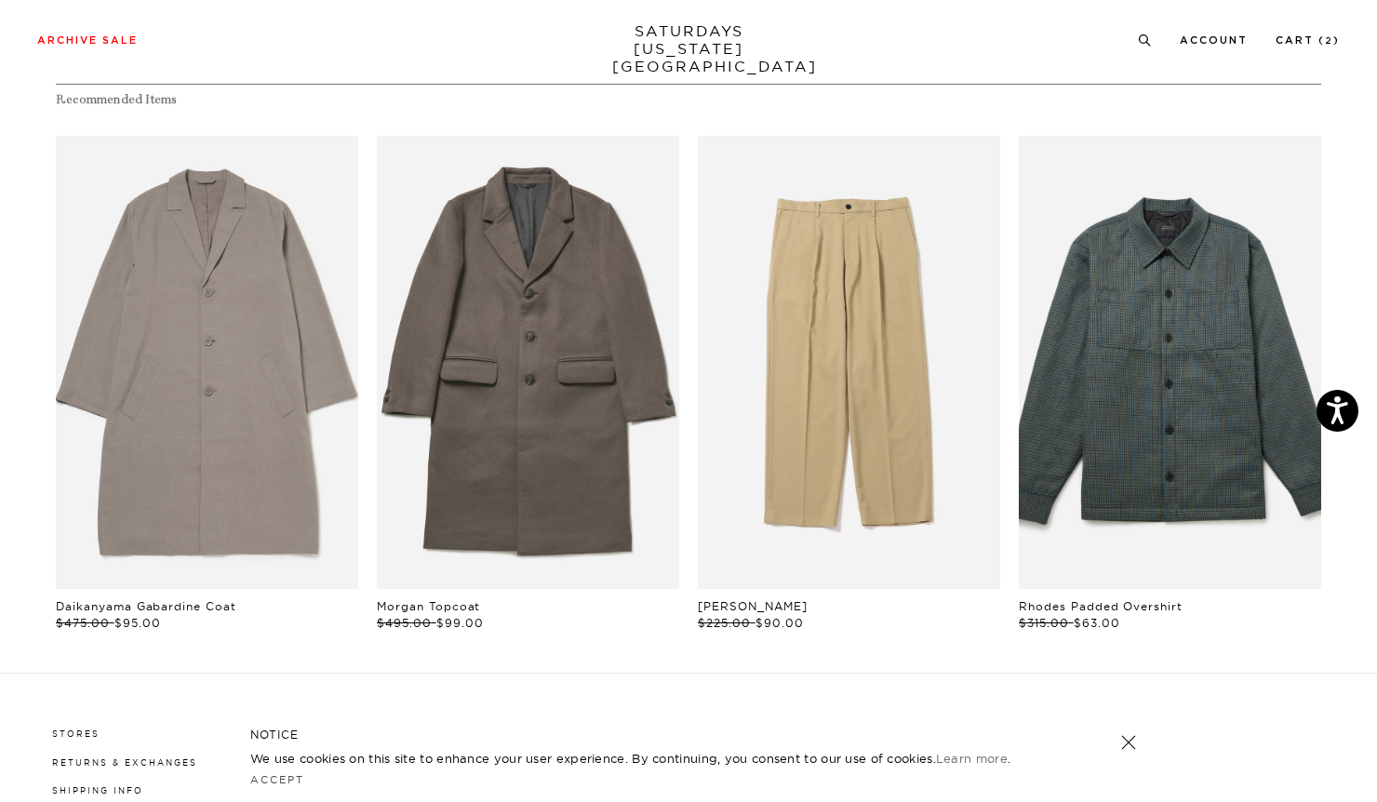
scroll to position [919, 0]
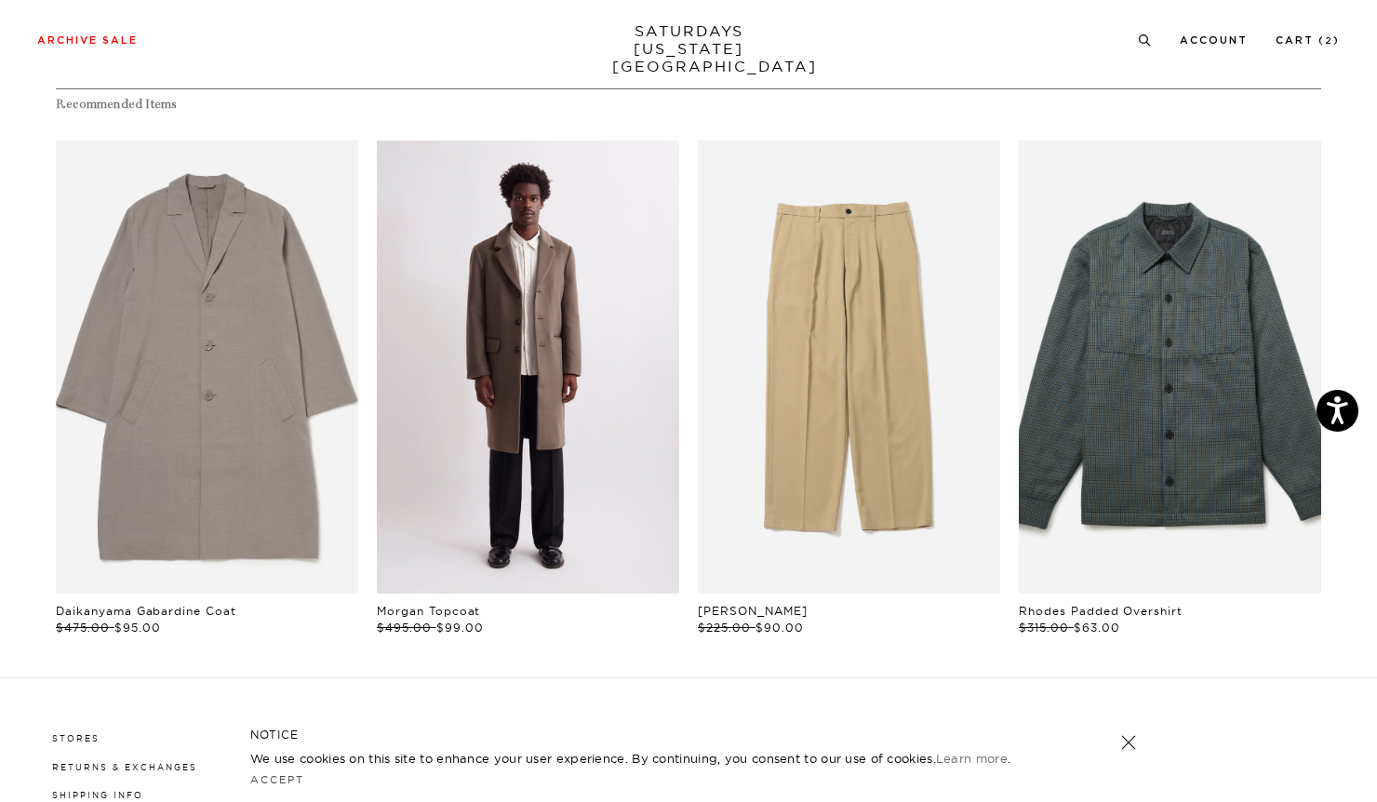
click at [565, 473] on link "files/M42317TC01-ON-BUNGEE_01.jpg" at bounding box center [528, 368] width 302 height 454
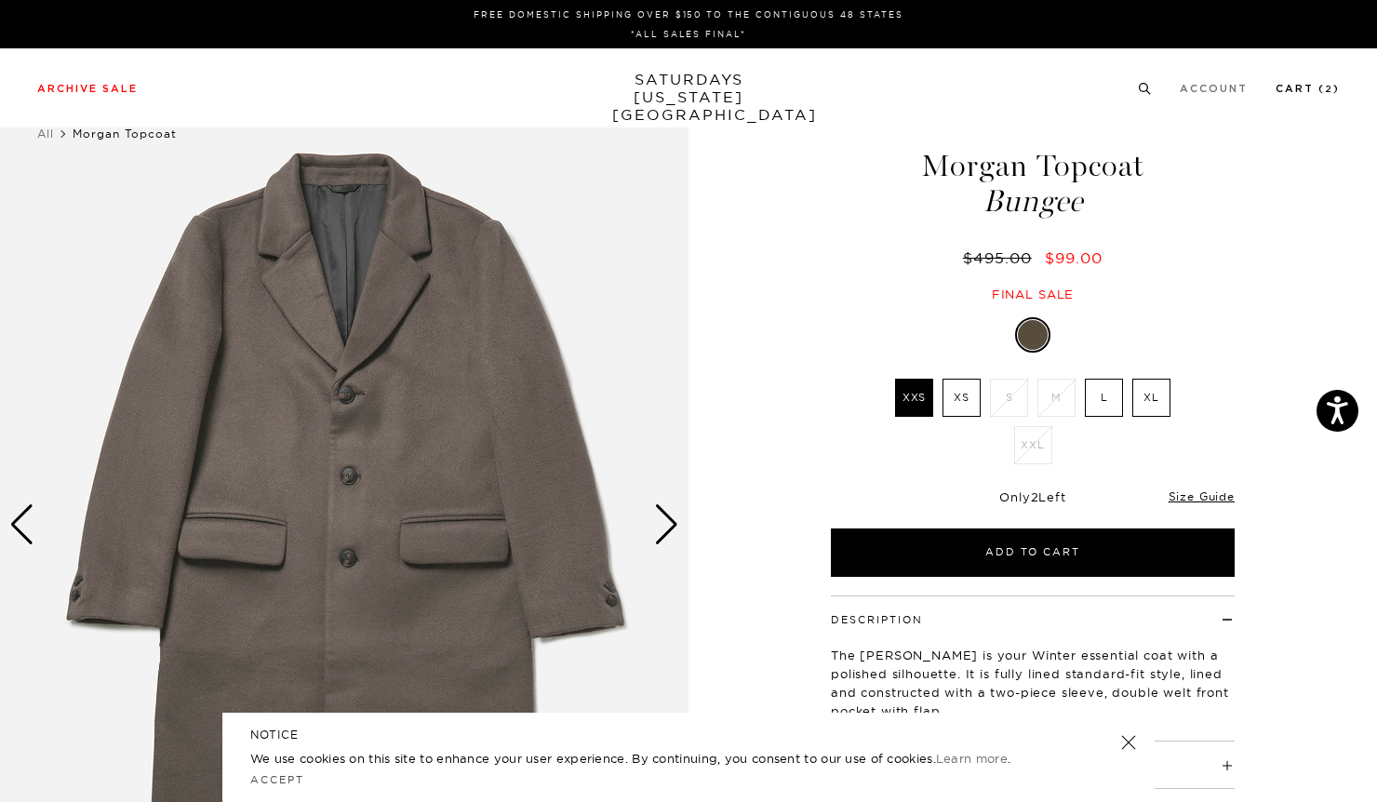
click at [1285, 88] on link "Cart ( 2 )" at bounding box center [1308, 89] width 64 height 10
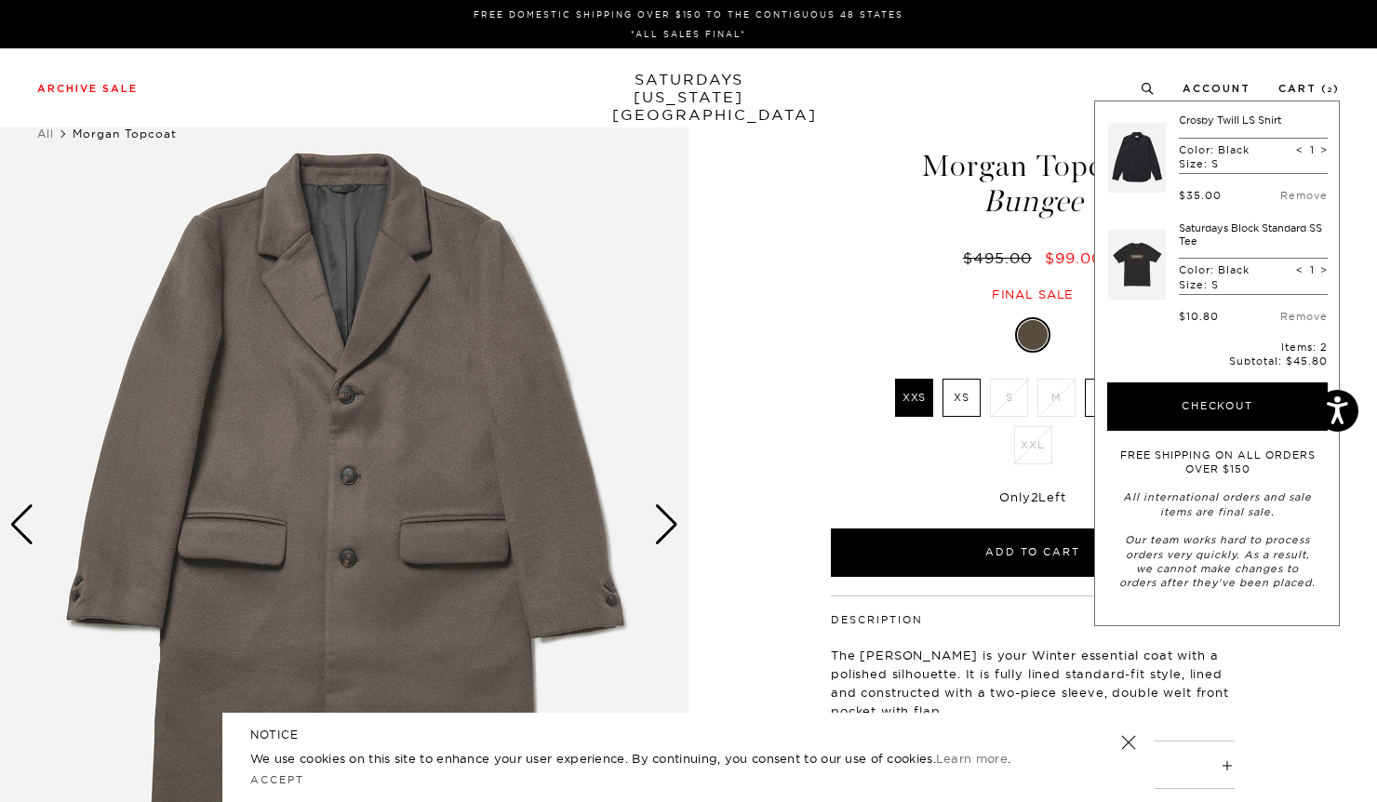
click at [1157, 164] on link at bounding box center [1137, 157] width 58 height 87
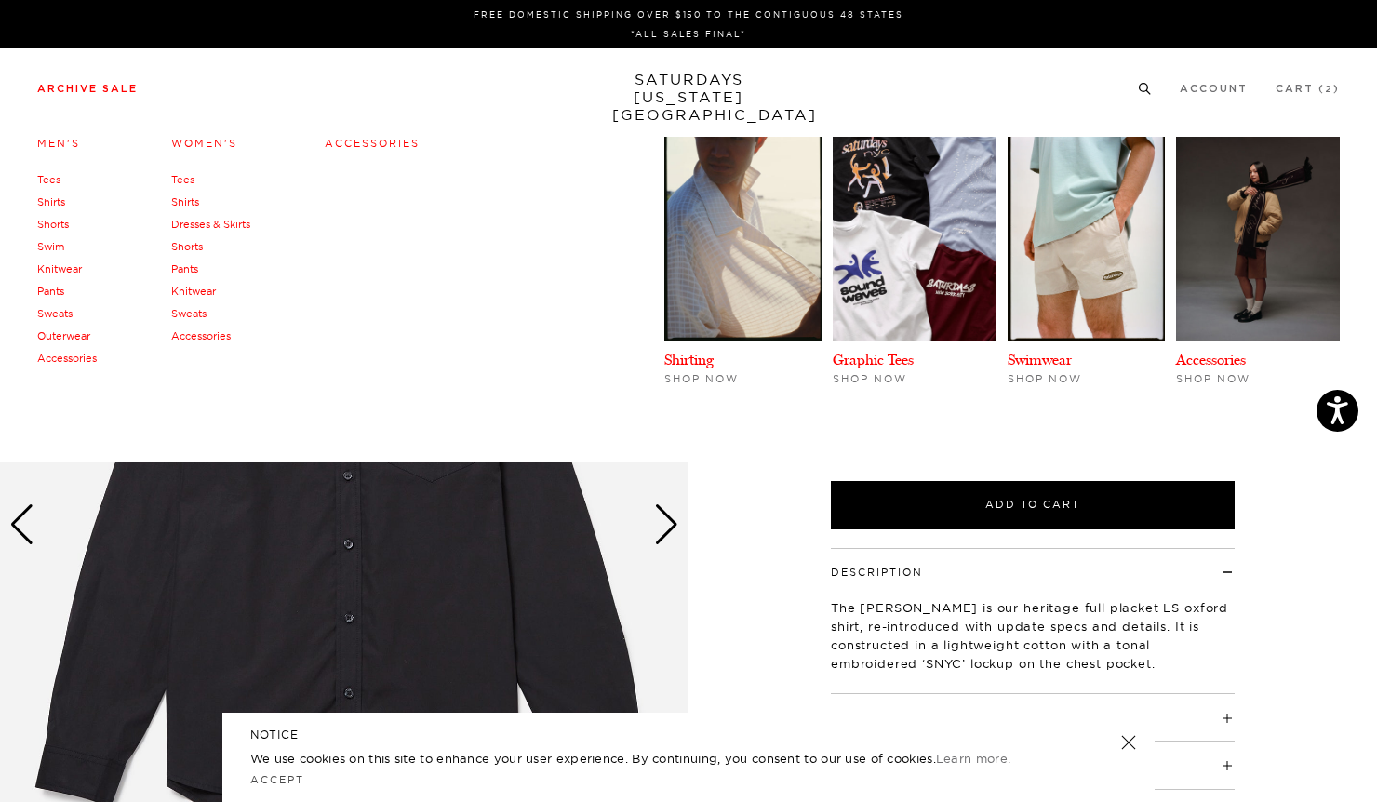
click at [56, 245] on link "Swim" at bounding box center [50, 246] width 27 height 13
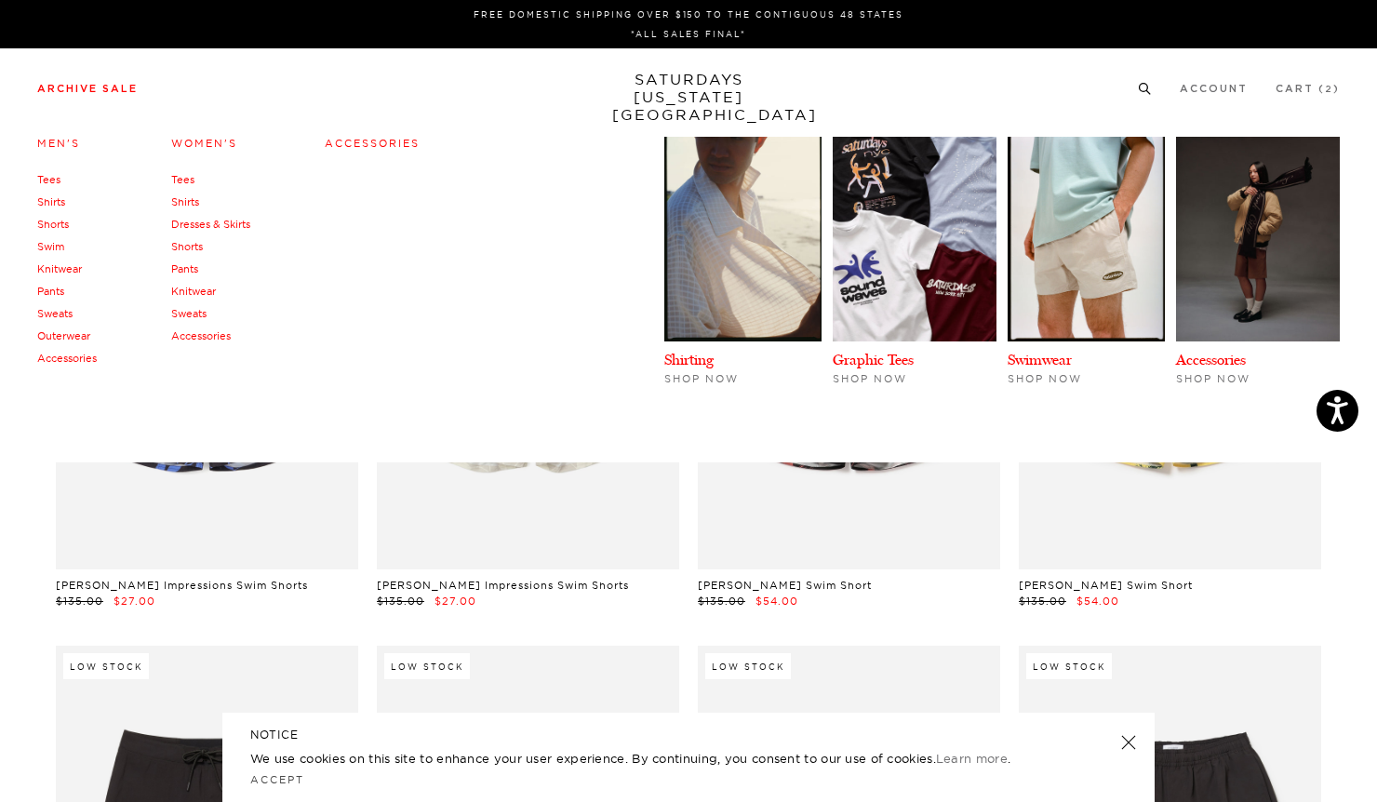
click at [57, 222] on link "Shorts" at bounding box center [53, 224] width 32 height 13
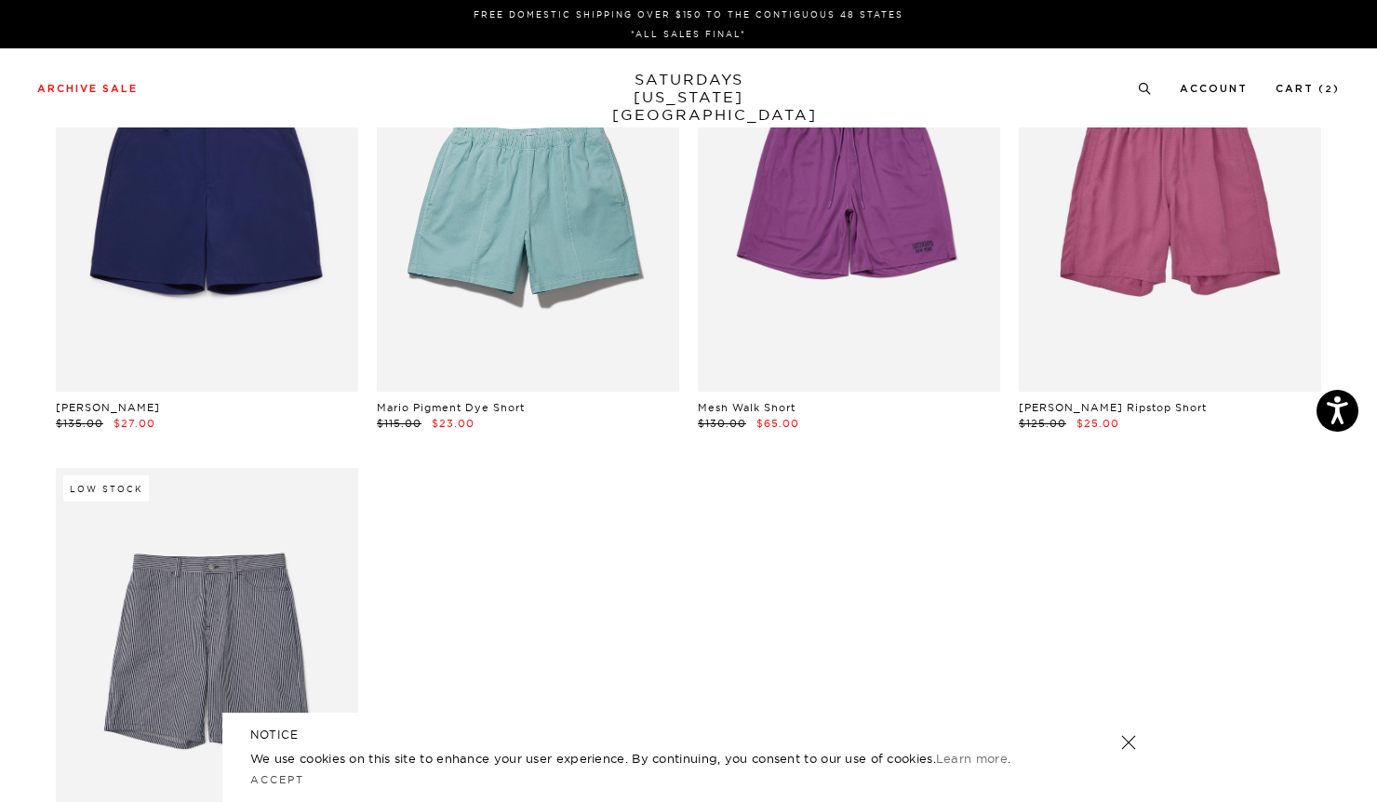
scroll to position [0, 11]
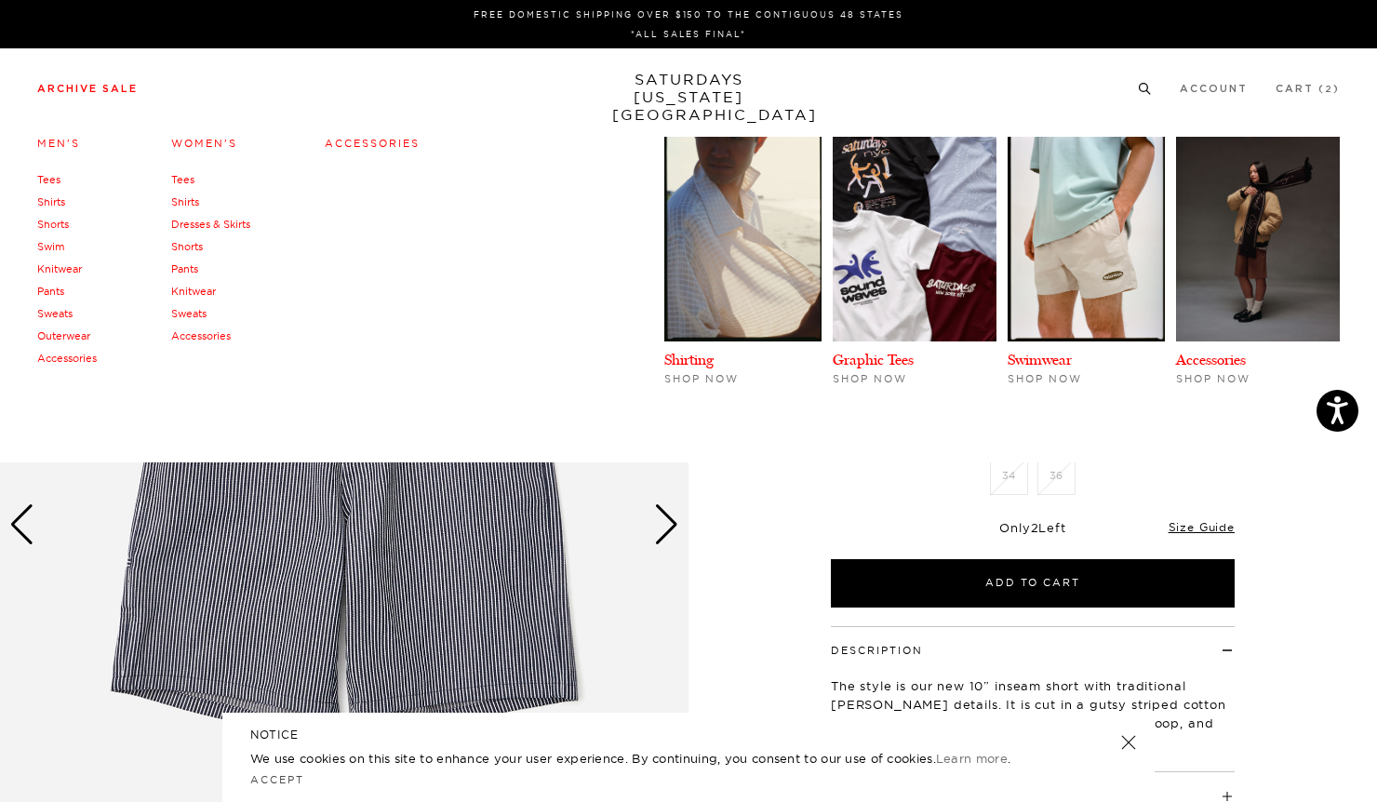
click at [51, 202] on link "Shirts" at bounding box center [51, 201] width 28 height 13
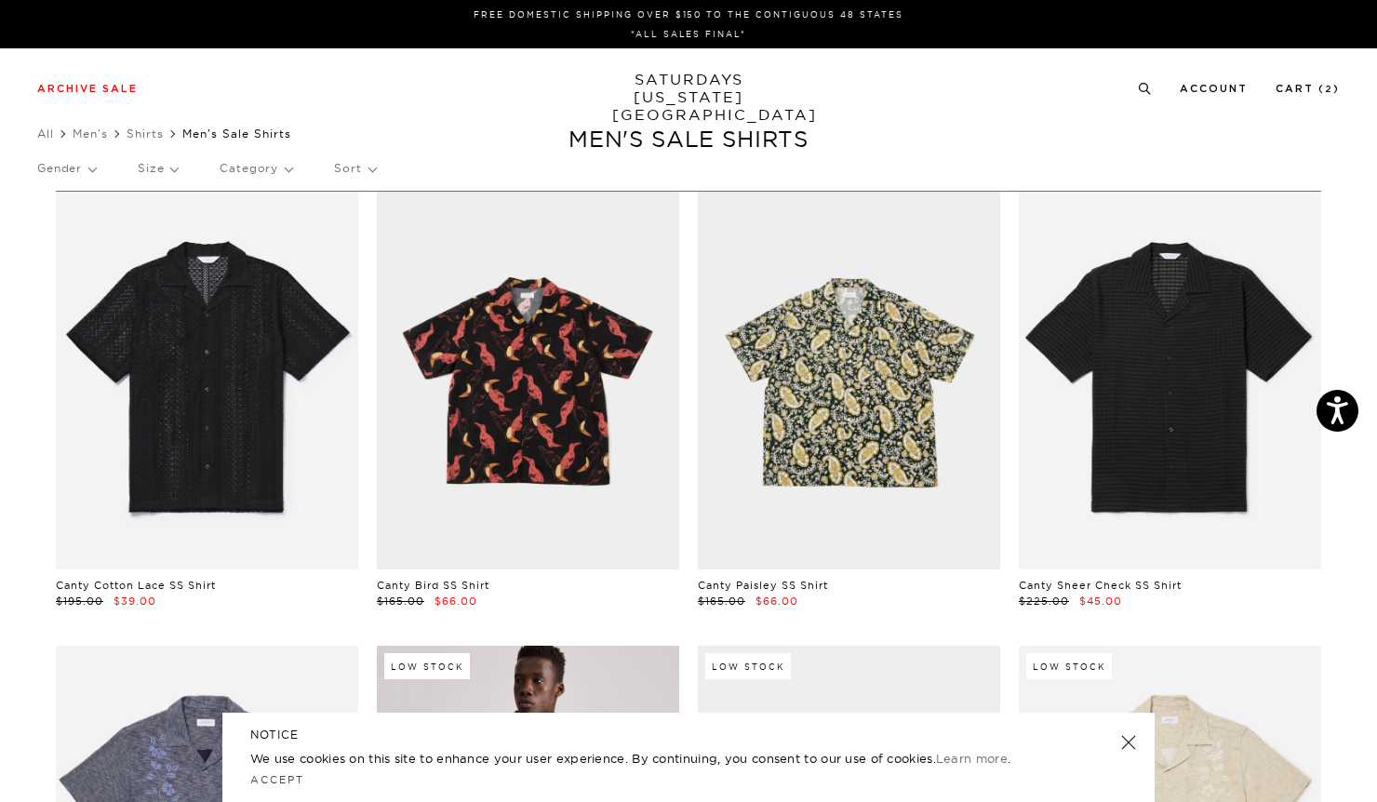
click at [259, 168] on p "Category" at bounding box center [256, 168] width 73 height 43
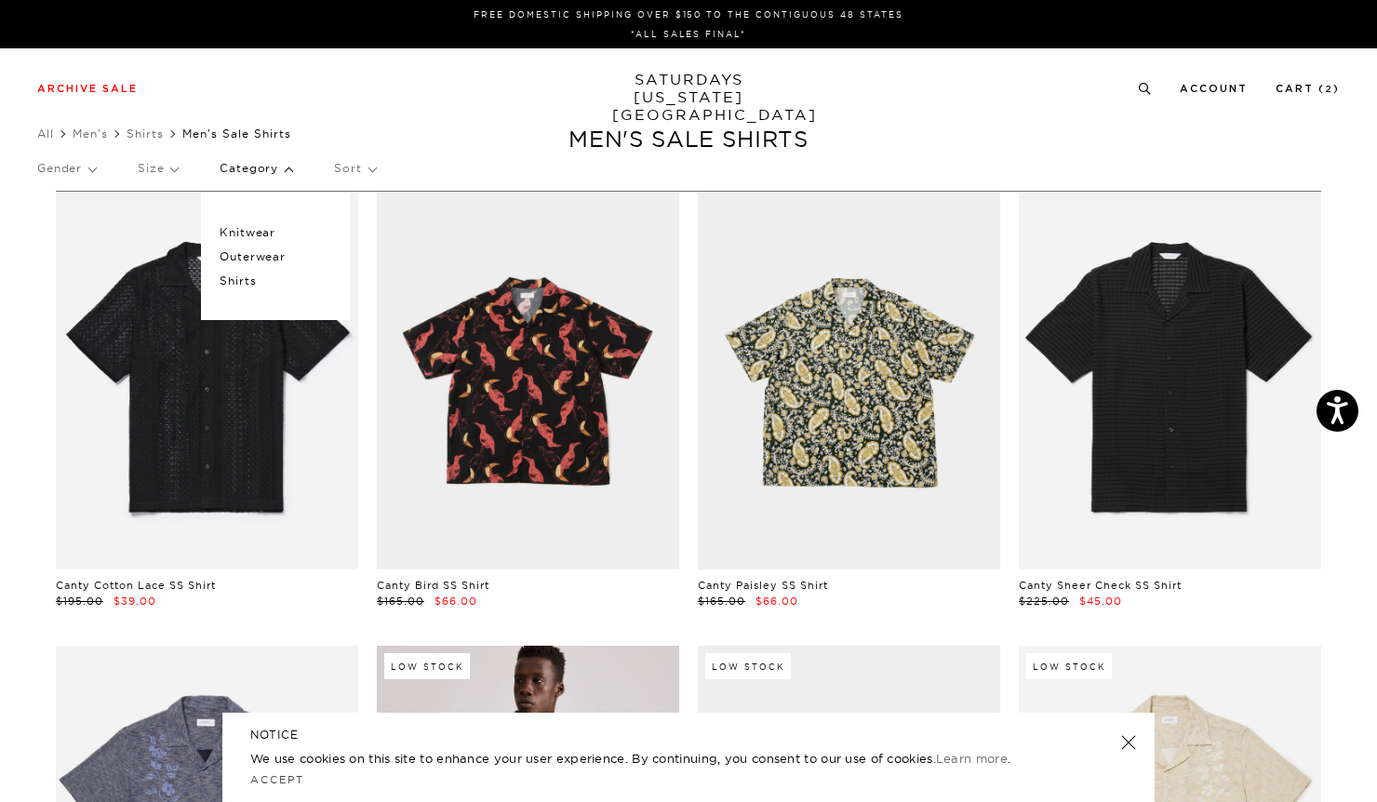
click at [442, 147] on div "Gender Size Category Knitwear Outerwear Shirts Sort" at bounding box center [688, 171] width 1303 height 49
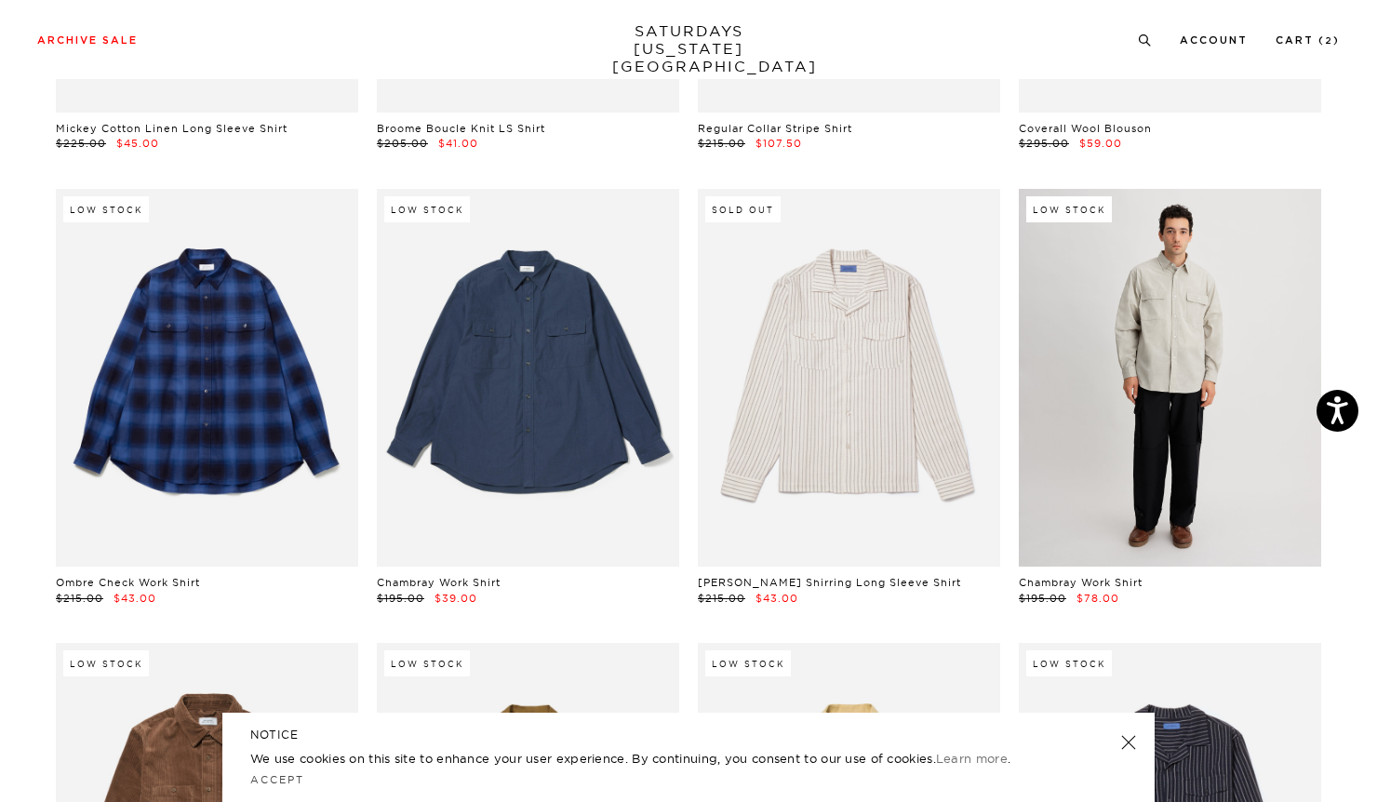
scroll to position [4109, 0]
click at [1165, 410] on link at bounding box center [1170, 377] width 302 height 378
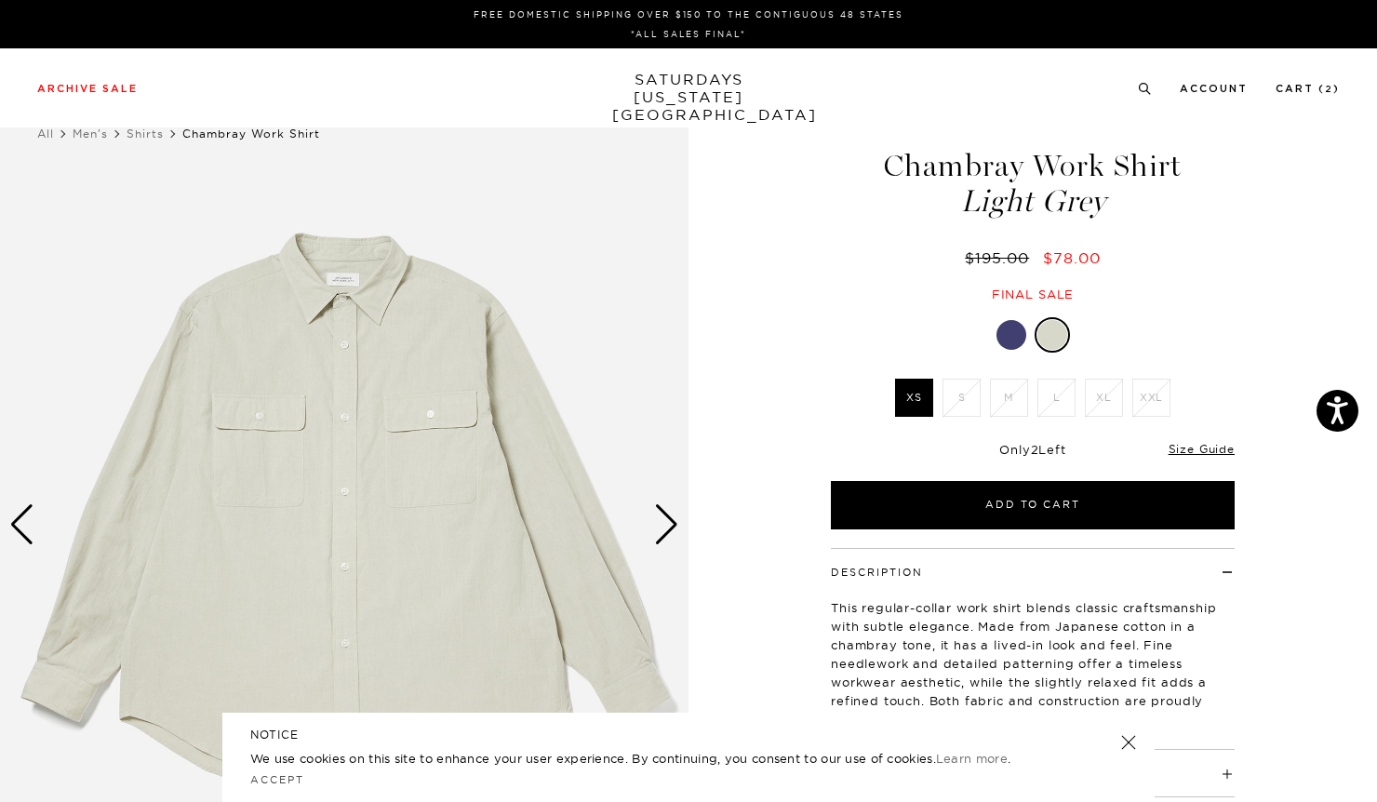
click at [1013, 343] on div at bounding box center [1012, 335] width 30 height 30
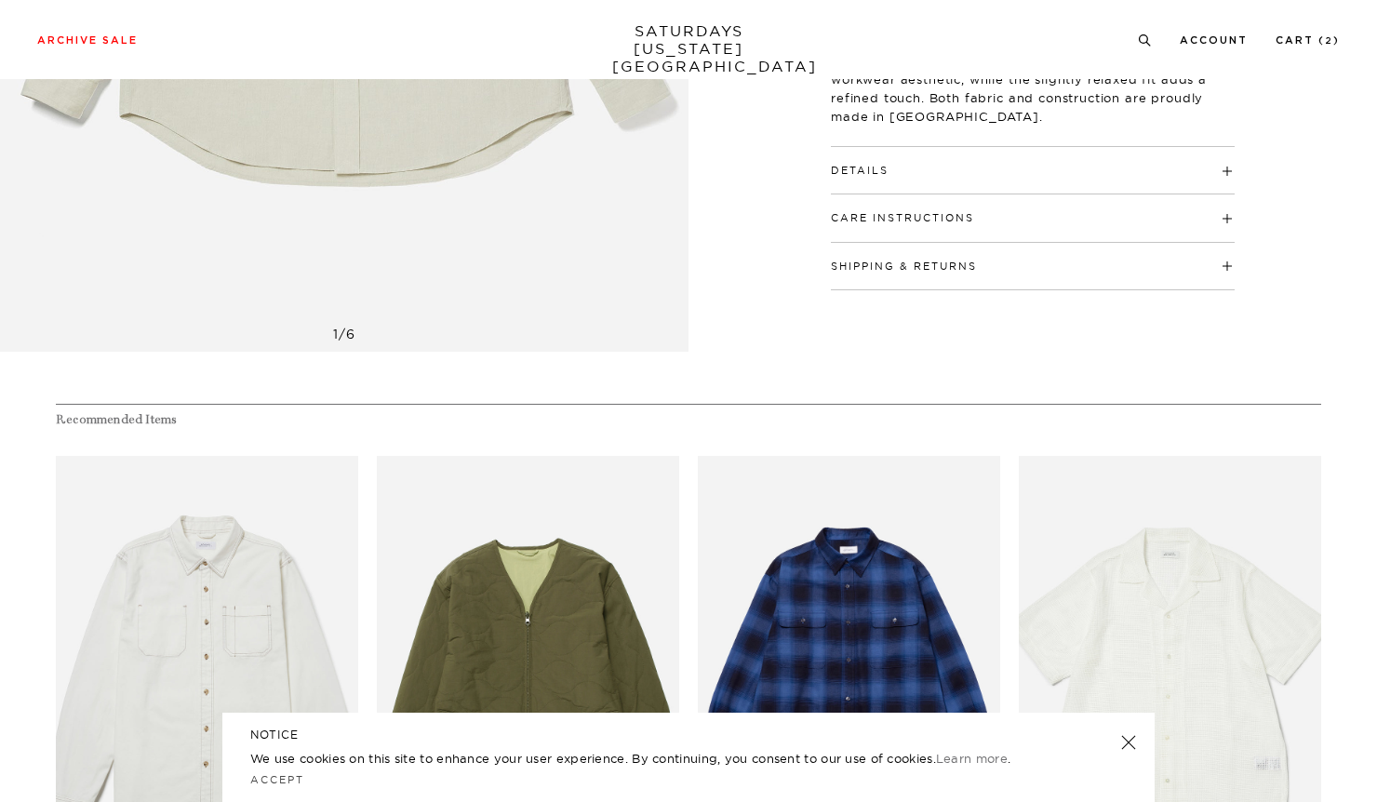
scroll to position [1083, 0]
